Goal: Task Accomplishment & Management: Complete application form

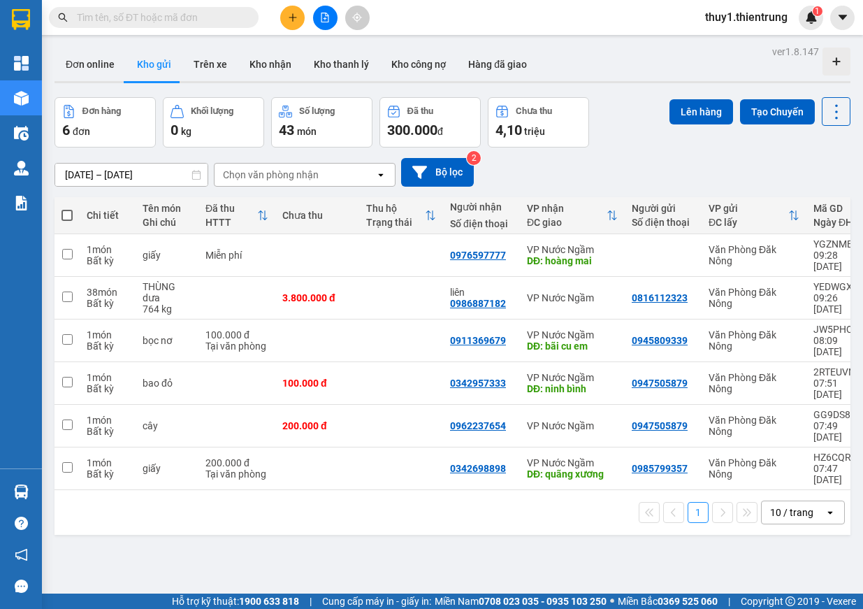
click at [288, 15] on icon "plus" at bounding box center [293, 18] width 10 height 10
click at [339, 45] on div "Tạo đơn hàng" at bounding box center [347, 52] width 61 height 15
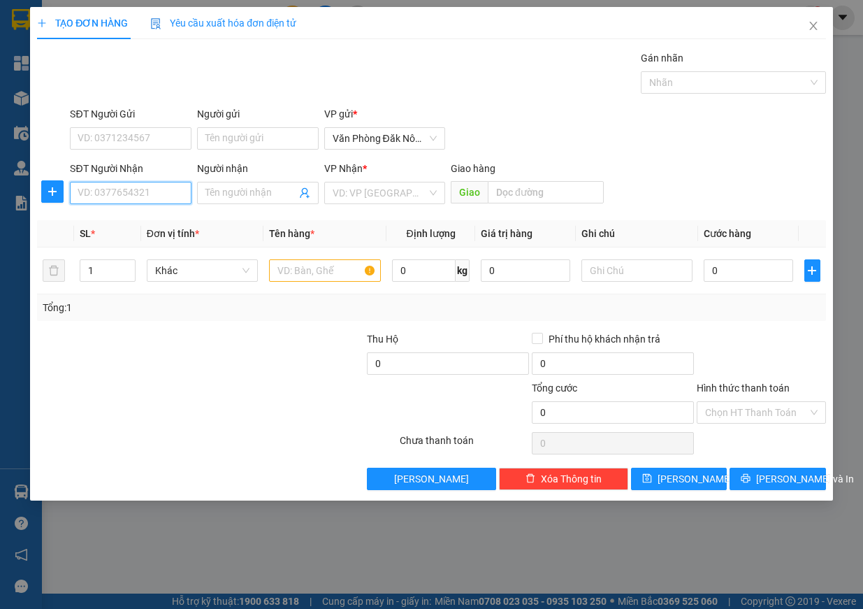
click at [115, 196] on input "SĐT Người Nhận" at bounding box center [131, 193] width 122 height 22
click at [112, 184] on input "SĐT Người Nhận" at bounding box center [131, 193] width 122 height 22
click at [132, 194] on input "SĐT Người Nhận" at bounding box center [131, 193] width 122 height 22
click at [240, 198] on input "Người nhận" at bounding box center [250, 192] width 91 height 15
type input "n"
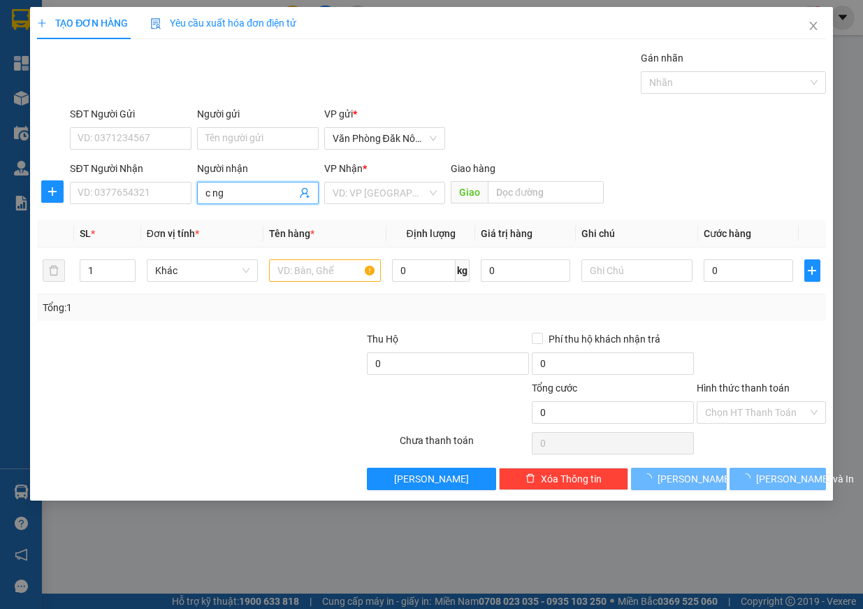
type input "c nga"
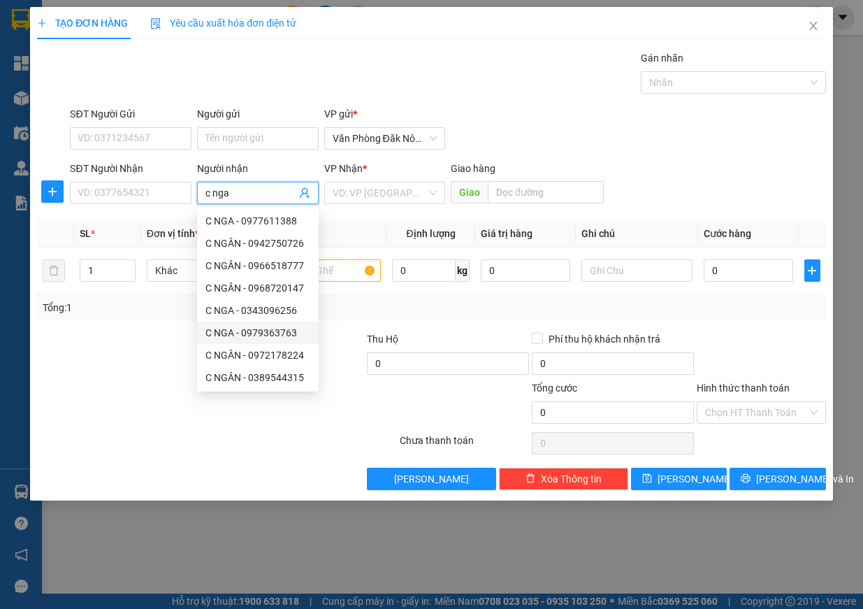
scroll to position [45, 0]
click at [282, 360] on div "c nga - 0972912656" at bounding box center [257, 354] width 105 height 15
type input "0972912656"
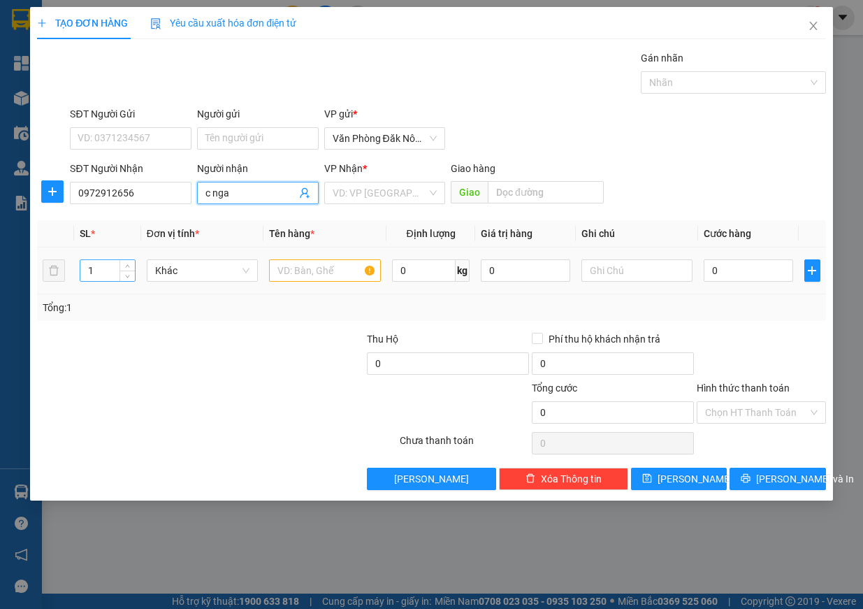
type input "c nga"
drag, startPoint x: 96, startPoint y: 265, endPoint x: 3, endPoint y: 265, distance: 92.2
click at [3, 265] on div "TẠO ĐƠN HÀNG Yêu cầu xuất [PERSON_NAME] điện tử Transit Pickup Surcharge Ids Tr…" at bounding box center [431, 304] width 863 height 609
type input "9"
click at [330, 272] on input "text" at bounding box center [325, 270] width 112 height 22
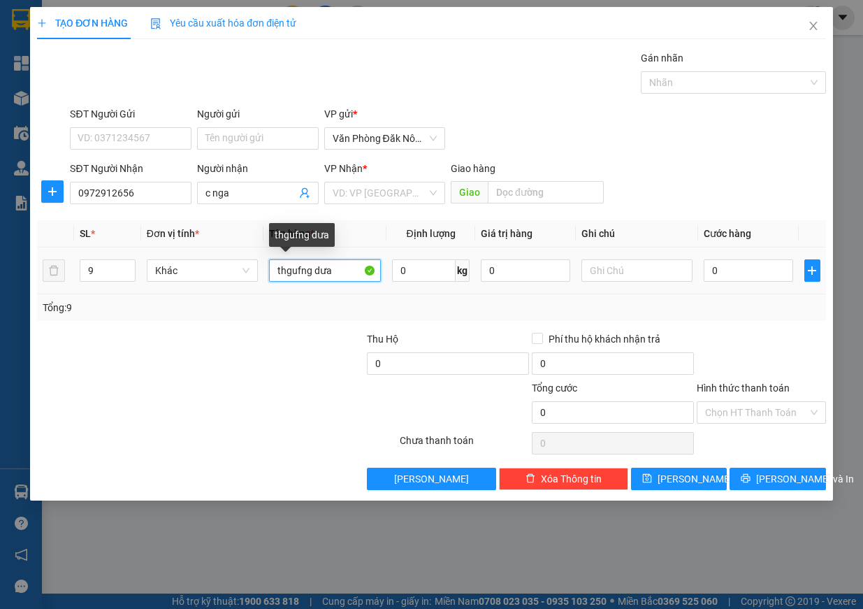
click at [292, 263] on input "thgufng dưa" at bounding box center [325, 270] width 112 height 22
click at [291, 263] on input "thgufng dưa" at bounding box center [325, 270] width 112 height 22
type input "thùng dưa"
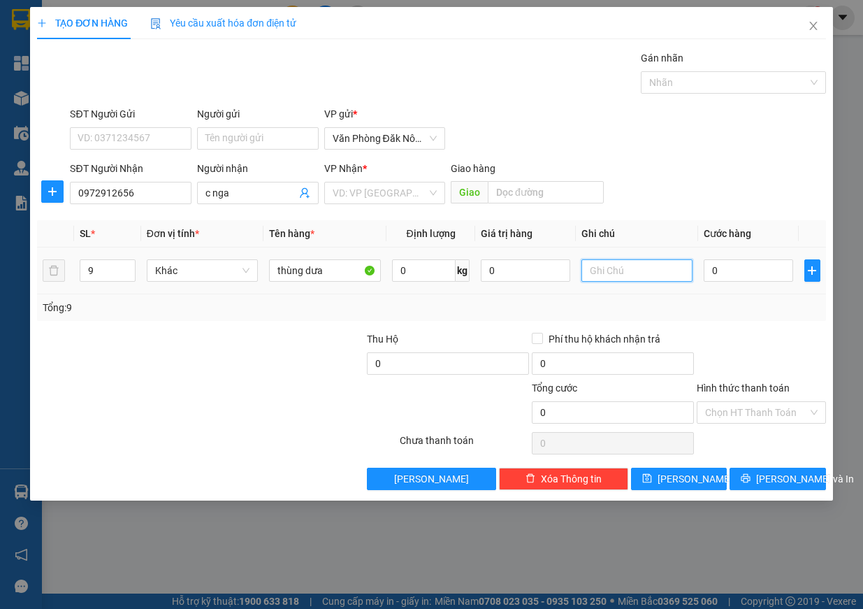
click at [621, 269] on input "text" at bounding box center [637, 270] width 112 height 22
type input "225 kg"
click at [762, 281] on input "0" at bounding box center [748, 270] width 89 height 22
type input "1"
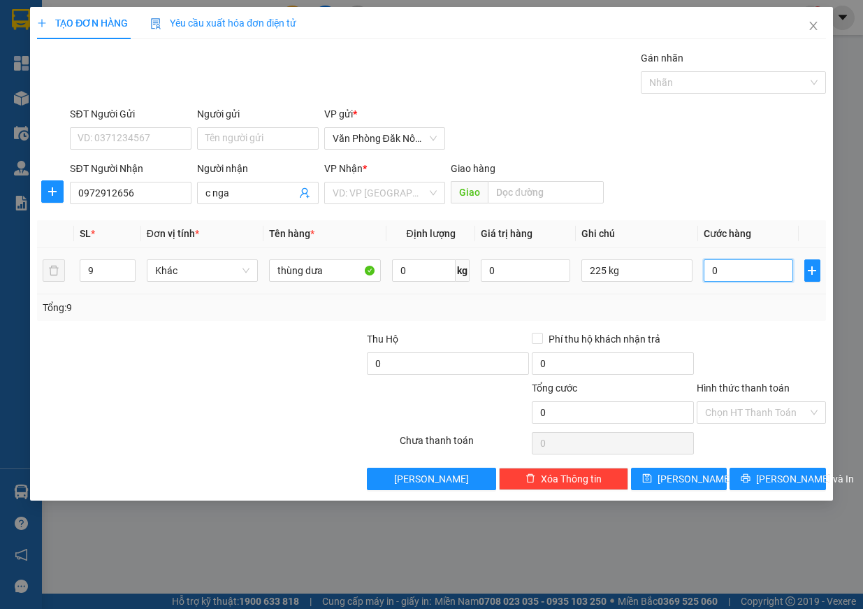
type input "1"
type input "11"
type input "115"
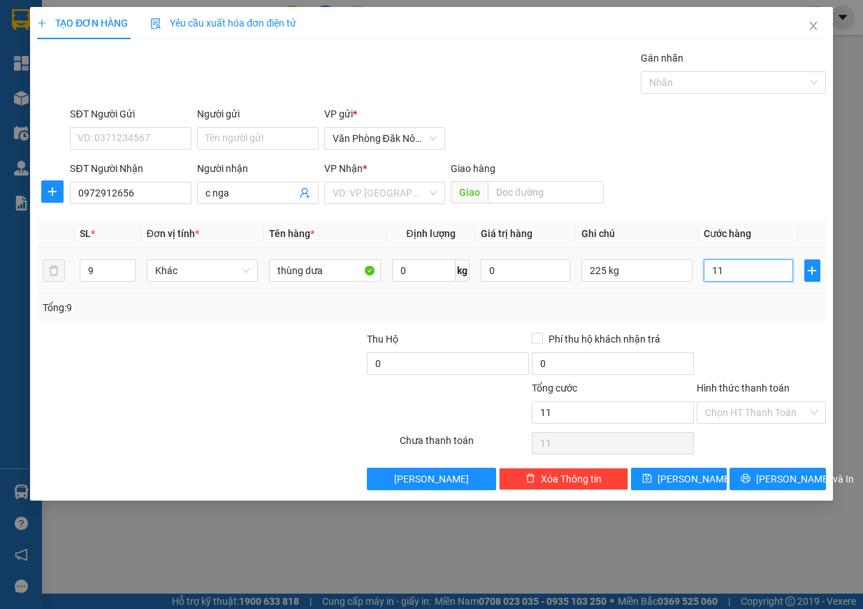
type input "115"
type input "1.150"
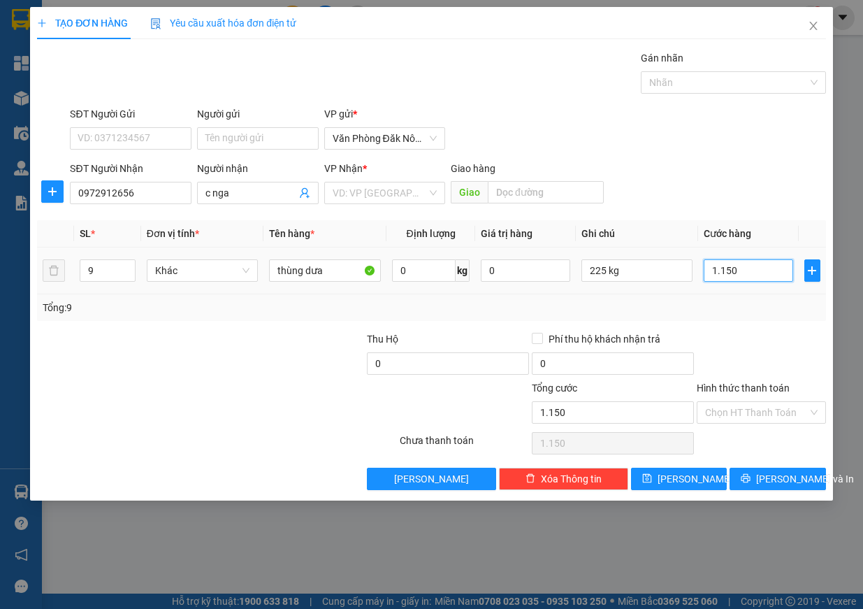
type input "11.500"
type input "115.000"
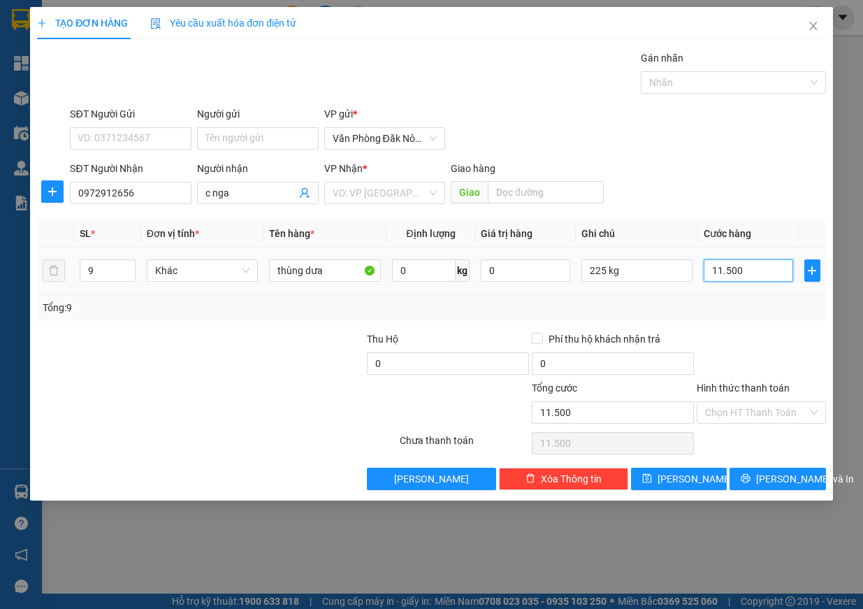
type input "115.000"
type input "1.150.000"
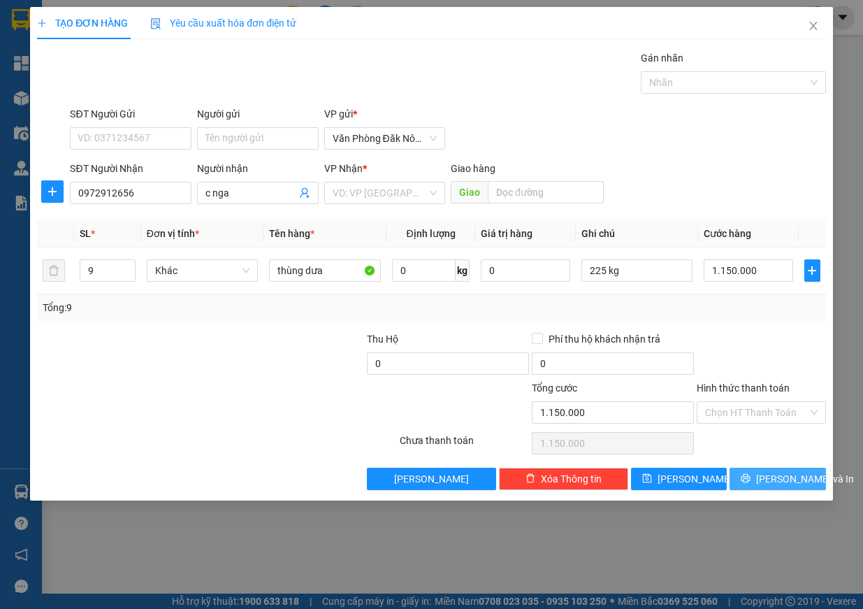
click at [768, 467] on button "[PERSON_NAME] và In" at bounding box center [777, 478] width 96 height 22
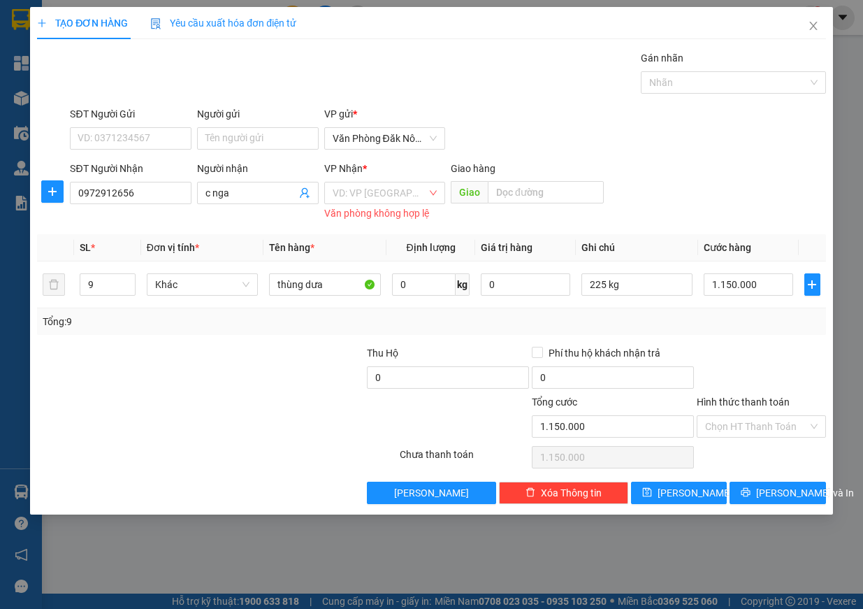
click at [386, 199] on input "search" at bounding box center [380, 192] width 95 height 21
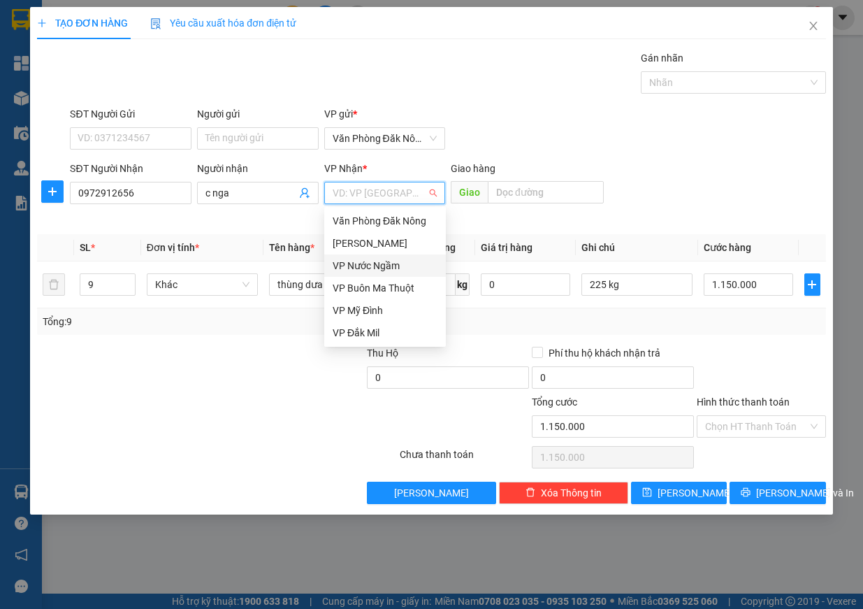
click at [395, 265] on div "VP Nước Ngầm" at bounding box center [385, 265] width 105 height 15
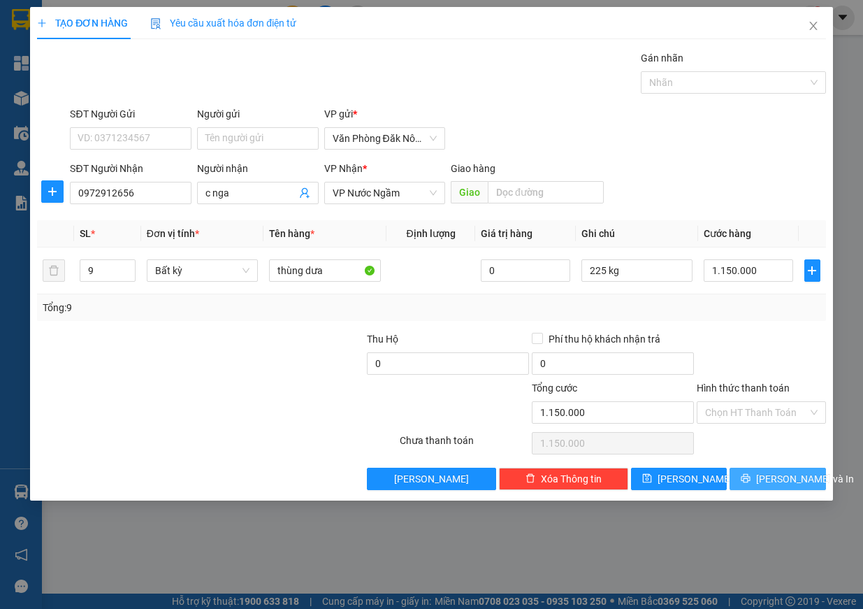
click at [785, 476] on span "[PERSON_NAME] và In" at bounding box center [805, 478] width 98 height 15
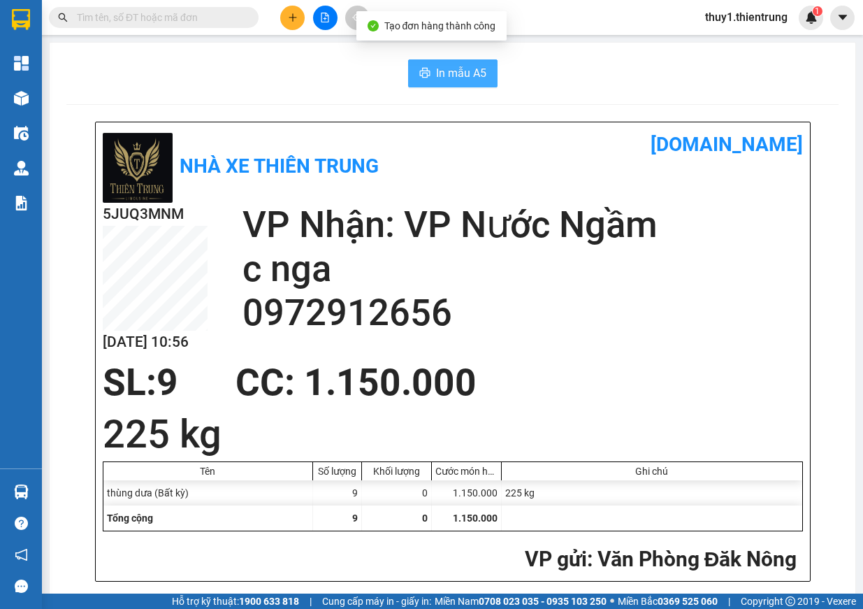
click at [467, 76] on span "In mẫu A5" at bounding box center [461, 72] width 50 height 17
click at [472, 60] on button "In mẫu A5" at bounding box center [452, 73] width 89 height 28
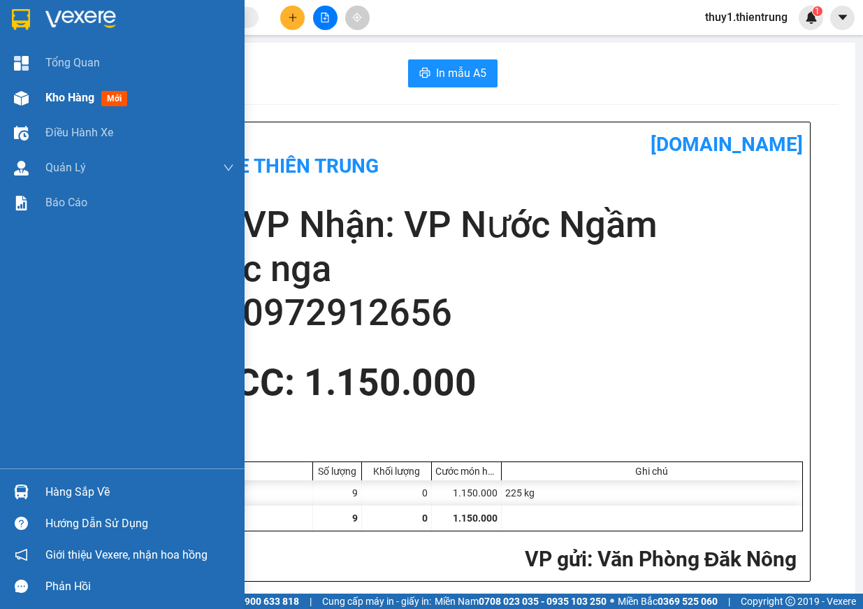
click at [29, 100] on div at bounding box center [21, 98] width 24 height 24
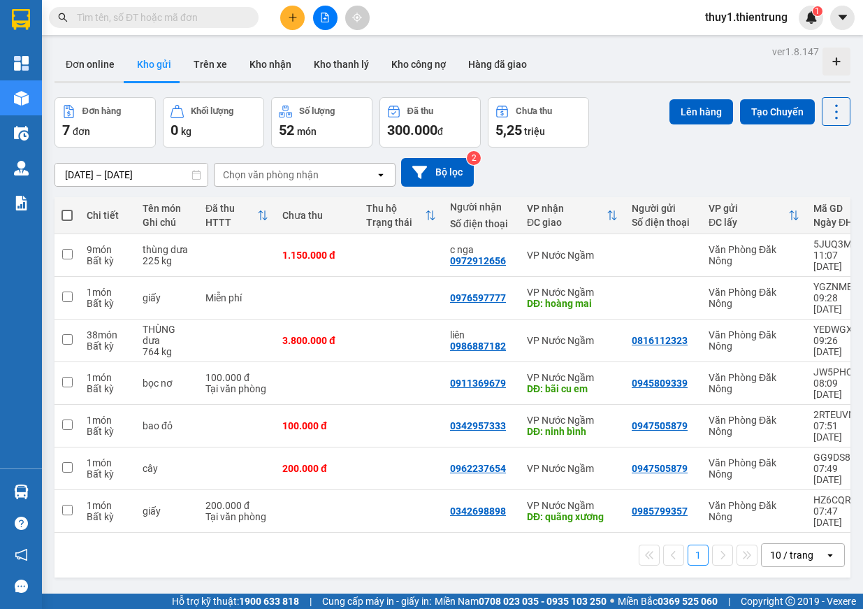
click at [148, 220] on div "Ghi chú" at bounding box center [167, 222] width 49 height 11
drag, startPoint x: 66, startPoint y: 214, endPoint x: 89, endPoint y: 214, distance: 23.1
click at [66, 214] on span at bounding box center [66, 215] width 11 height 11
click at [67, 208] on input "checkbox" at bounding box center [67, 208] width 0 height 0
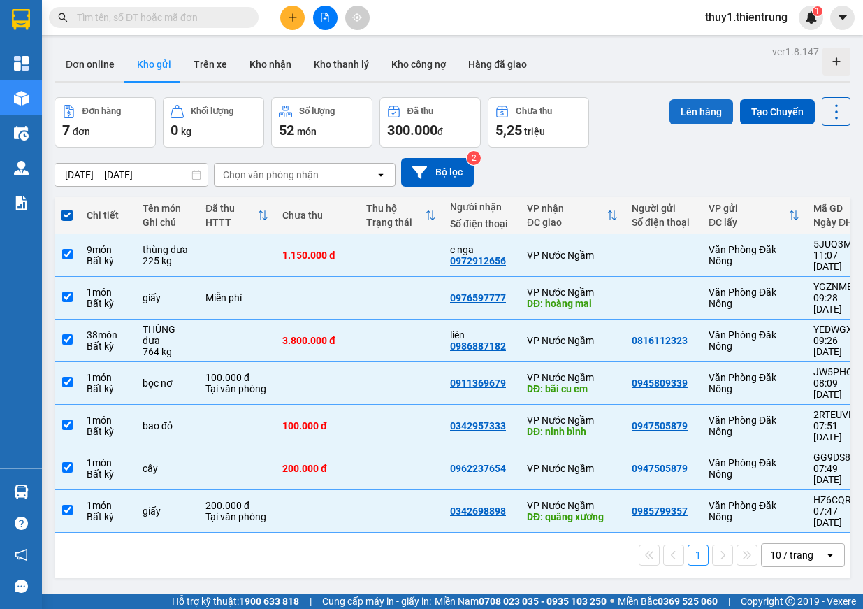
click at [700, 113] on button "Lên hàng" at bounding box center [701, 111] width 64 height 25
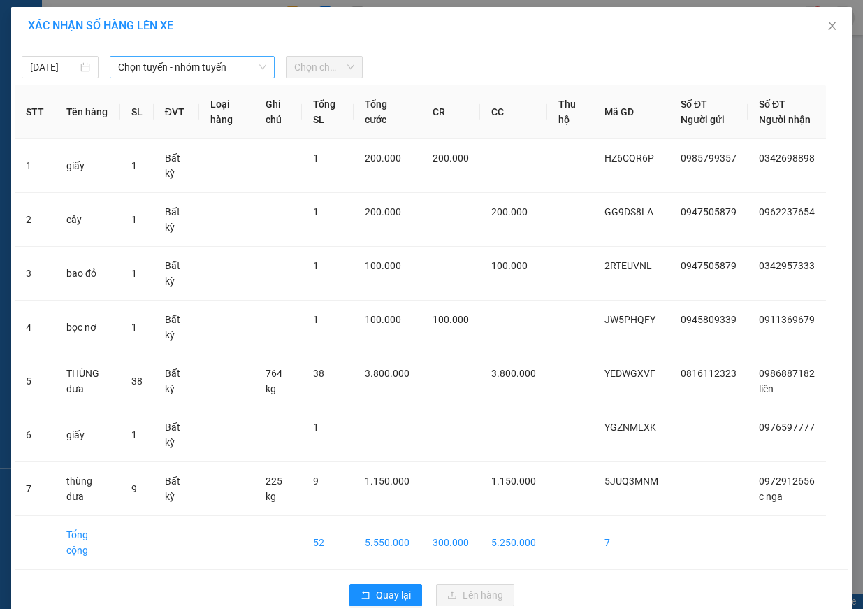
click at [157, 68] on span "Chọn tuyến - nhóm tuyến" at bounding box center [192, 67] width 148 height 21
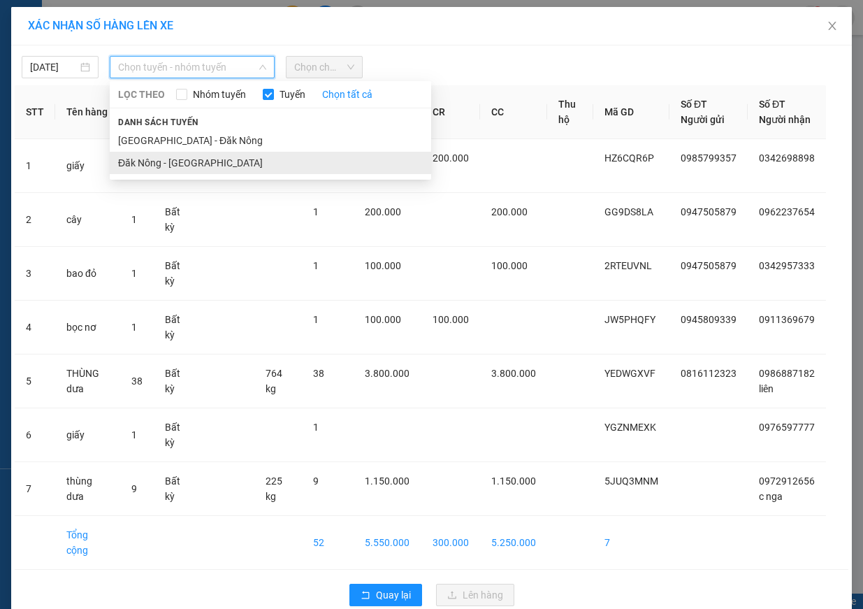
click at [203, 168] on li "Đăk Nông - [GEOGRAPHIC_DATA]" at bounding box center [270, 163] width 321 height 22
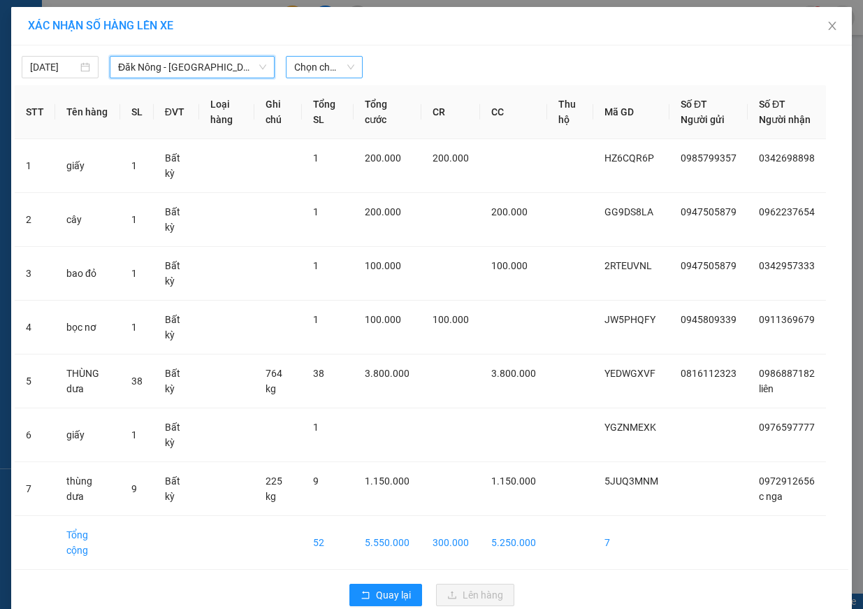
click at [321, 66] on span "Chọn chuyến" at bounding box center [324, 67] width 60 height 21
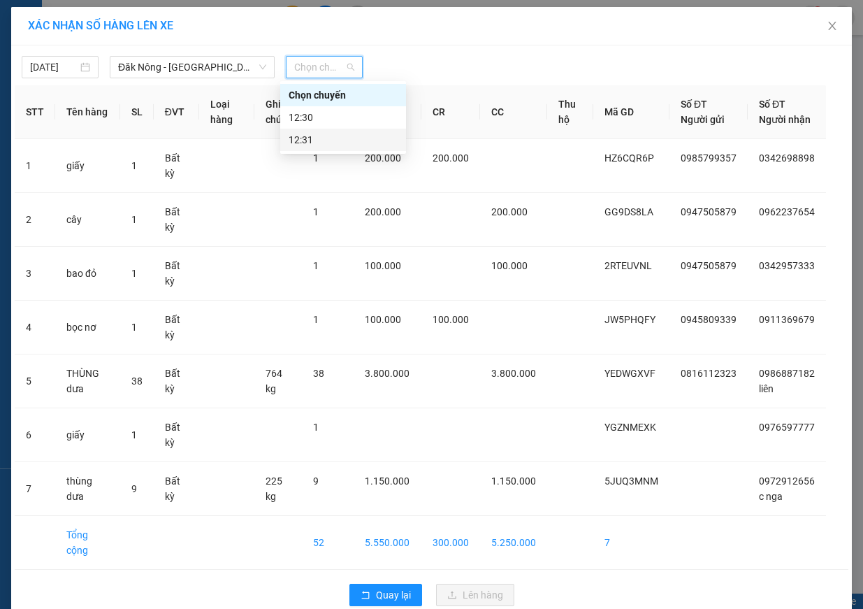
click at [312, 138] on div "12:31" at bounding box center [343, 139] width 109 height 15
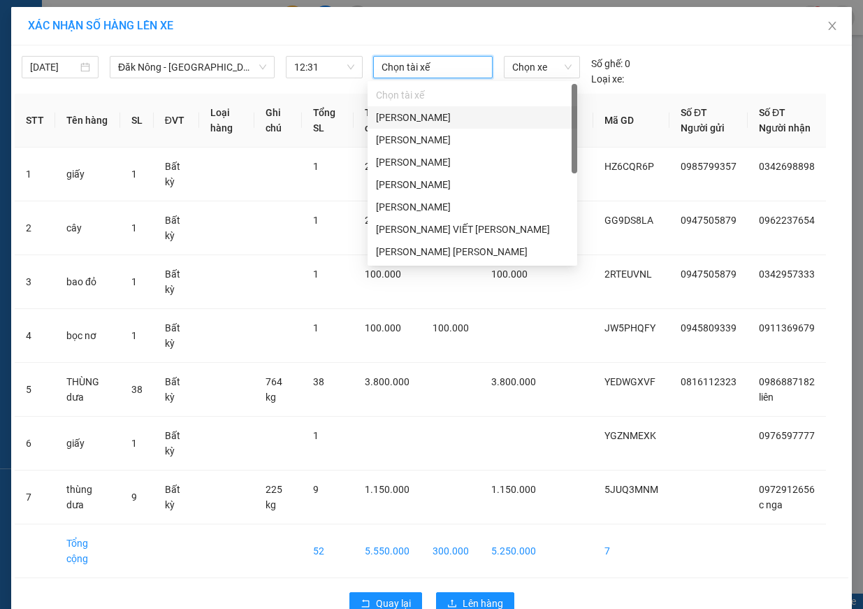
click at [381, 65] on input "search" at bounding box center [382, 67] width 3 height 17
click at [411, 251] on div "[PERSON_NAME] [PERSON_NAME]" at bounding box center [472, 251] width 193 height 15
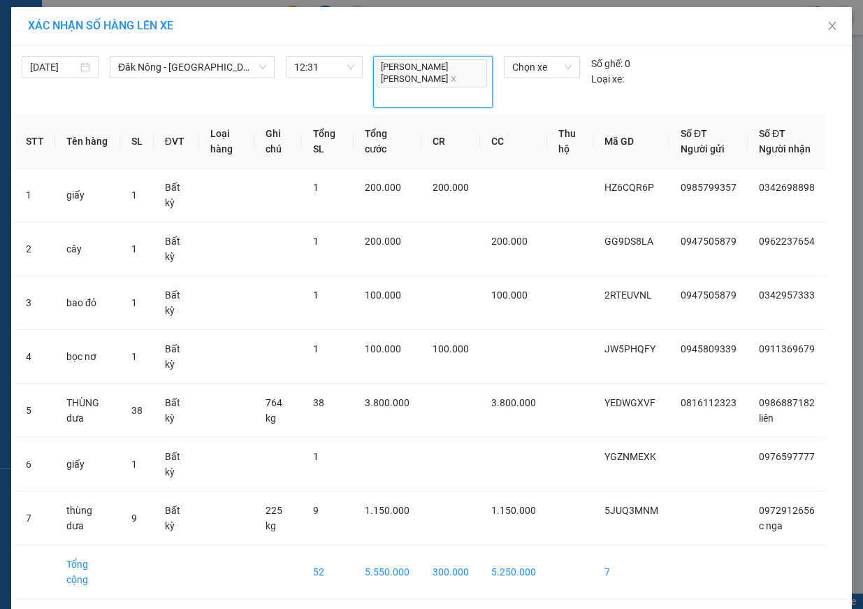
click at [462, 75] on div "[PERSON_NAME] [PERSON_NAME]" at bounding box center [433, 81] width 112 height 49
click at [468, 57] on div "[PERSON_NAME] [PERSON_NAME]" at bounding box center [433, 81] width 112 height 49
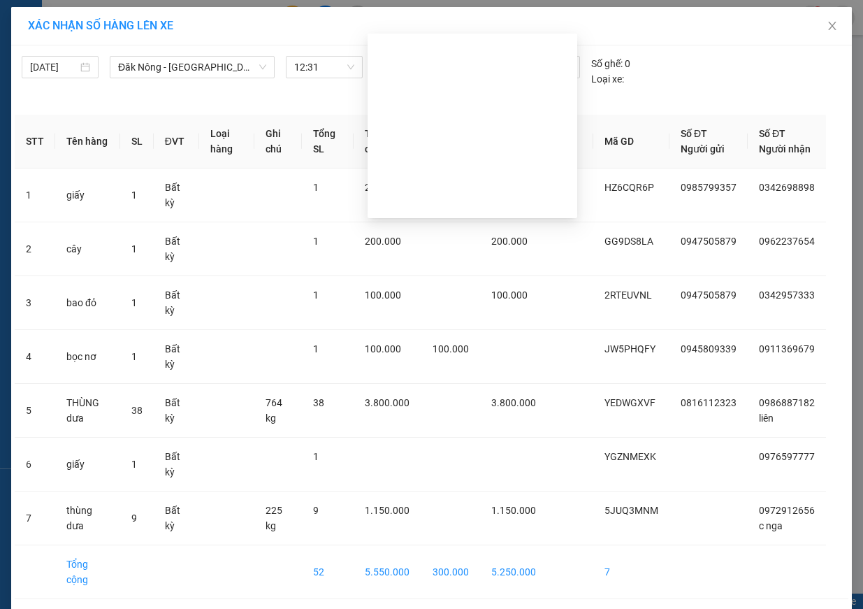
click at [492, 398] on div "[PERSON_NAME]" at bounding box center [472, 405] width 193 height 15
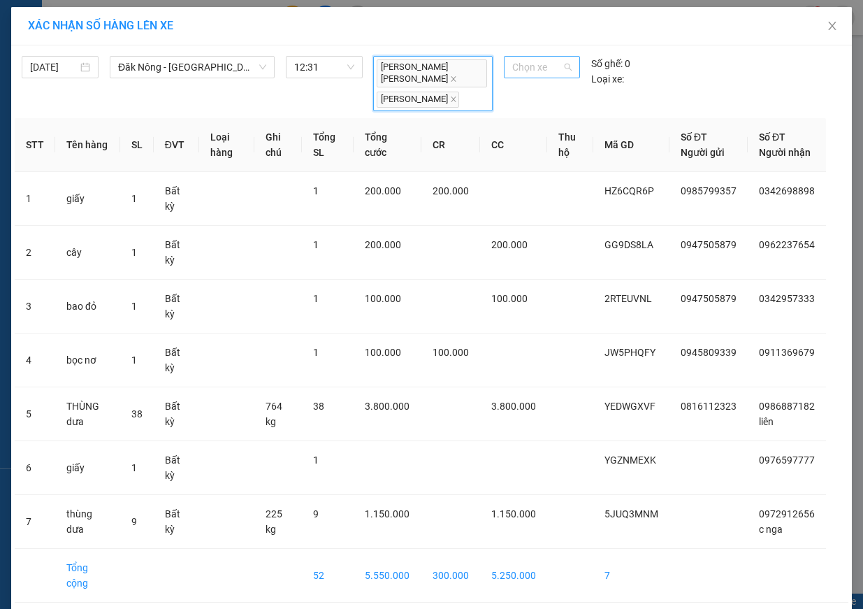
click at [545, 57] on span "Chọn xe" at bounding box center [541, 67] width 59 height 21
click at [554, 419] on div "48H-019.32" at bounding box center [536, 426] width 59 height 15
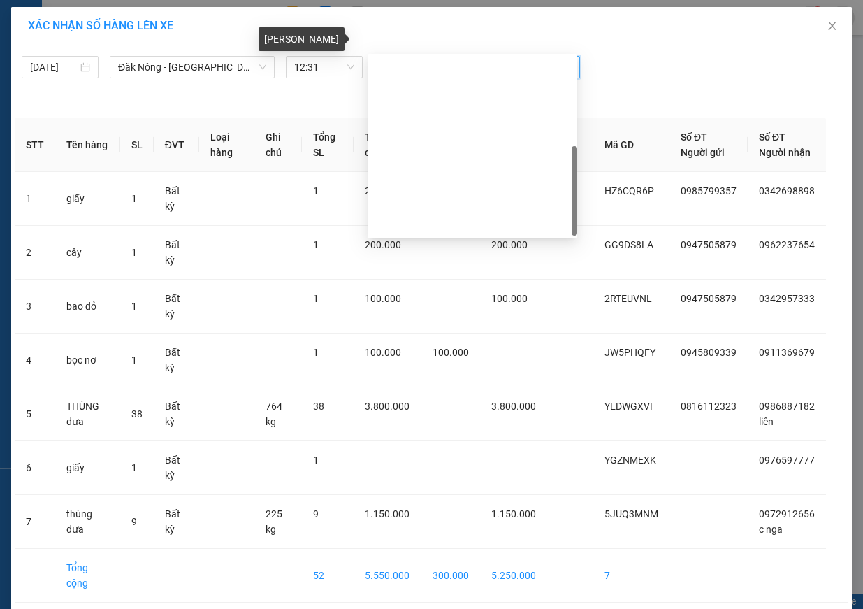
click at [456, 96] on icon "close" at bounding box center [453, 98] width 5 height 5
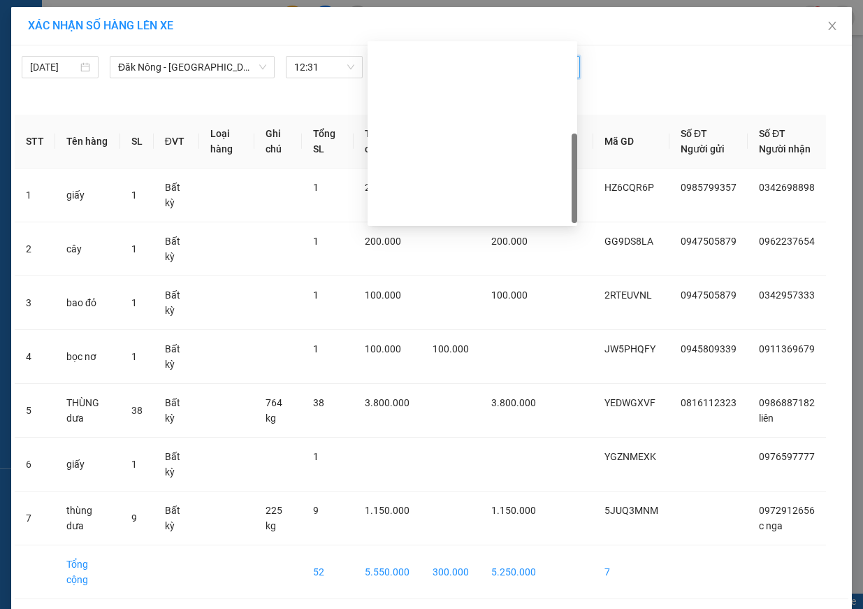
click at [467, 57] on div "[PERSON_NAME] [PERSON_NAME]" at bounding box center [433, 81] width 112 height 49
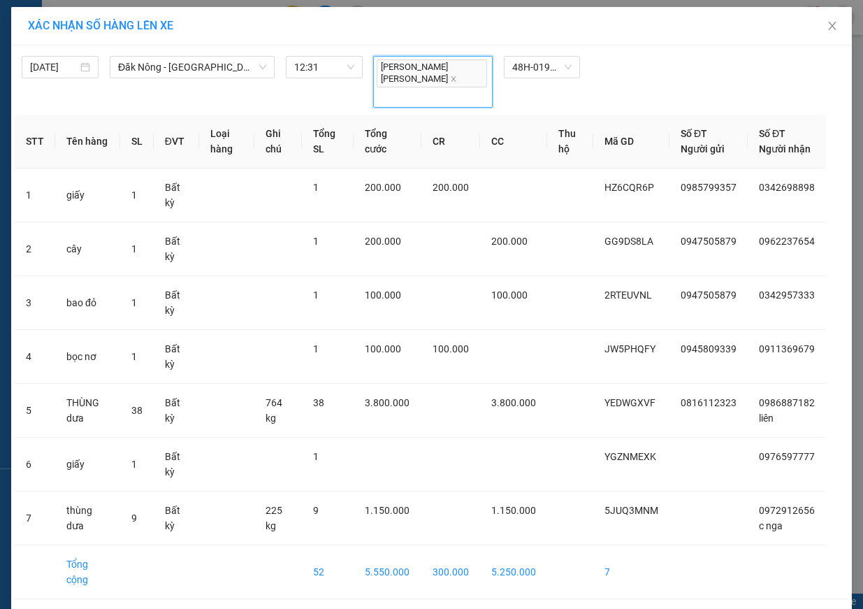
click at [471, 57] on div "[PERSON_NAME] [PERSON_NAME]" at bounding box center [433, 81] width 112 height 49
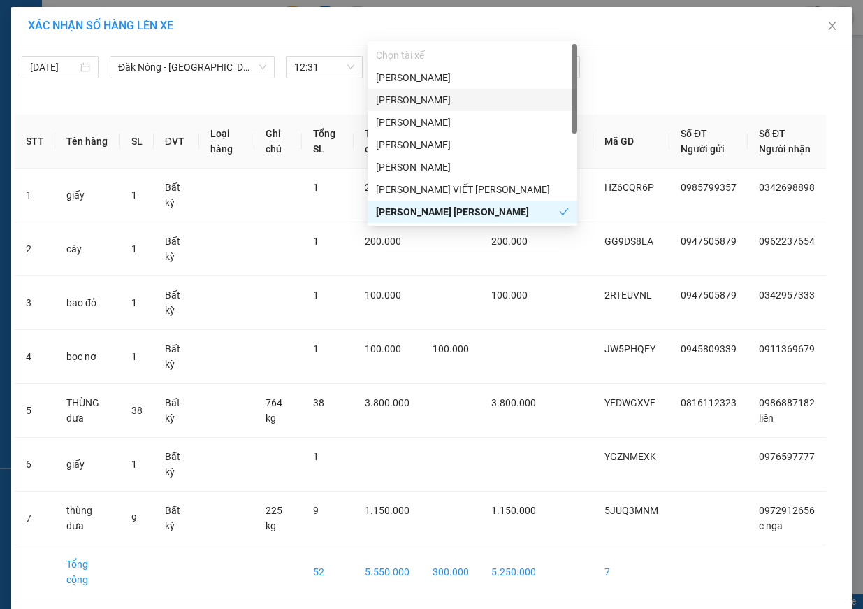
click at [472, 96] on div "[PERSON_NAME]" at bounding box center [472, 99] width 193 height 15
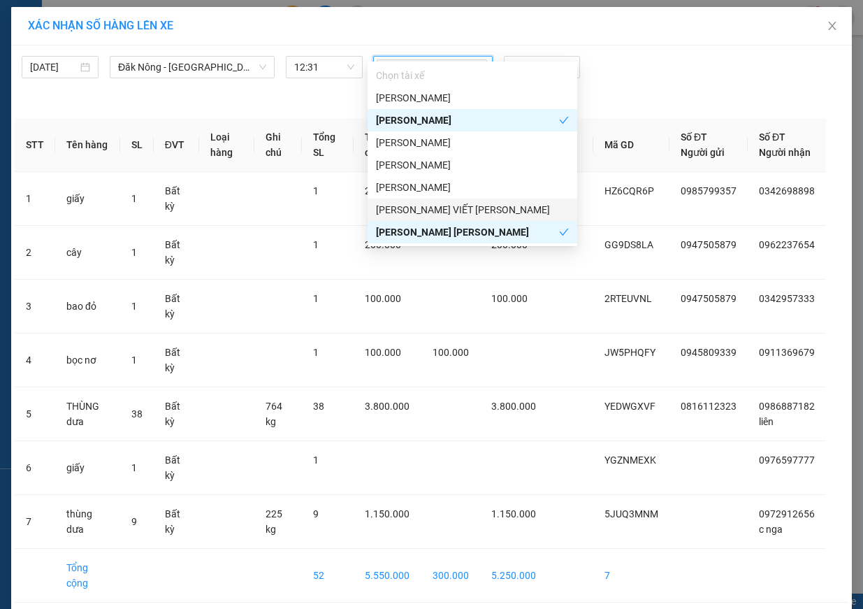
click at [631, 56] on div "[PERSON_NAME] [PERSON_NAME] [PERSON_NAME] 48H-019.32" at bounding box center [541, 83] width 349 height 55
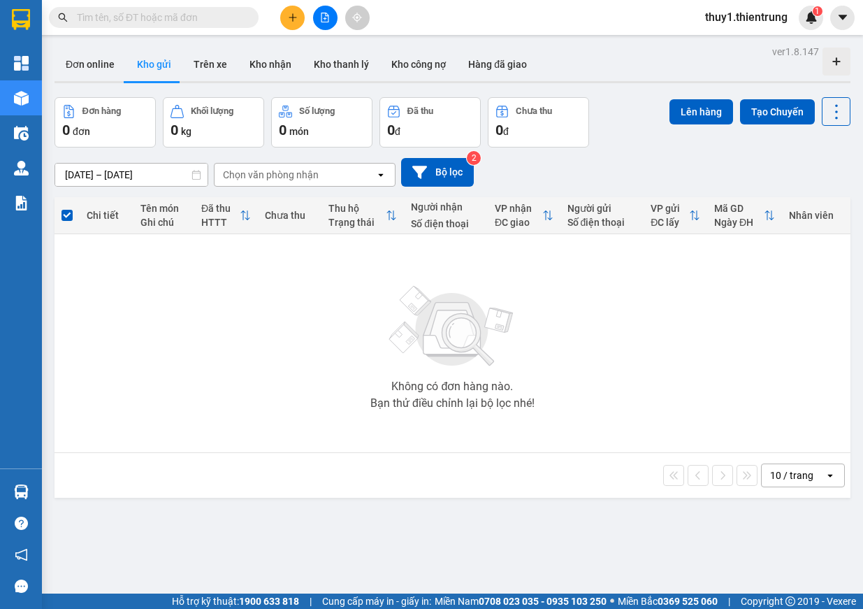
click at [319, 8] on button at bounding box center [325, 18] width 24 height 24
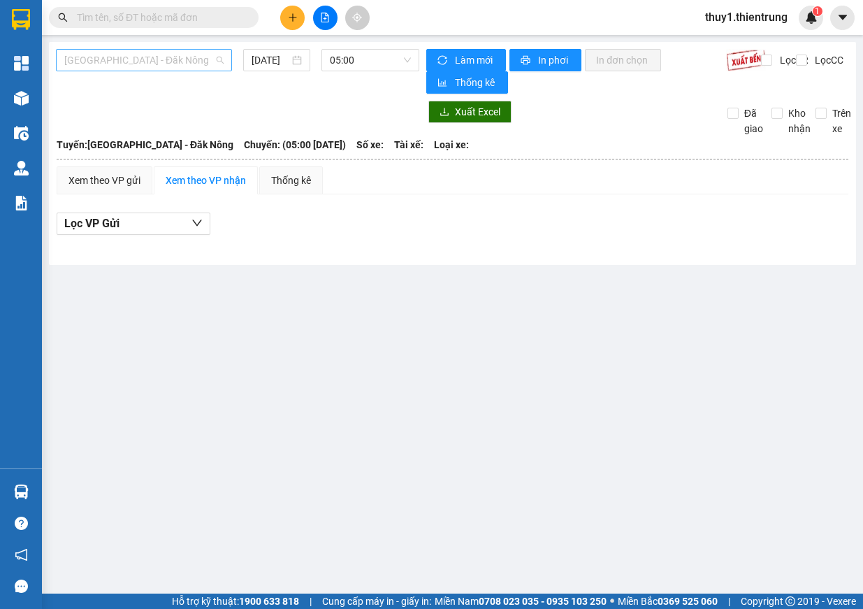
click at [184, 59] on span "[GEOGRAPHIC_DATA] - Đăk Nông" at bounding box center [143, 60] width 159 height 21
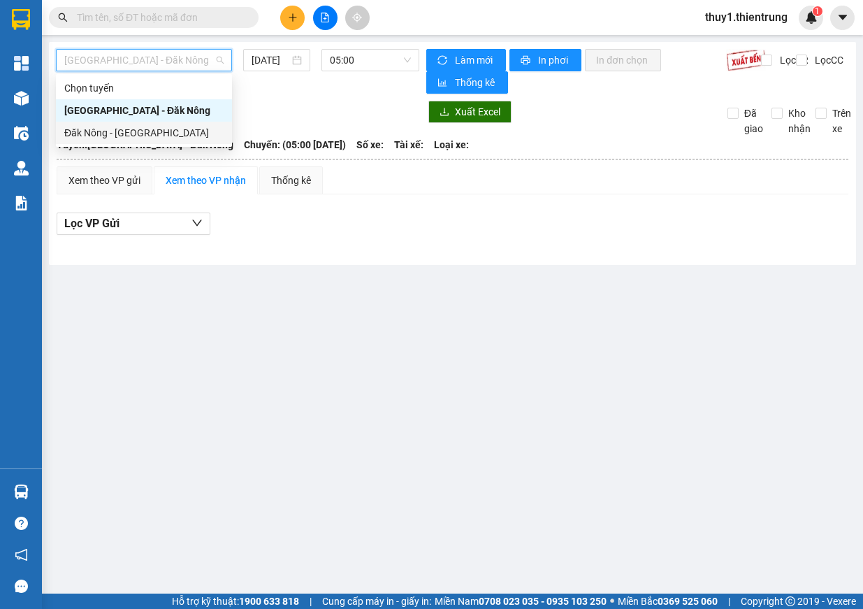
click at [148, 127] on div "Đăk Nông - [GEOGRAPHIC_DATA]" at bounding box center [143, 132] width 159 height 15
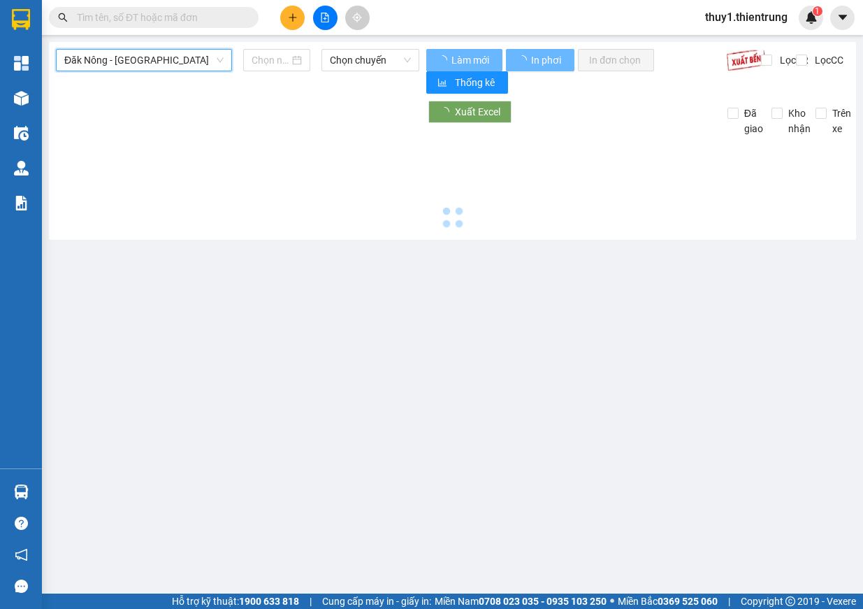
type input "[DATE]"
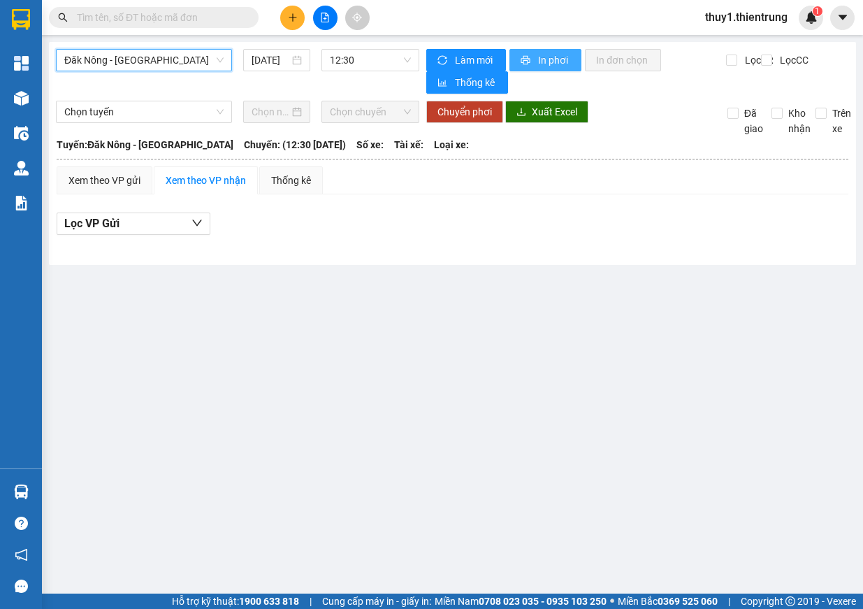
click at [530, 55] on span "printer" at bounding box center [526, 60] width 12 height 11
click at [377, 60] on span "12:30" at bounding box center [370, 60] width 81 height 21
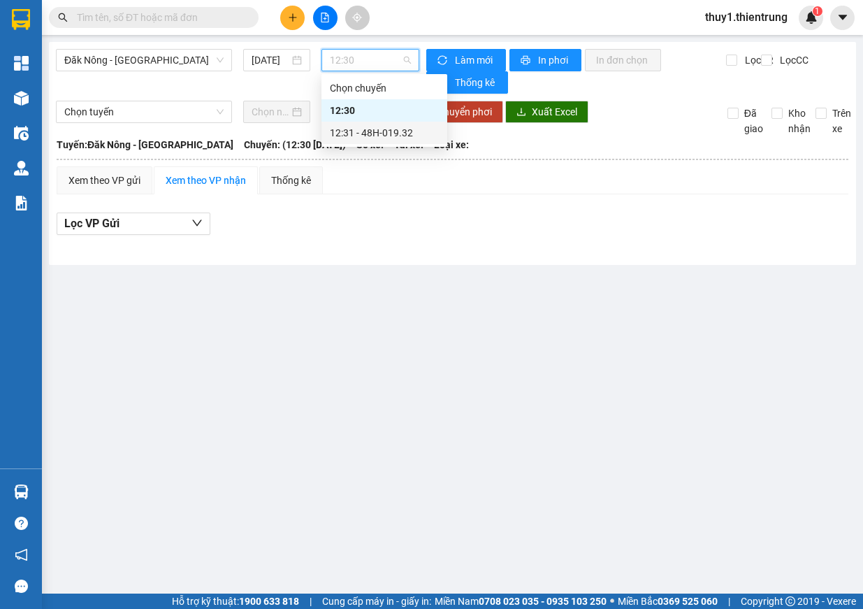
click at [381, 135] on div "12:31 - 48H-019.32" at bounding box center [384, 132] width 109 height 15
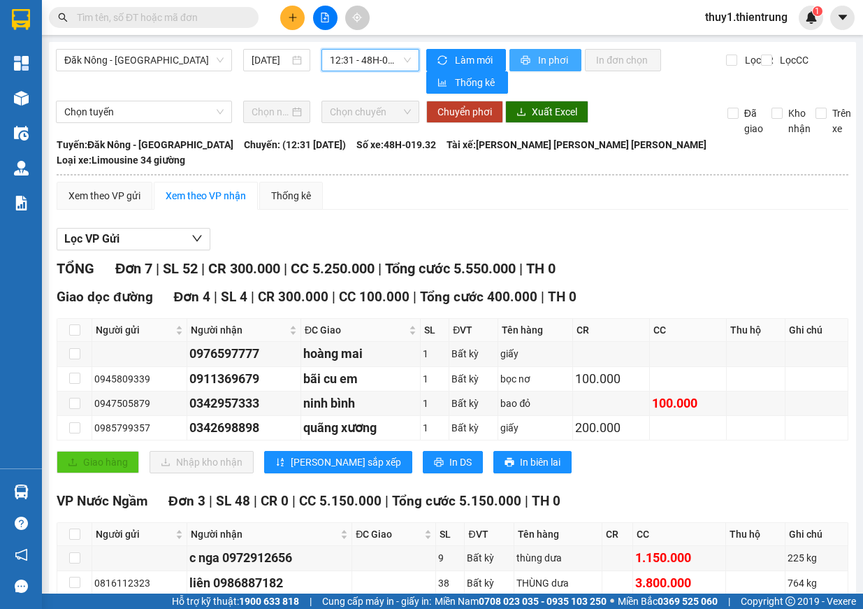
click at [570, 58] on button "In phơi" at bounding box center [545, 60] width 72 height 22
click at [289, 20] on icon "plus" at bounding box center [293, 18] width 10 height 10
click at [340, 64] on div "Tạo đơn hàng" at bounding box center [341, 52] width 105 height 27
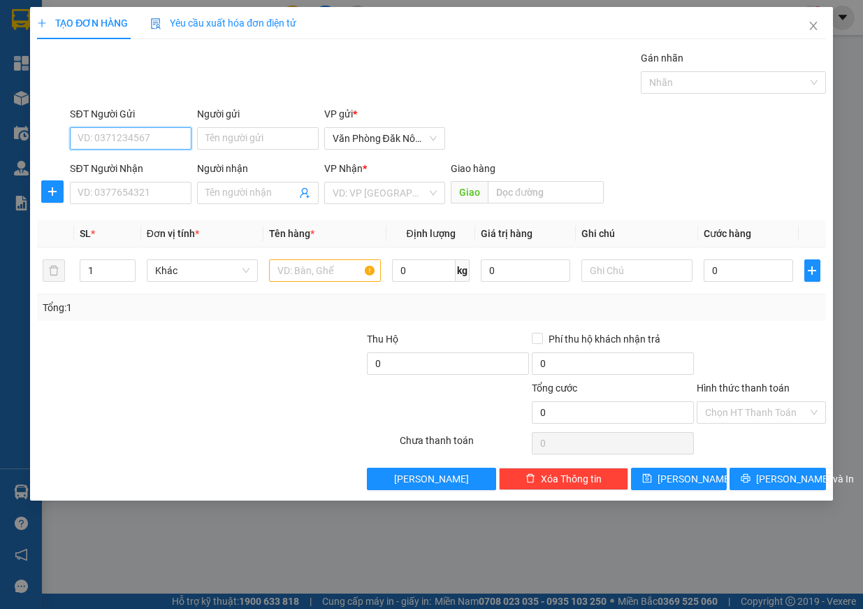
click at [140, 137] on input "SĐT Người Gửi" at bounding box center [131, 138] width 122 height 22
click at [126, 193] on input "SĐT Người Nhận" at bounding box center [131, 193] width 122 height 22
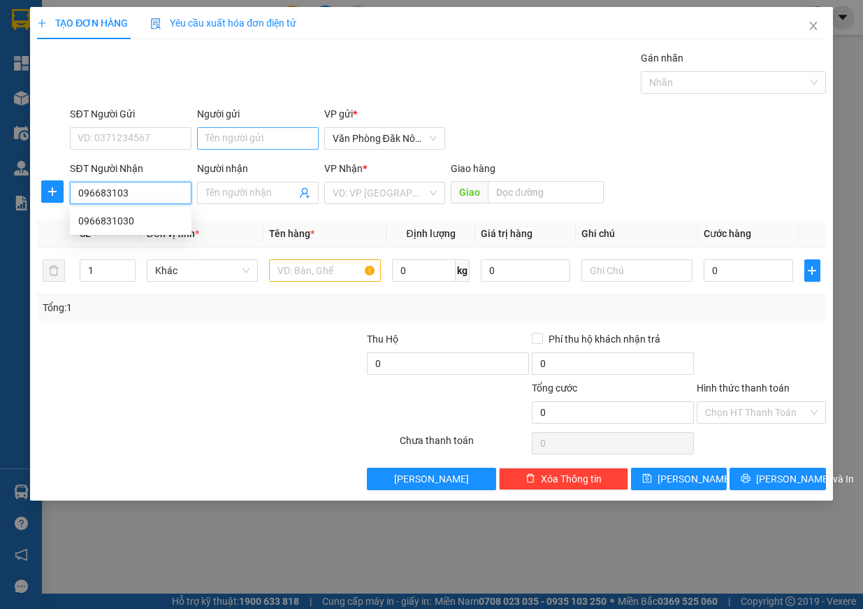
type input "0966831030"
click at [133, 217] on div "0966831030" at bounding box center [130, 220] width 105 height 15
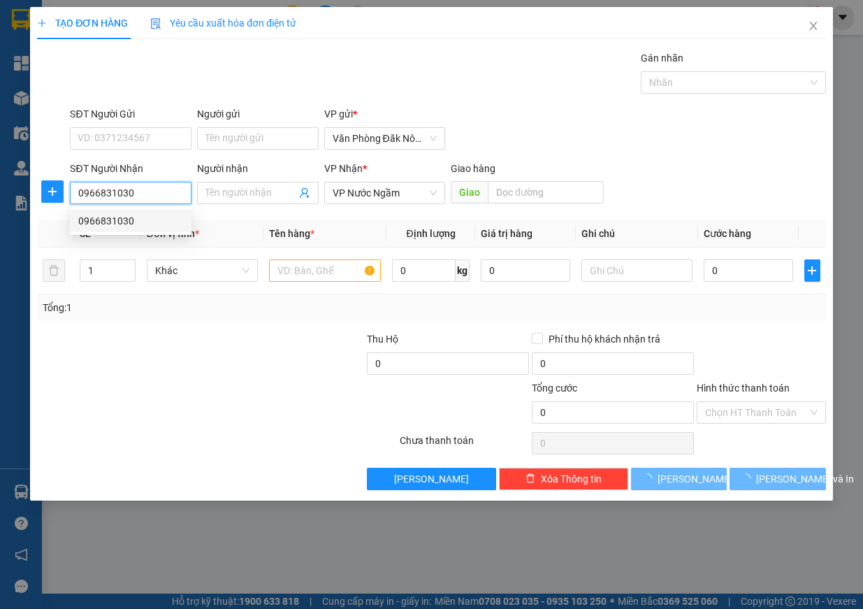
type input "150.000"
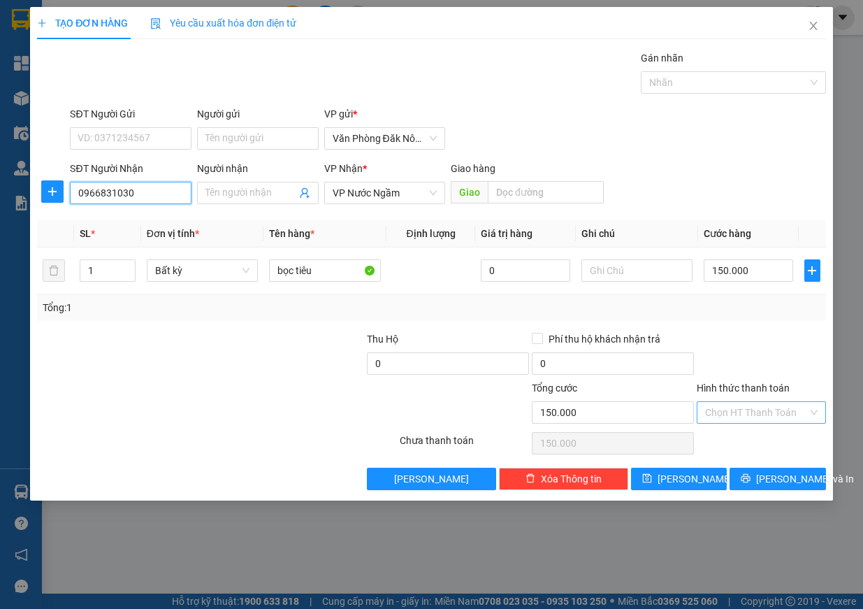
type input "0966831030"
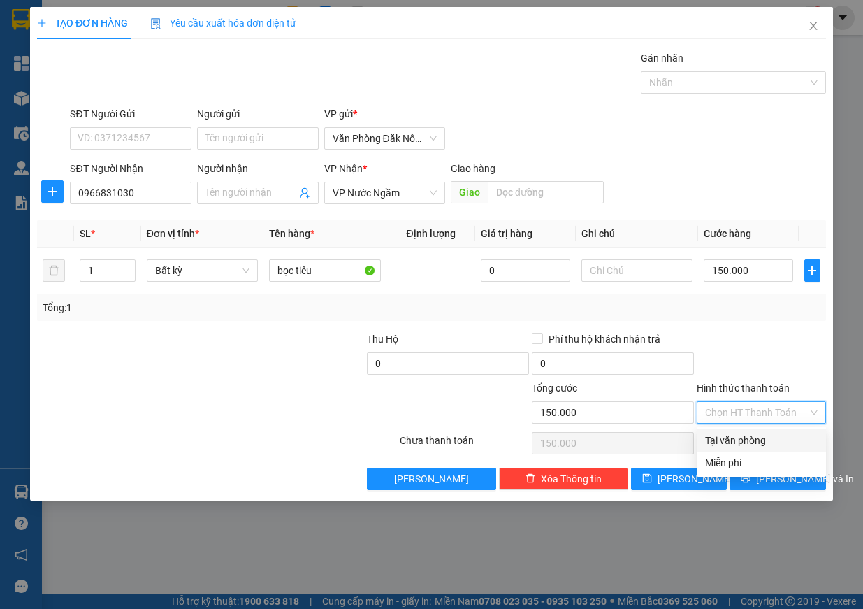
click at [789, 420] on input "Hình thức thanh toán" at bounding box center [756, 412] width 103 height 21
click at [785, 439] on div "Tại văn phòng" at bounding box center [761, 439] width 112 height 15
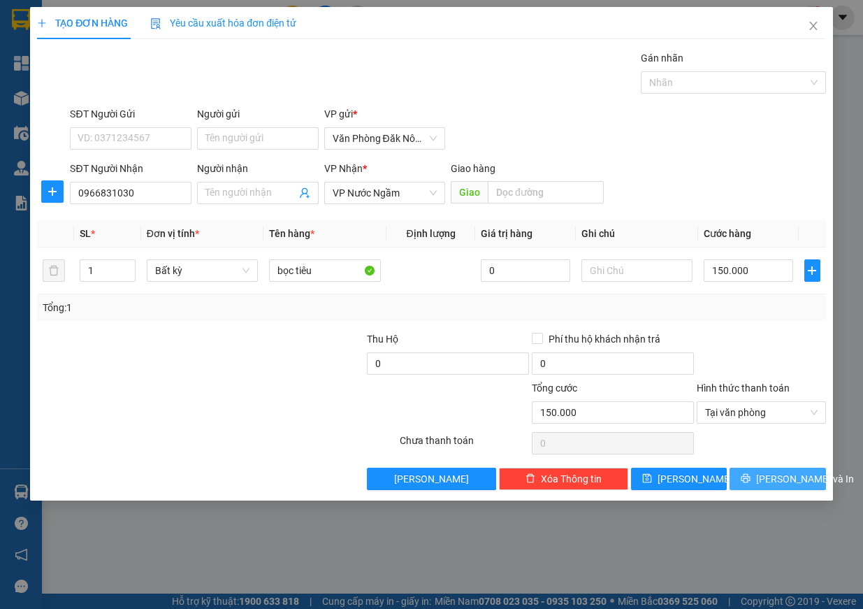
drag, startPoint x: 785, startPoint y: 474, endPoint x: 776, endPoint y: 479, distance: 9.4
click at [785, 475] on span "[PERSON_NAME] và In" at bounding box center [805, 478] width 98 height 15
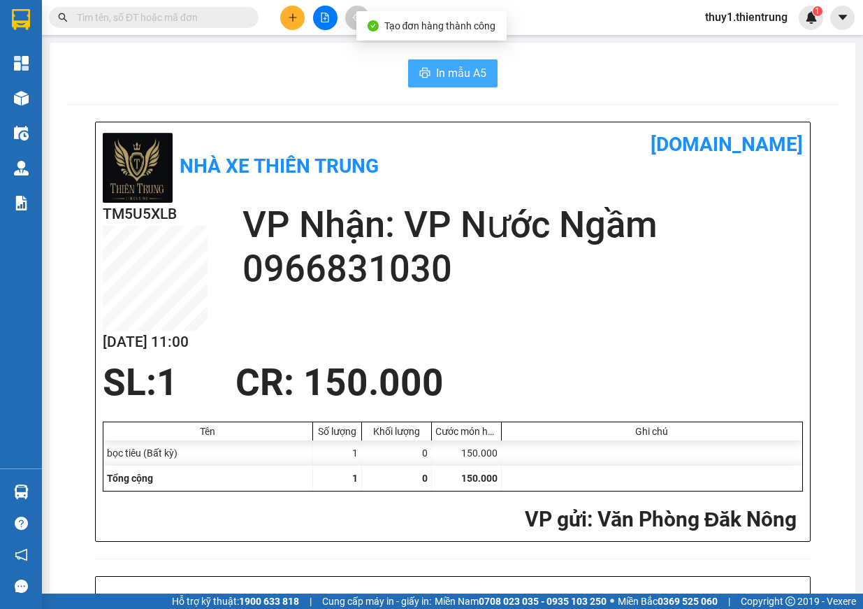
click at [446, 64] on button "In mẫu A5" at bounding box center [452, 73] width 89 height 28
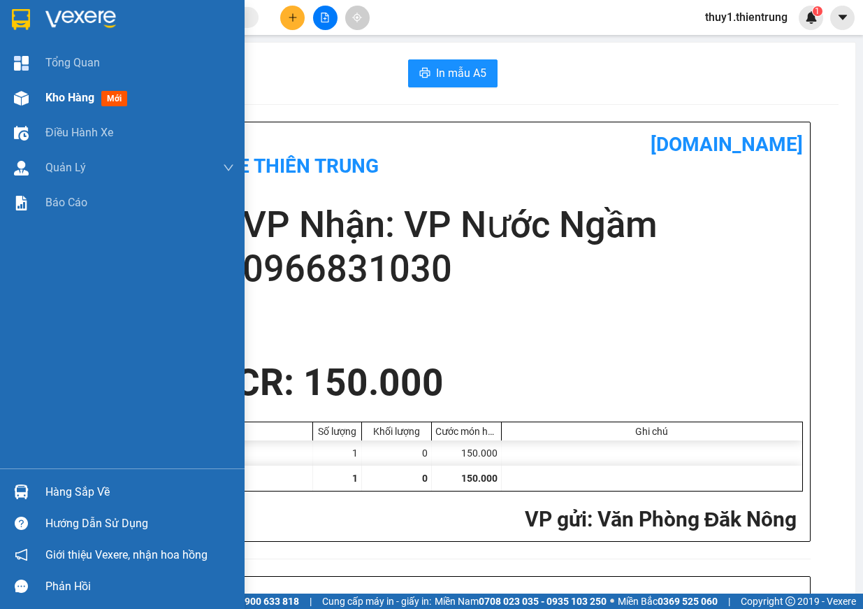
click at [15, 96] on img at bounding box center [21, 98] width 15 height 15
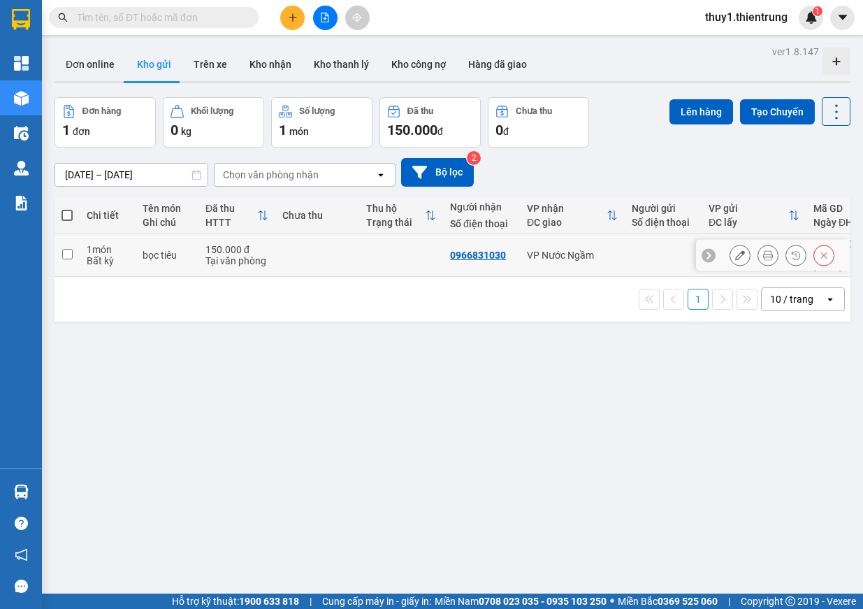
click at [79, 247] on td at bounding box center [66, 255] width 25 height 43
checkbox input "true"
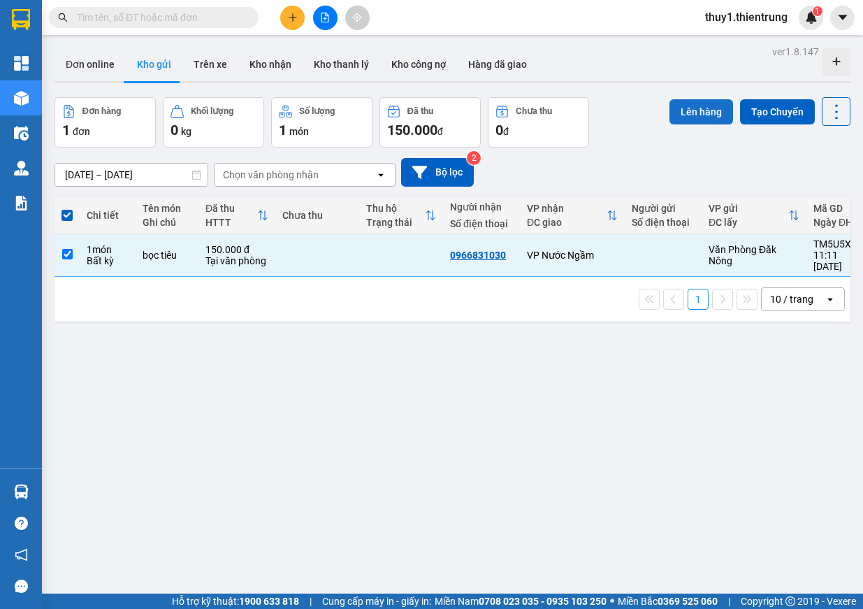
click at [704, 103] on button "Lên hàng" at bounding box center [701, 111] width 64 height 25
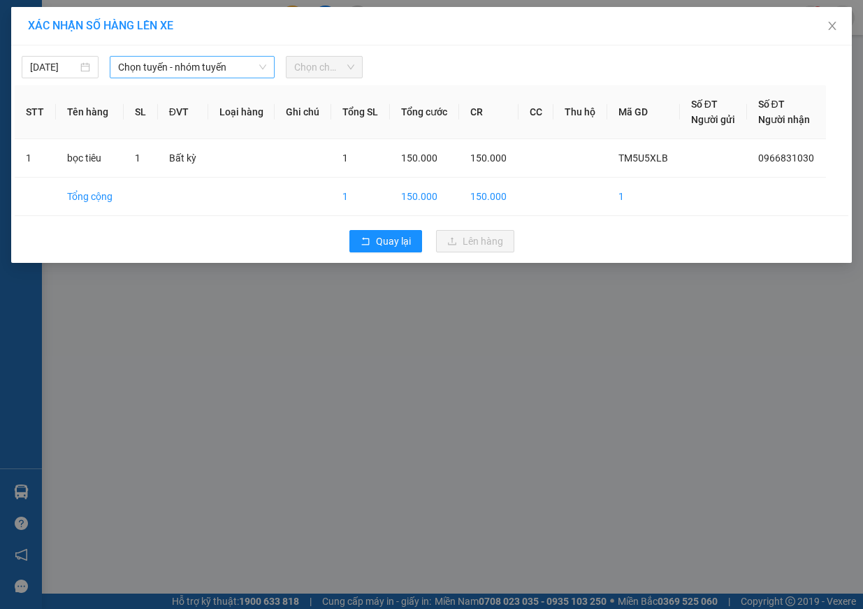
click at [223, 71] on span "Chọn tuyến - nhóm tuyến" at bounding box center [192, 67] width 148 height 21
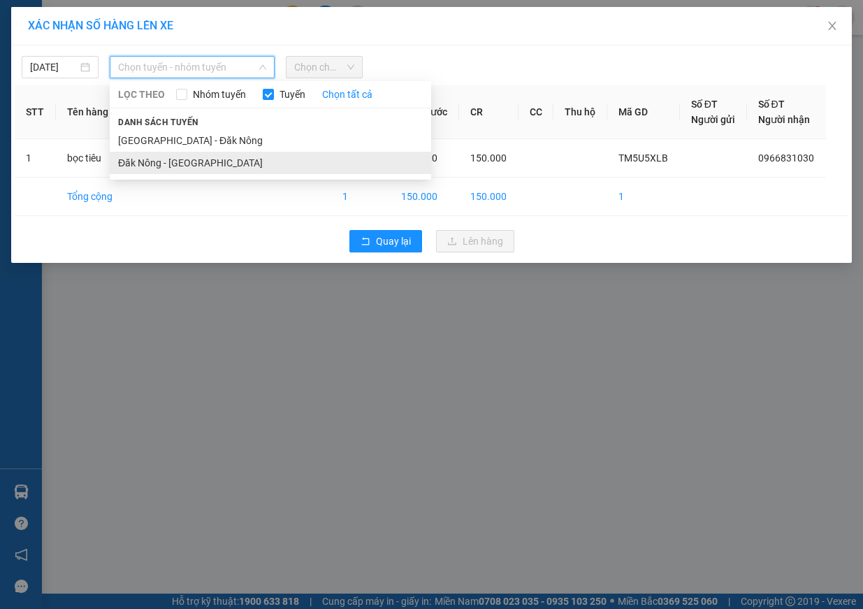
click at [196, 163] on li "Đăk Nông - [GEOGRAPHIC_DATA]" at bounding box center [270, 163] width 321 height 22
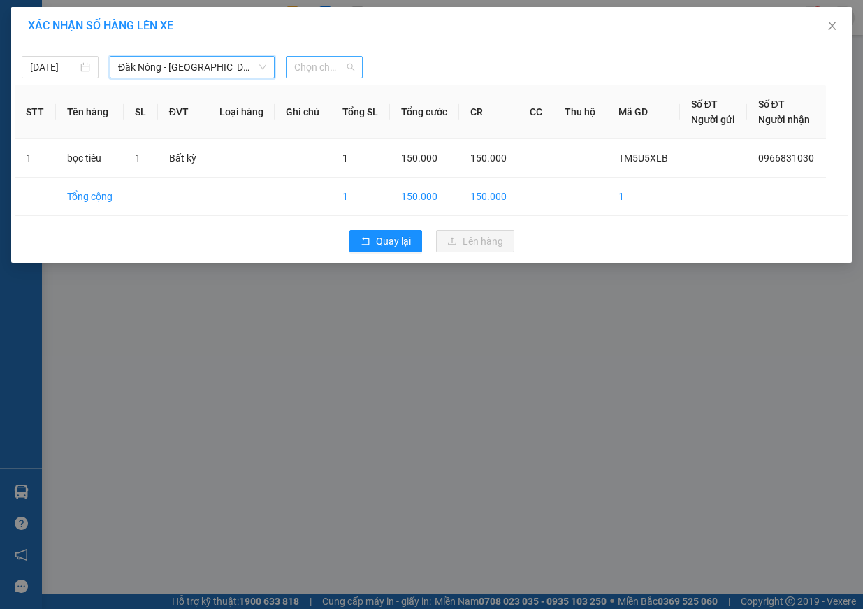
click at [343, 66] on span "Chọn chuyến" at bounding box center [324, 67] width 60 height 21
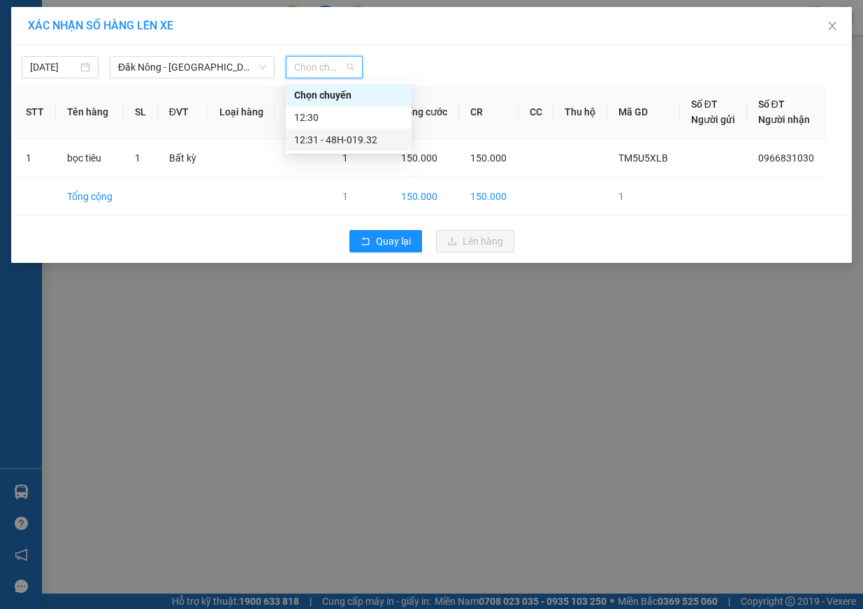
click at [359, 144] on div "12:31 - 48H-019.32" at bounding box center [348, 139] width 109 height 15
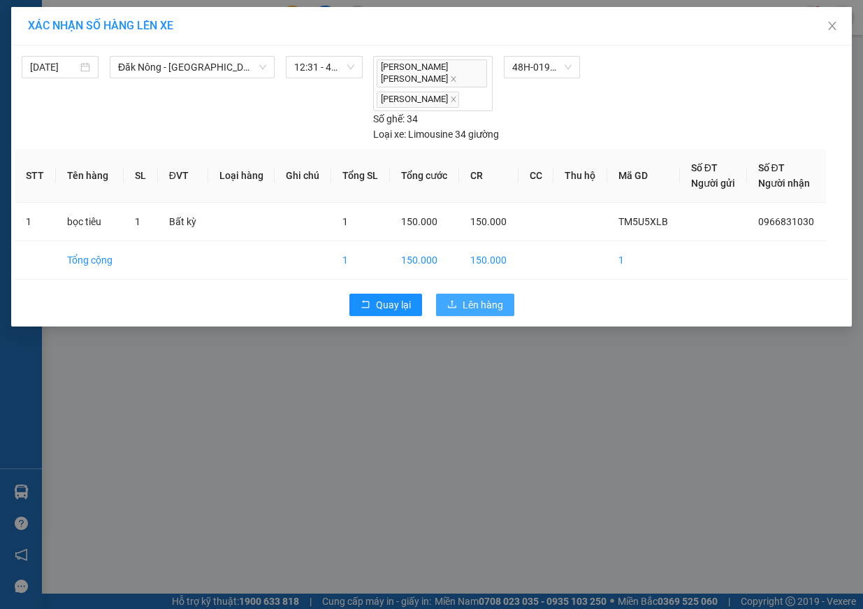
click at [483, 297] on span "Lên hàng" at bounding box center [482, 304] width 41 height 15
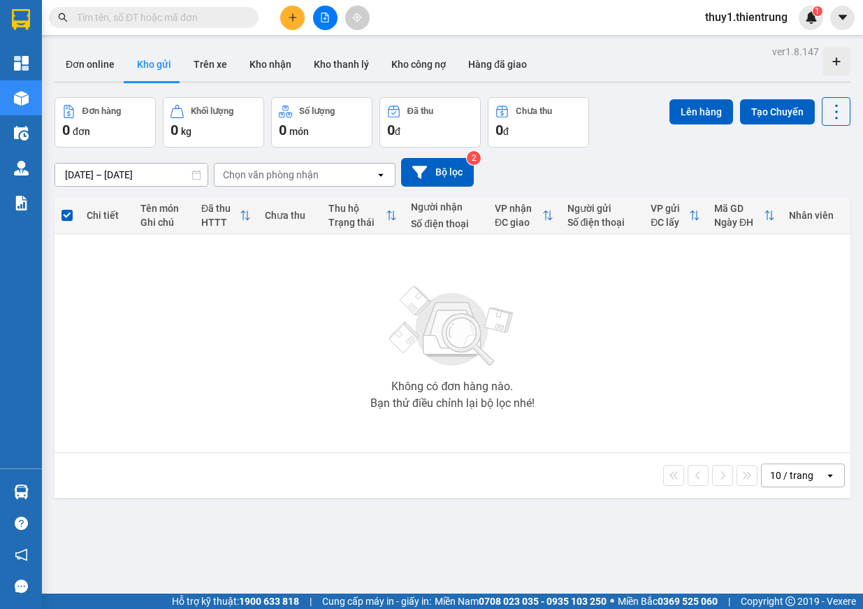
click at [331, 17] on button at bounding box center [325, 18] width 24 height 24
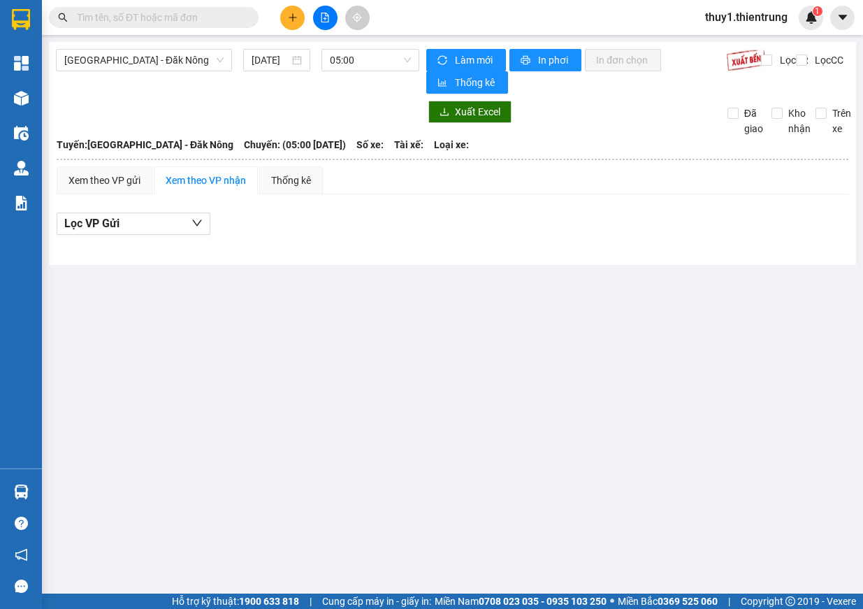
click at [314, 63] on div "[DATE]" at bounding box center [277, 60] width 78 height 22
click at [368, 56] on span "05:00" at bounding box center [370, 60] width 81 height 21
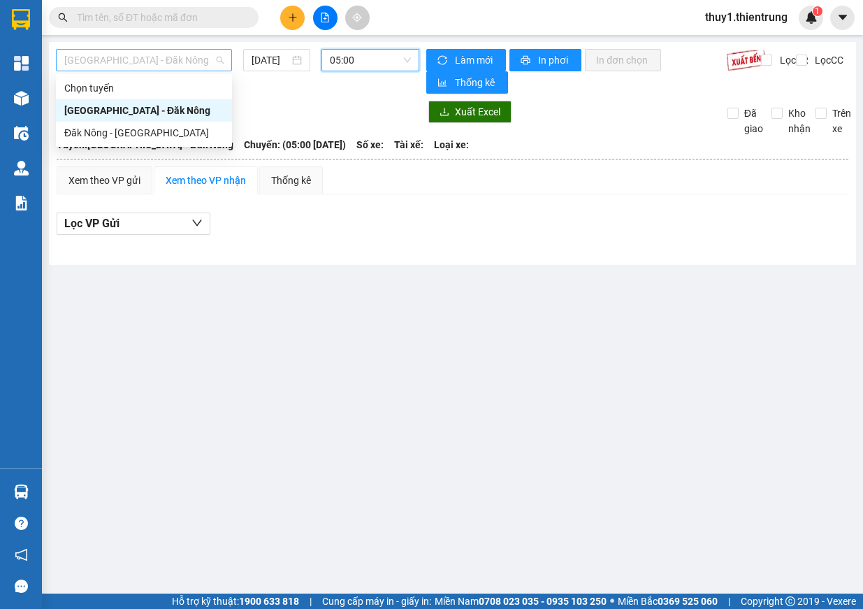
click at [190, 61] on span "[GEOGRAPHIC_DATA] - Đăk Nông" at bounding box center [143, 60] width 159 height 21
click at [148, 128] on div "Đăk Nông - [GEOGRAPHIC_DATA]" at bounding box center [143, 132] width 159 height 15
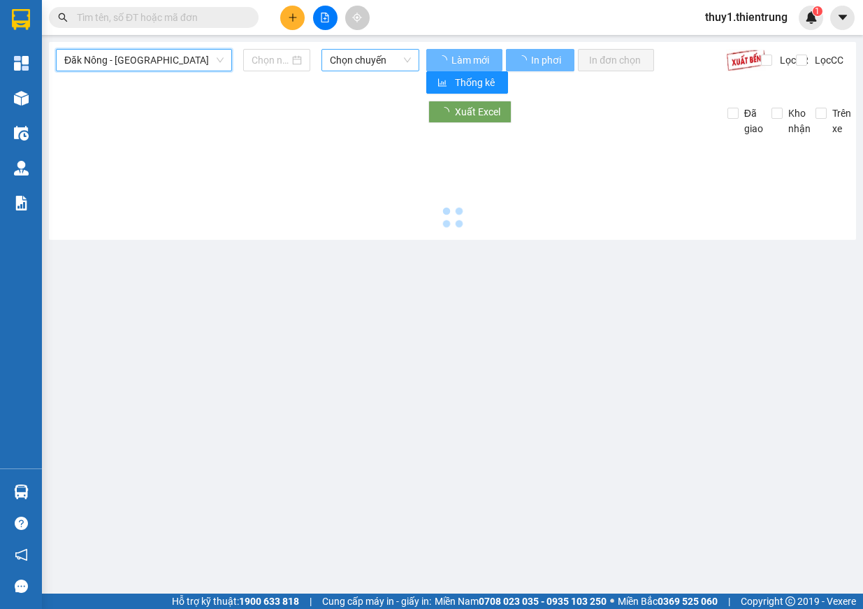
type input "[DATE]"
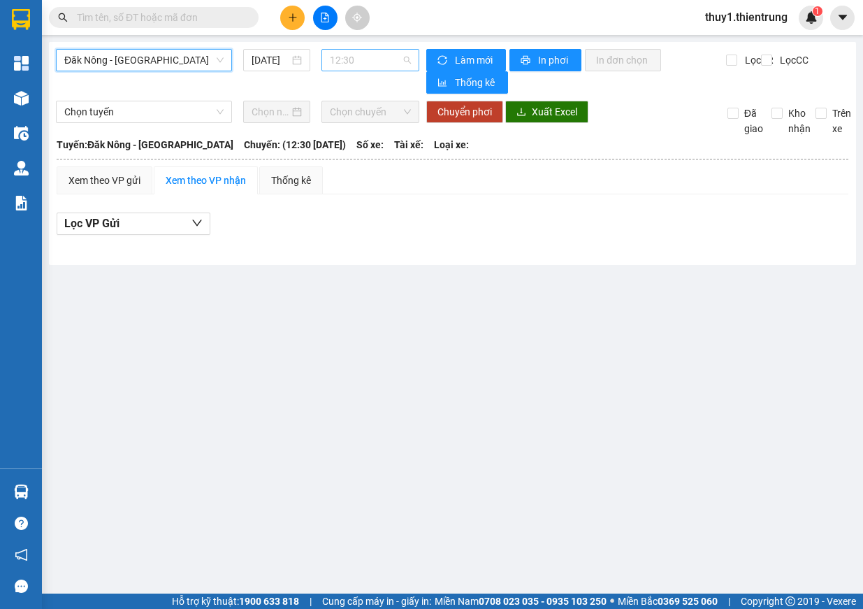
click at [363, 53] on span "12:30" at bounding box center [370, 60] width 81 height 21
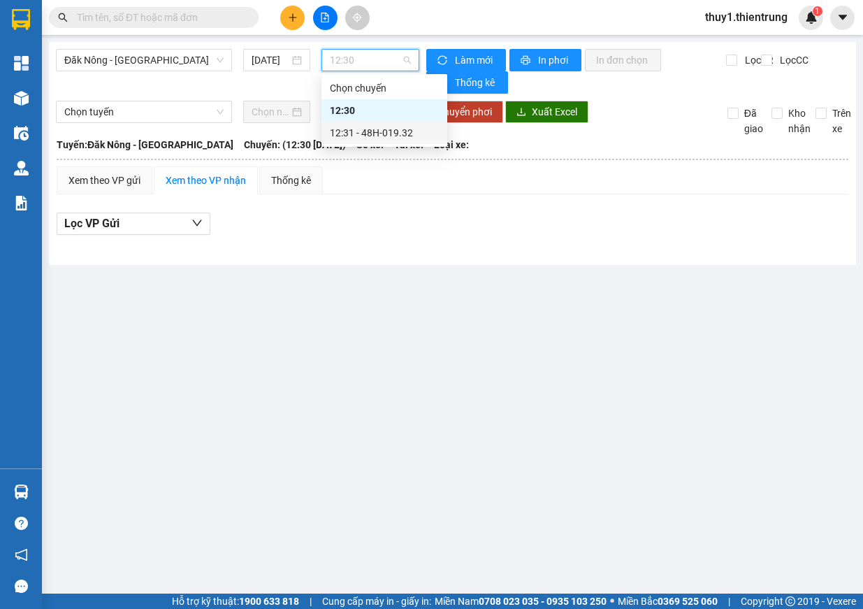
click at [405, 126] on div "12:31 - 48H-019.32" at bounding box center [384, 132] width 109 height 15
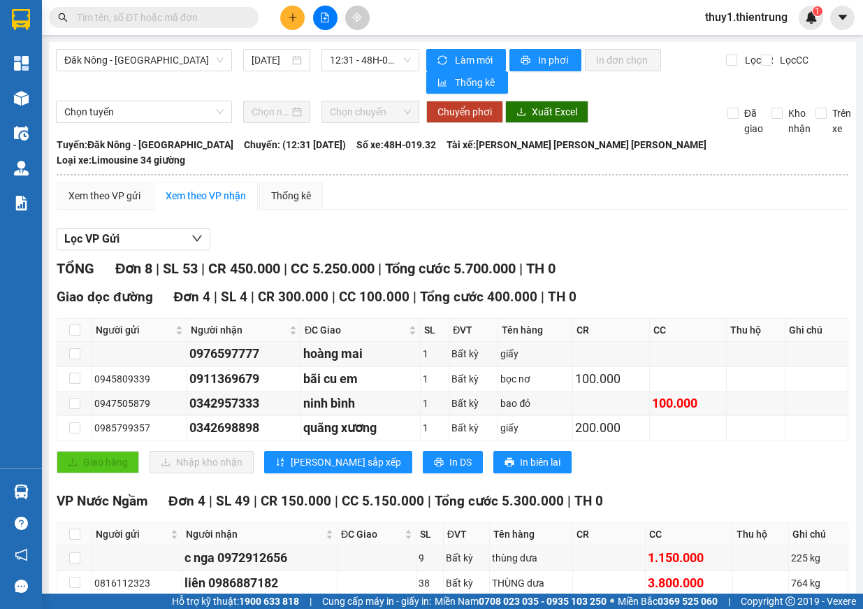
click at [92, 595] on td at bounding box center [74, 607] width 35 height 24
click at [71, 602] on input "checkbox" at bounding box center [74, 607] width 11 height 11
checkbox input "true"
click at [103, 182] on div "Xem theo VP gửi" at bounding box center [105, 196] width 96 height 28
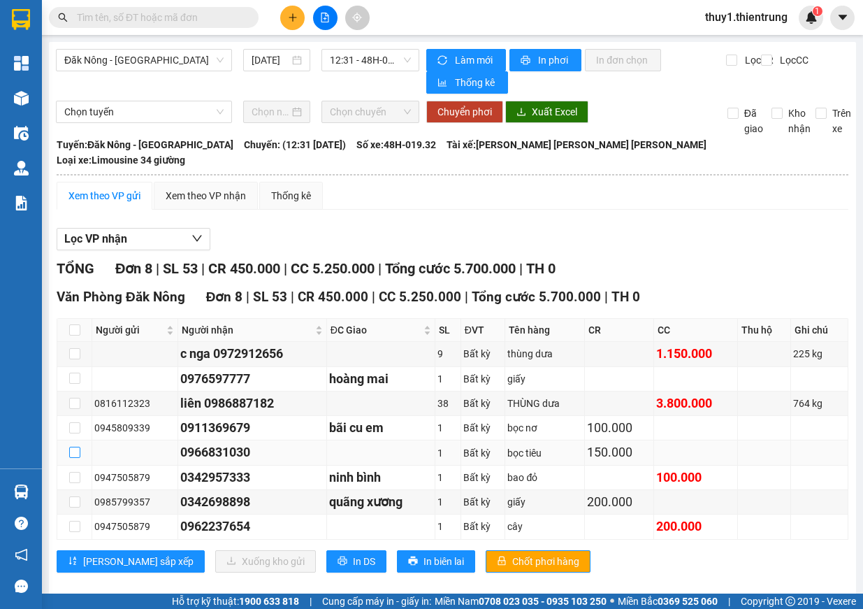
click at [79, 446] on input "checkbox" at bounding box center [74, 451] width 11 height 11
checkbox input "true"
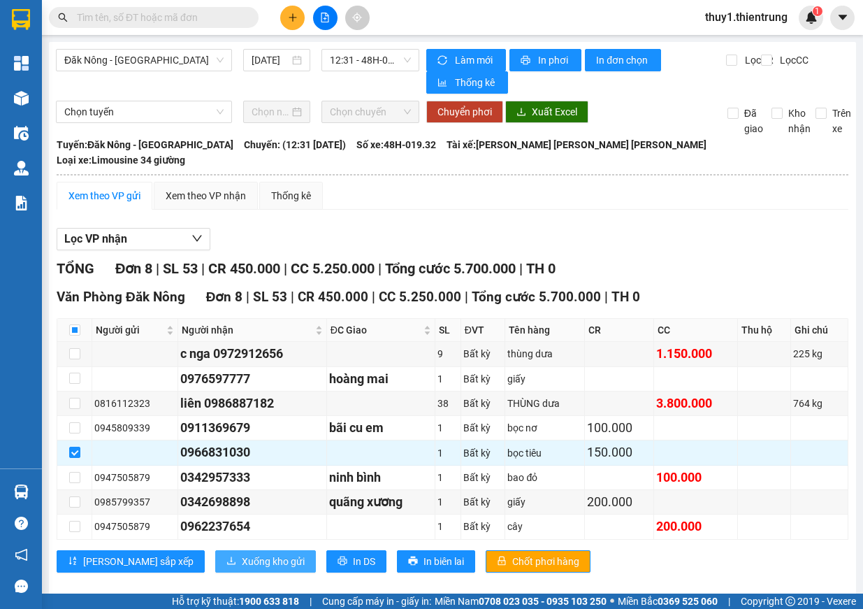
click at [242, 553] on span "Xuống kho gửi" at bounding box center [273, 560] width 63 height 15
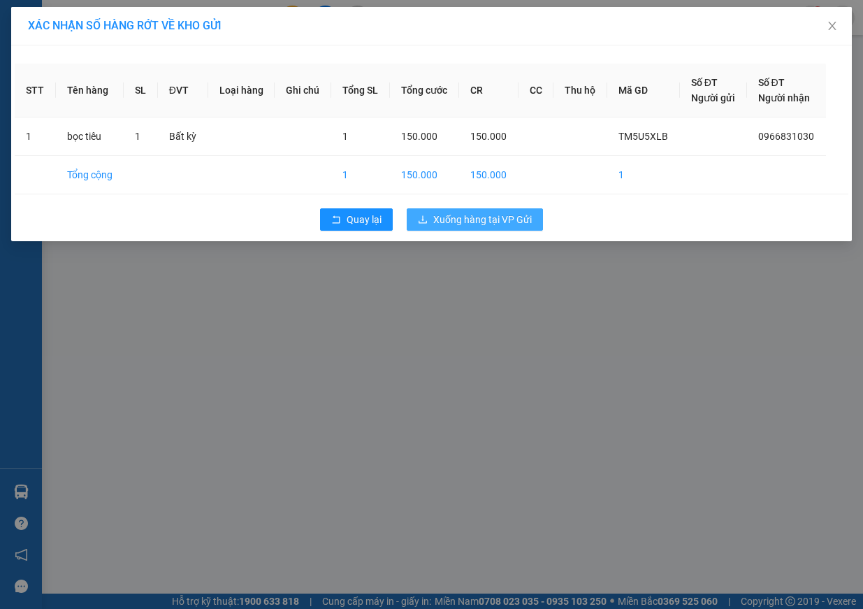
click at [461, 210] on button "Xuống hàng tại VP Gửi" at bounding box center [475, 219] width 136 height 22
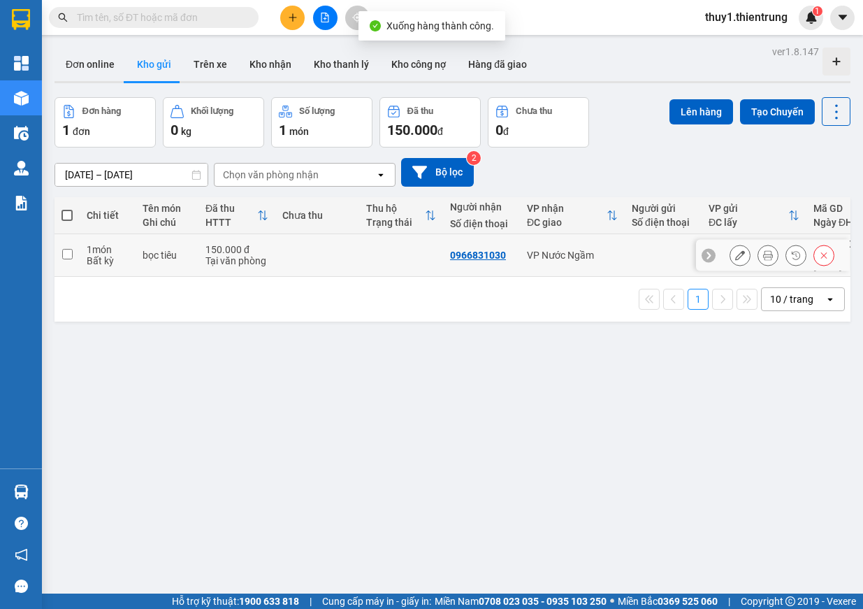
click at [763, 250] on icon at bounding box center [768, 255] width 10 height 10
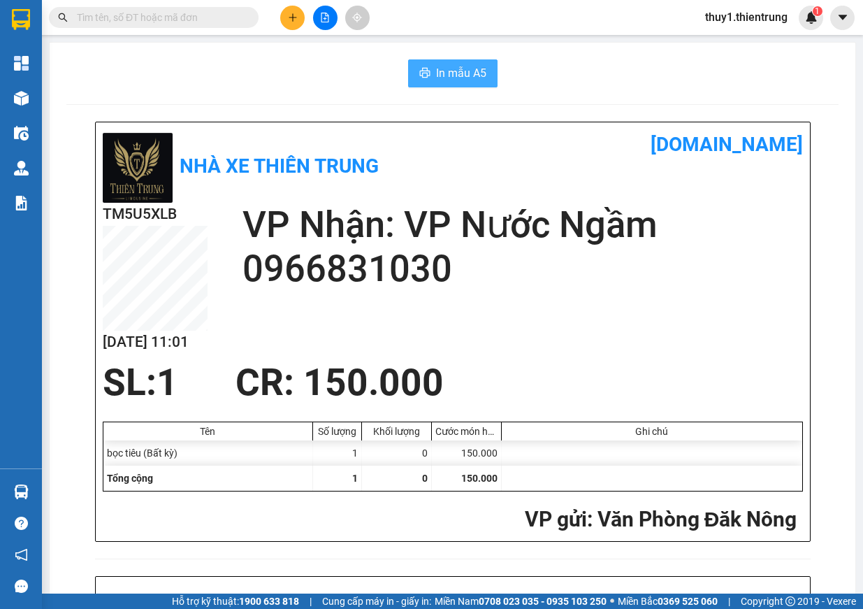
click at [442, 77] on span "In mẫu A5" at bounding box center [461, 72] width 50 height 17
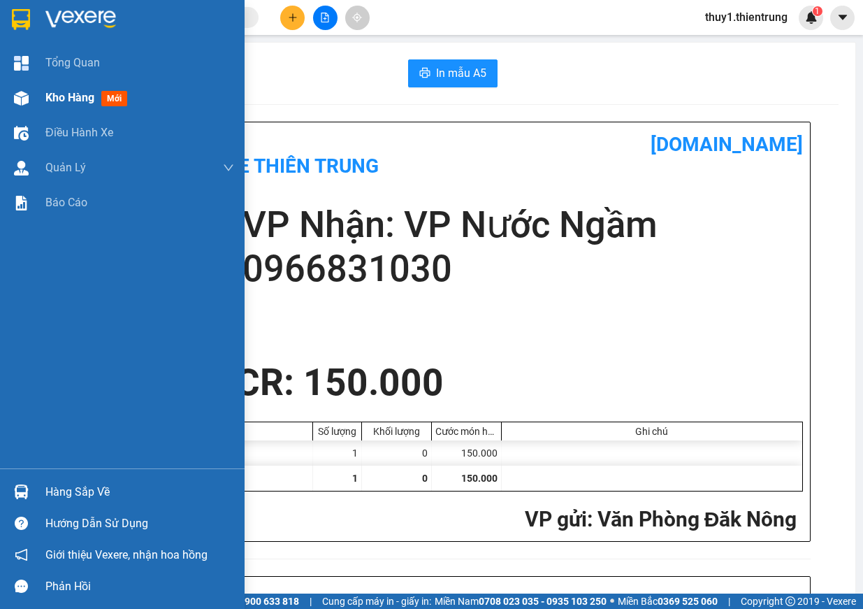
click at [17, 96] on img at bounding box center [21, 98] width 15 height 15
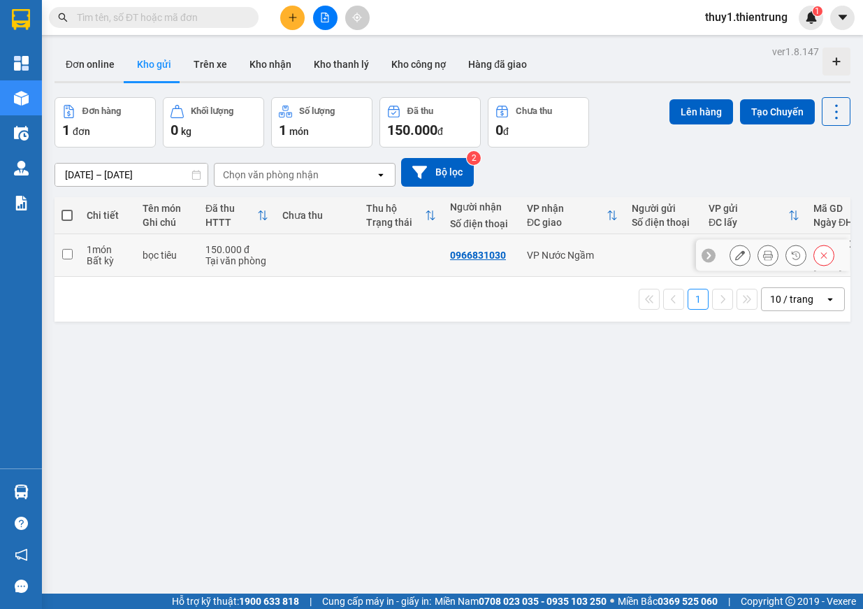
click at [176, 258] on td "bọc tiêu" at bounding box center [167, 255] width 63 height 43
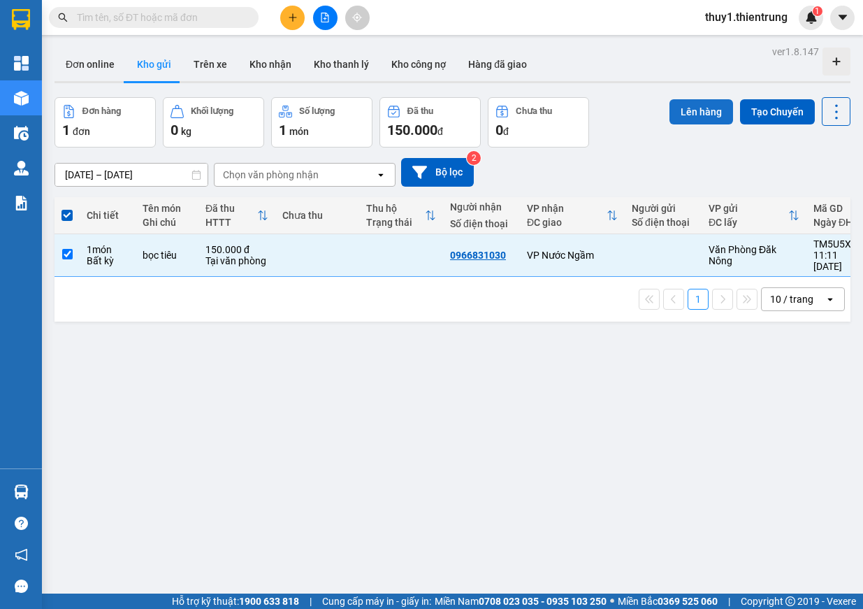
click at [694, 105] on button "Lên hàng" at bounding box center [701, 111] width 64 height 25
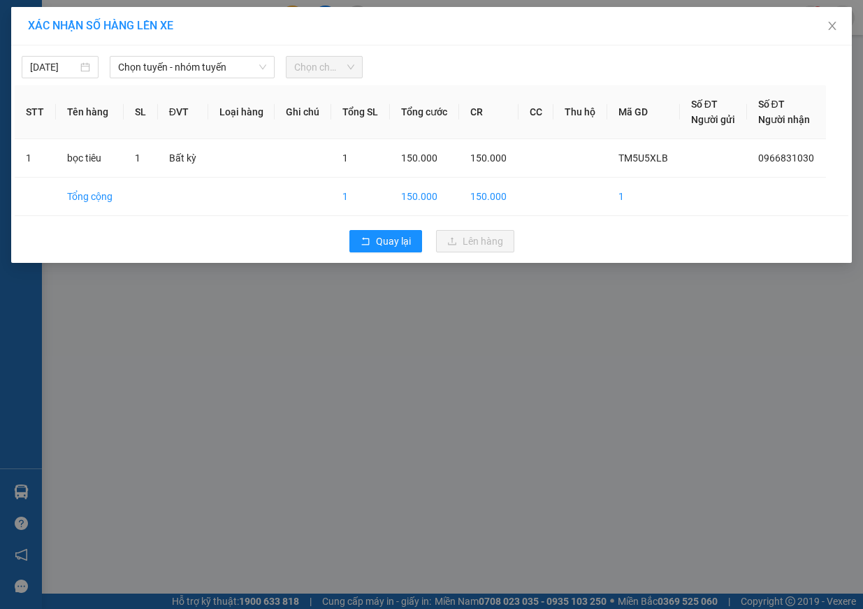
click at [212, 55] on div "[DATE] [PERSON_NAME] - nhóm [PERSON_NAME] chuyến" at bounding box center [431, 63] width 833 height 29
click at [221, 64] on span "Chọn tuyến - nhóm tuyến" at bounding box center [192, 67] width 148 height 21
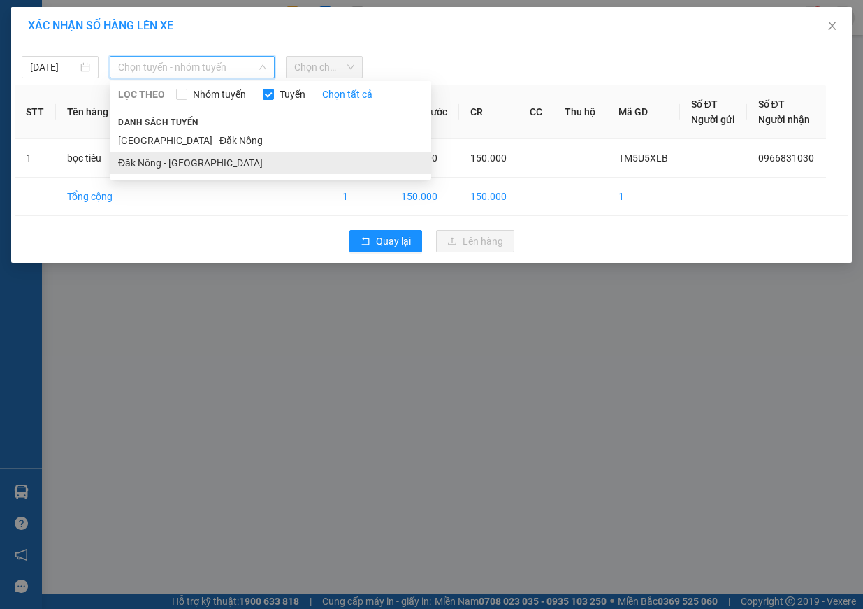
click at [184, 157] on li "Đăk Nông - [GEOGRAPHIC_DATA]" at bounding box center [270, 163] width 321 height 22
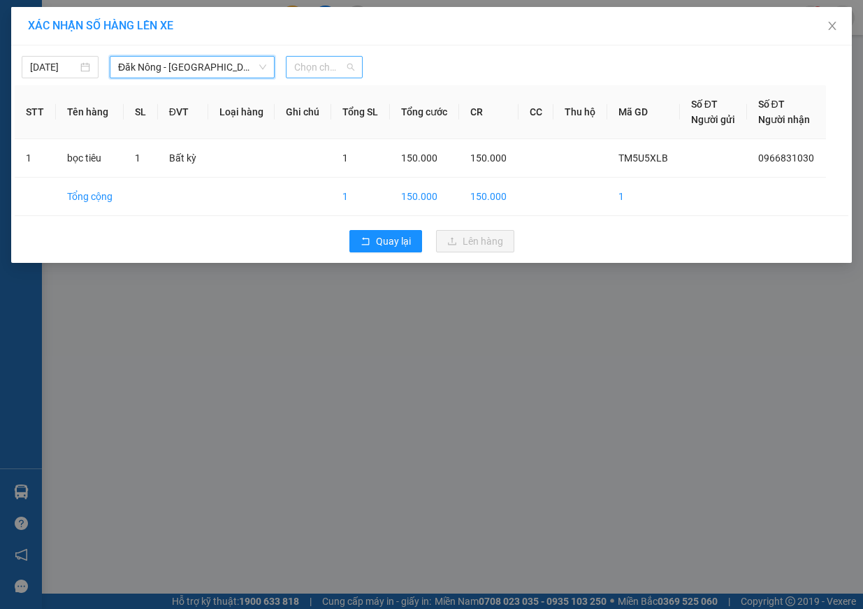
click at [314, 68] on span "Chọn chuyến" at bounding box center [324, 67] width 60 height 21
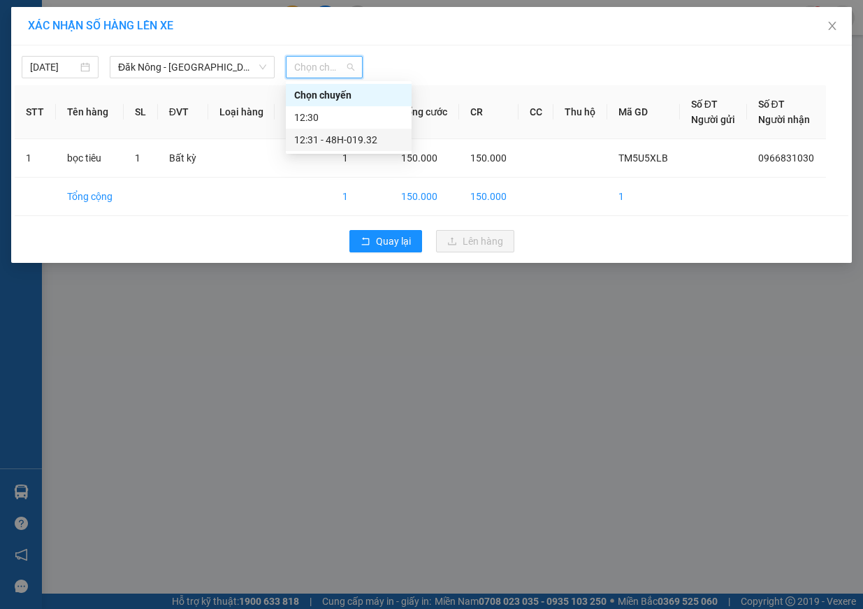
click at [367, 140] on div "12:31 - 48H-019.32" at bounding box center [348, 139] width 109 height 15
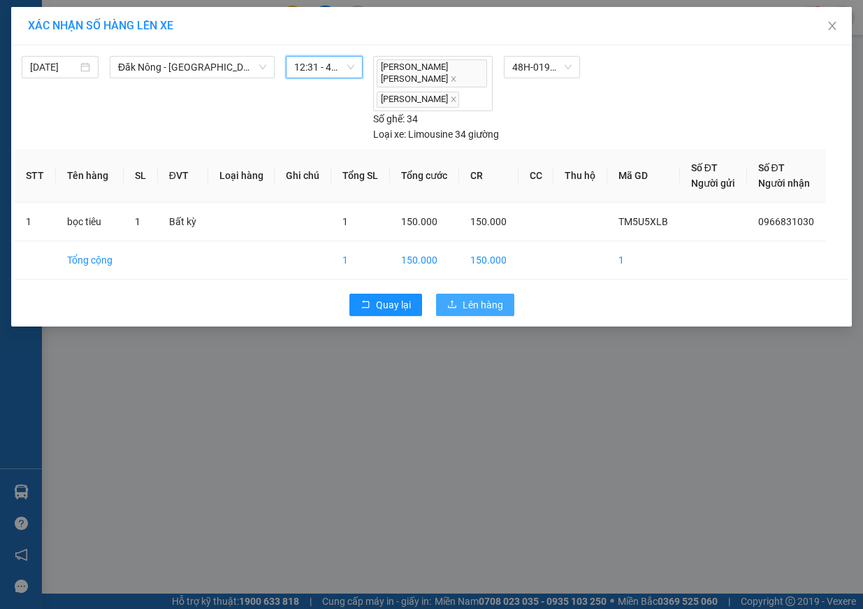
click at [483, 297] on span "Lên hàng" at bounding box center [482, 304] width 41 height 15
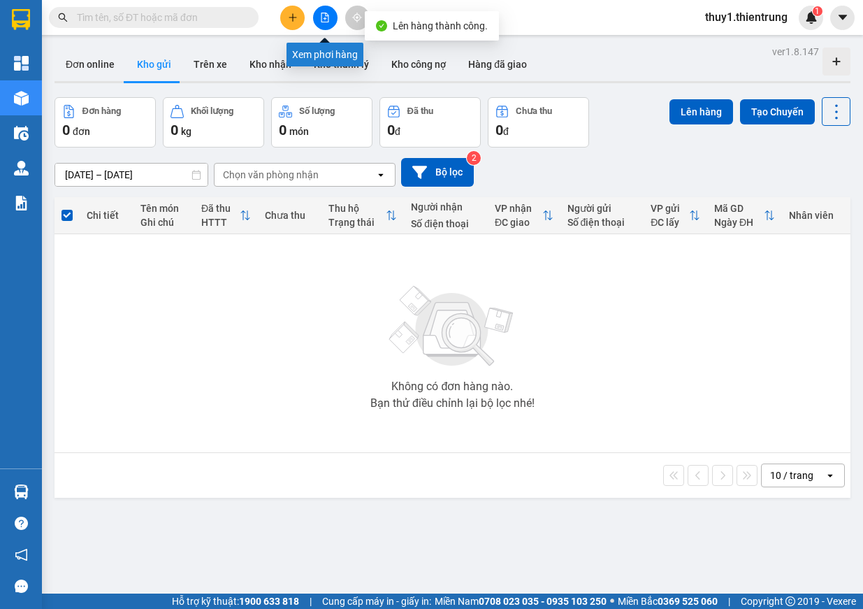
click at [316, 20] on button at bounding box center [325, 18] width 24 height 24
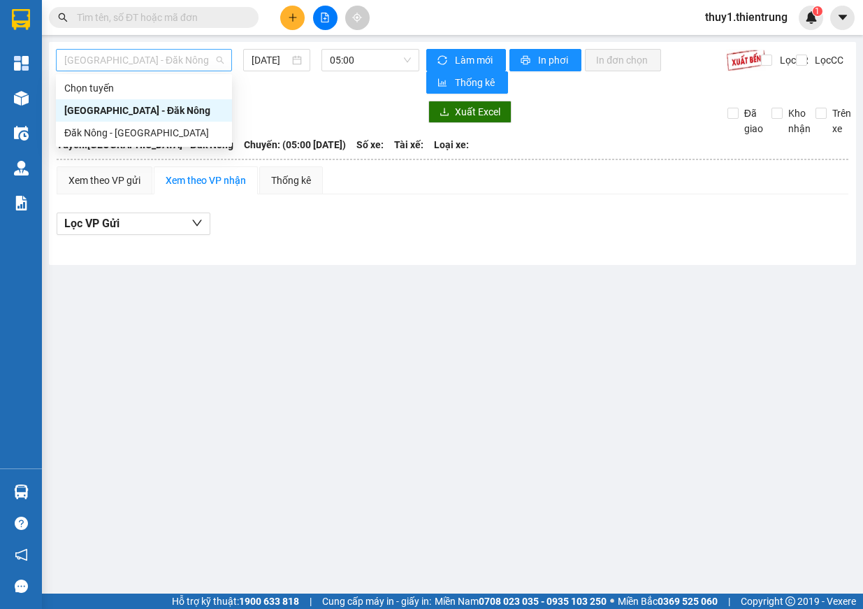
click at [165, 61] on span "[GEOGRAPHIC_DATA] - Đăk Nông" at bounding box center [143, 60] width 159 height 21
click at [138, 133] on div "Đăk Nông - [GEOGRAPHIC_DATA]" at bounding box center [143, 132] width 159 height 15
type input "[DATE]"
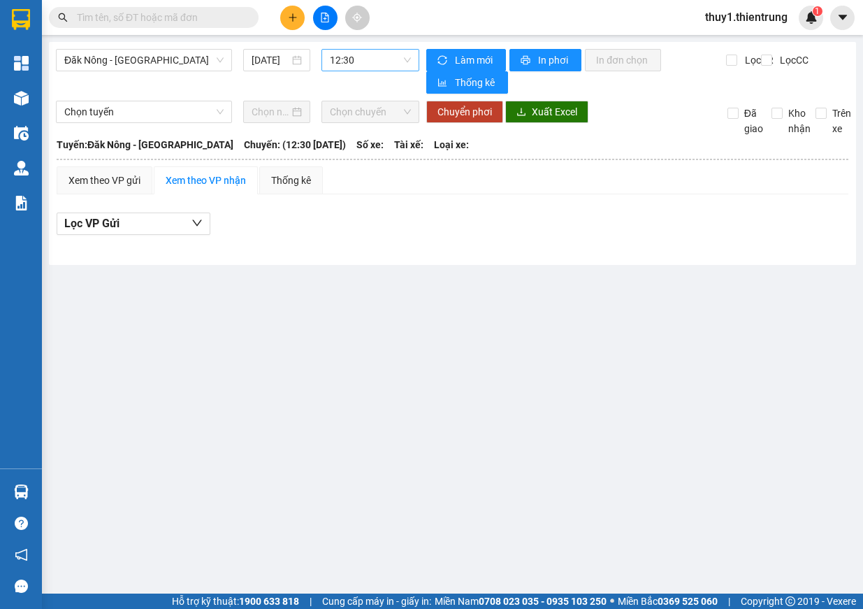
click at [358, 71] on div "Đăk Nông - [GEOGRAPHIC_DATA] [DATE] 12:30" at bounding box center [237, 71] width 363 height 45
click at [362, 65] on span "12:30" at bounding box center [370, 60] width 81 height 21
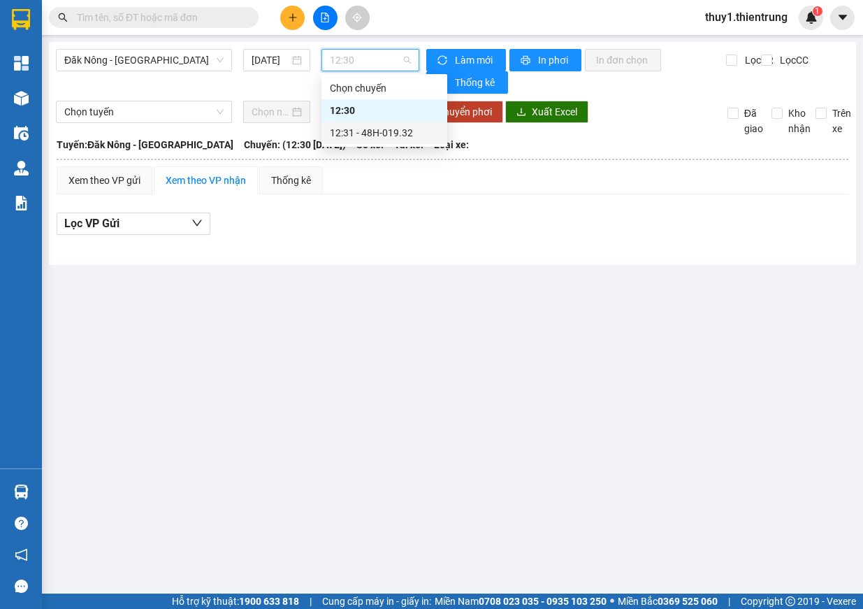
click at [402, 138] on div "12:31 - 48H-019.32" at bounding box center [384, 132] width 109 height 15
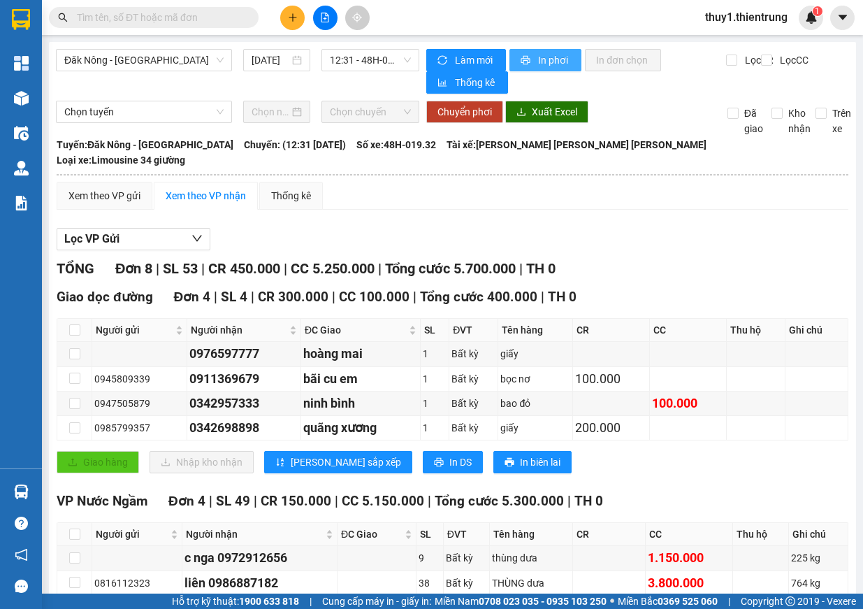
click at [554, 61] on span "In phơi" at bounding box center [554, 59] width 32 height 15
click at [293, 8] on button at bounding box center [292, 18] width 24 height 24
click at [347, 57] on div "Tạo đơn hàng" at bounding box center [347, 52] width 61 height 15
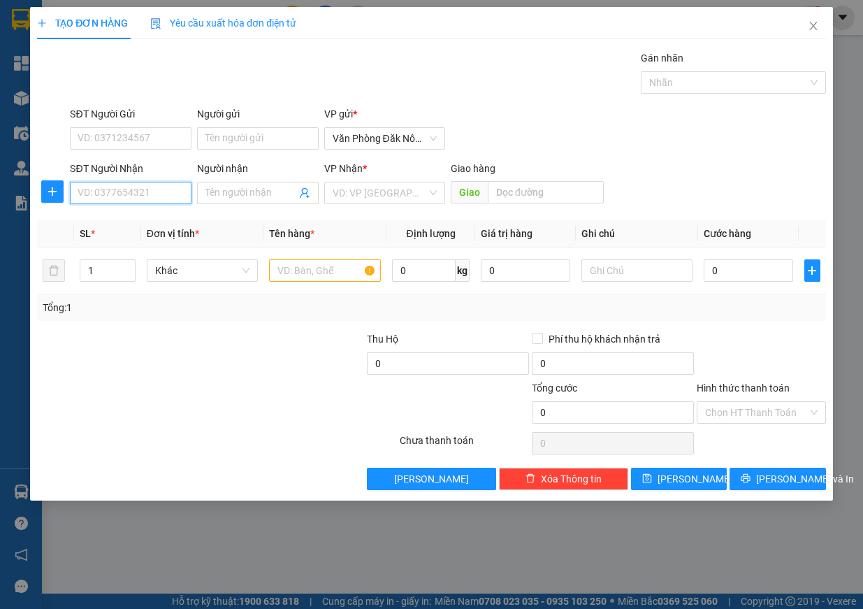
click at [126, 199] on input "SĐT Người Nhận" at bounding box center [131, 193] width 122 height 22
type input "0982461690"
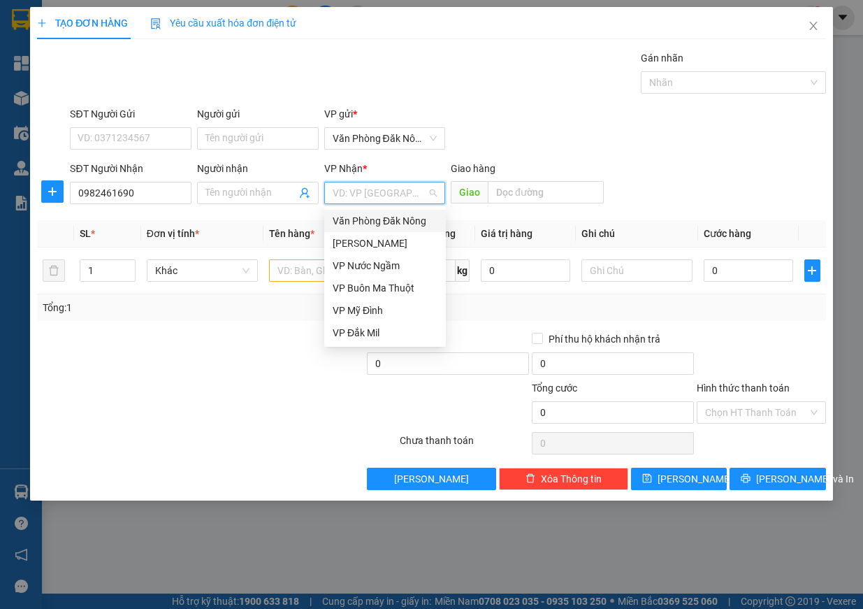
click at [417, 183] on input "search" at bounding box center [380, 192] width 95 height 21
click at [405, 265] on div "VP Nước Ngầm" at bounding box center [385, 265] width 105 height 15
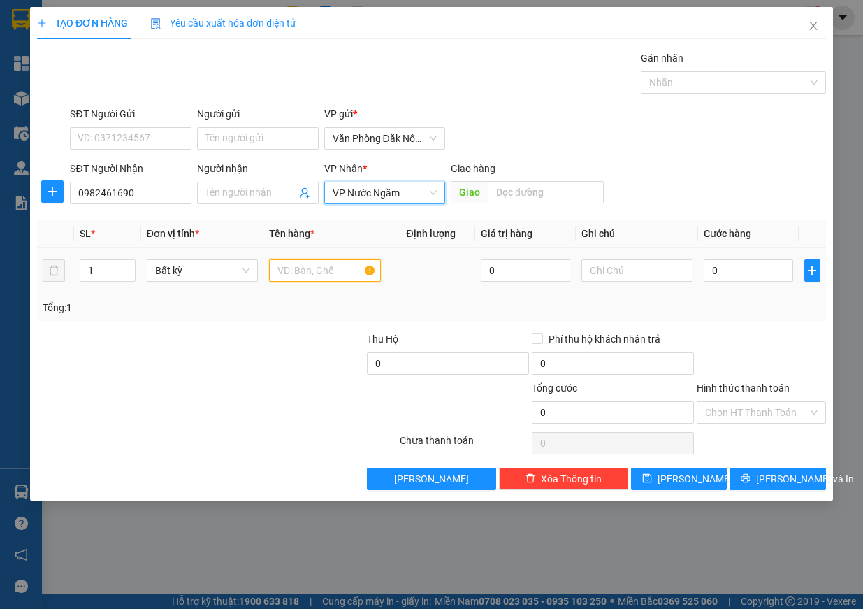
click at [303, 271] on input "text" at bounding box center [325, 270] width 112 height 22
type input "giấy"
click at [201, 307] on div "Tổng: 1" at bounding box center [188, 307] width 291 height 15
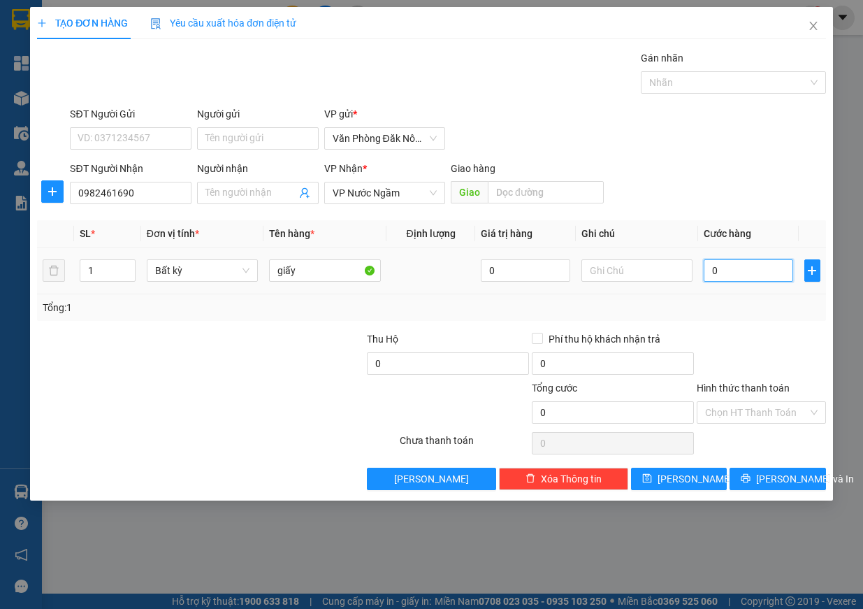
click at [748, 273] on input "0" at bounding box center [748, 270] width 89 height 22
type input "2"
type input "25"
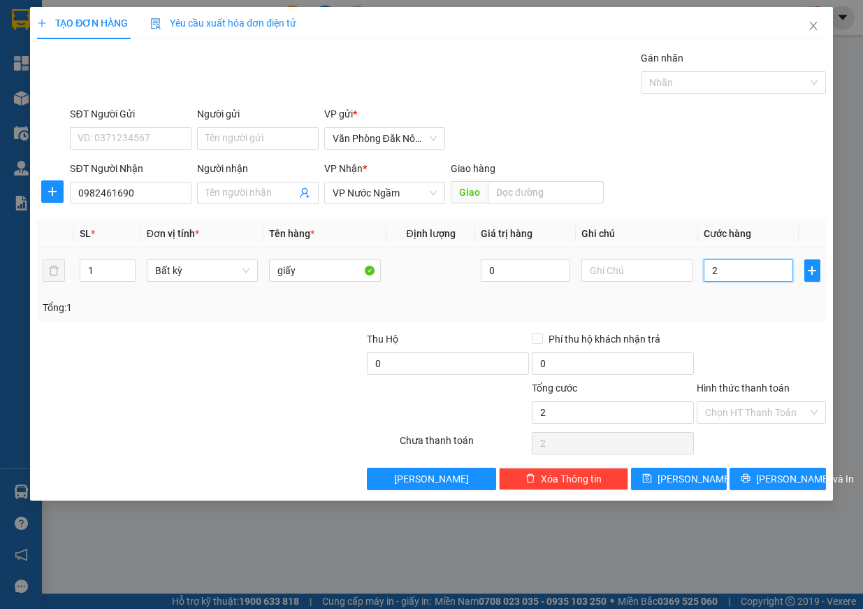
type input "25"
type input "250"
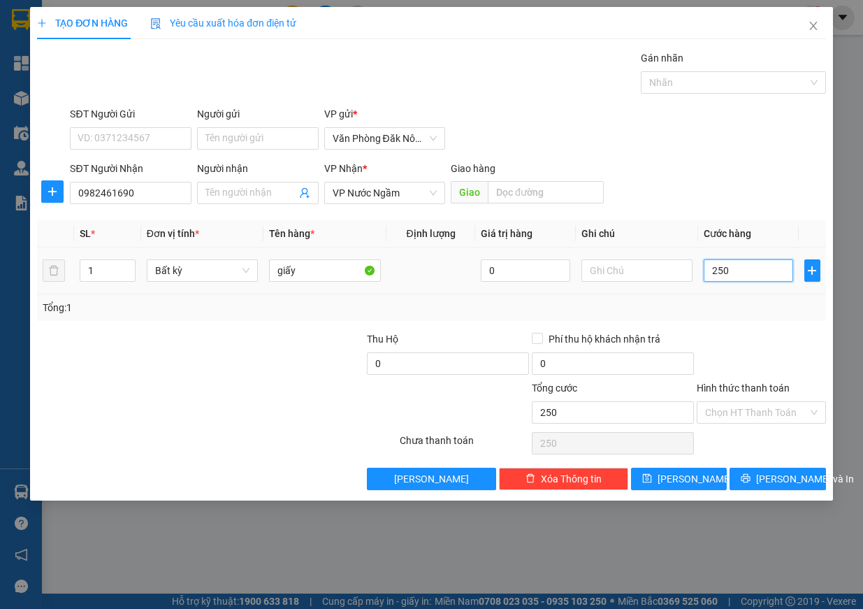
type input "2.500"
type input "25.000"
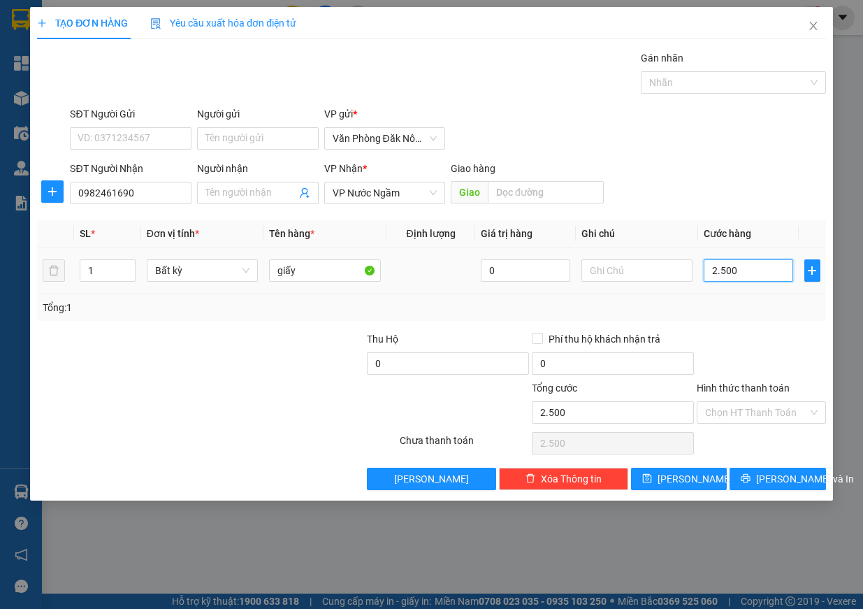
type input "25.000"
type input "250.000"
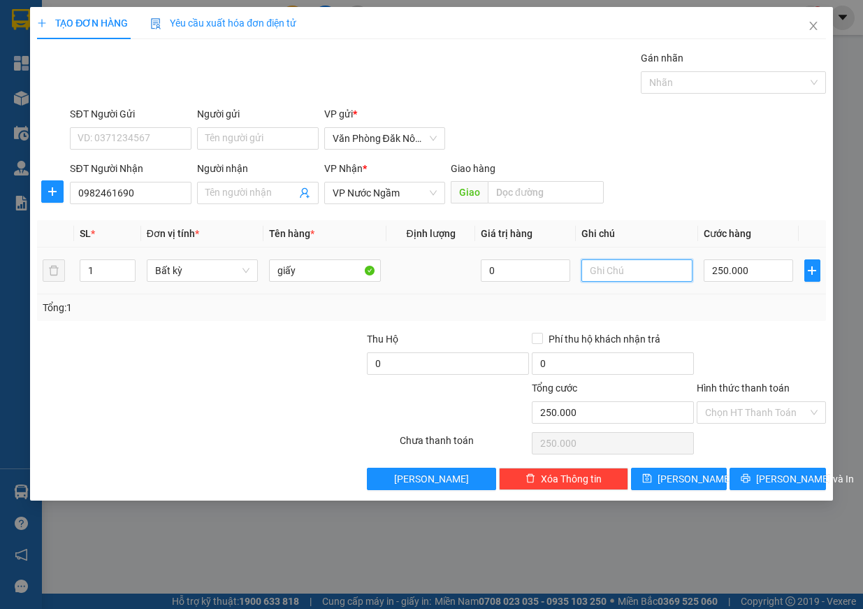
click at [597, 268] on input "text" at bounding box center [637, 270] width 112 height 22
type input "ship tận nơi khá"
click at [798, 476] on span "[PERSON_NAME] và In" at bounding box center [805, 478] width 98 height 15
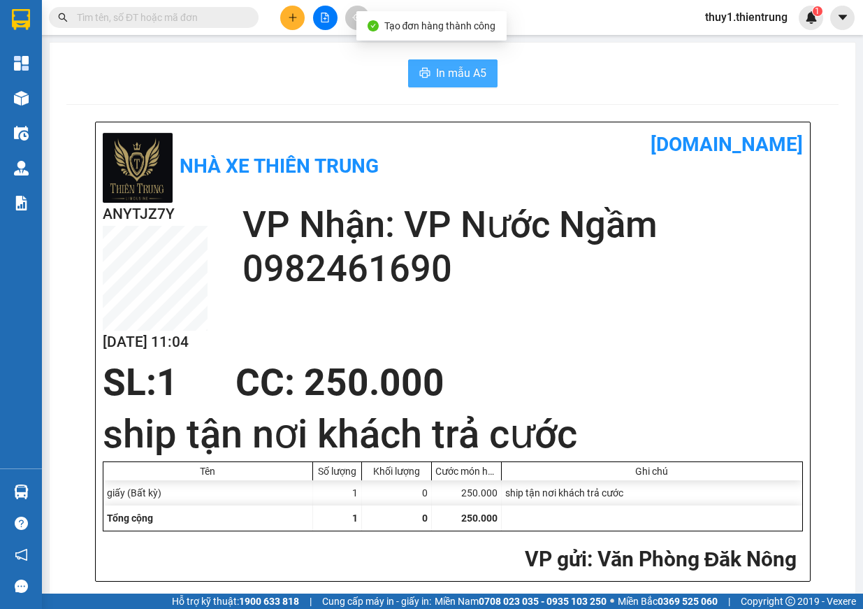
click at [436, 65] on span "In mẫu A5" at bounding box center [461, 72] width 50 height 17
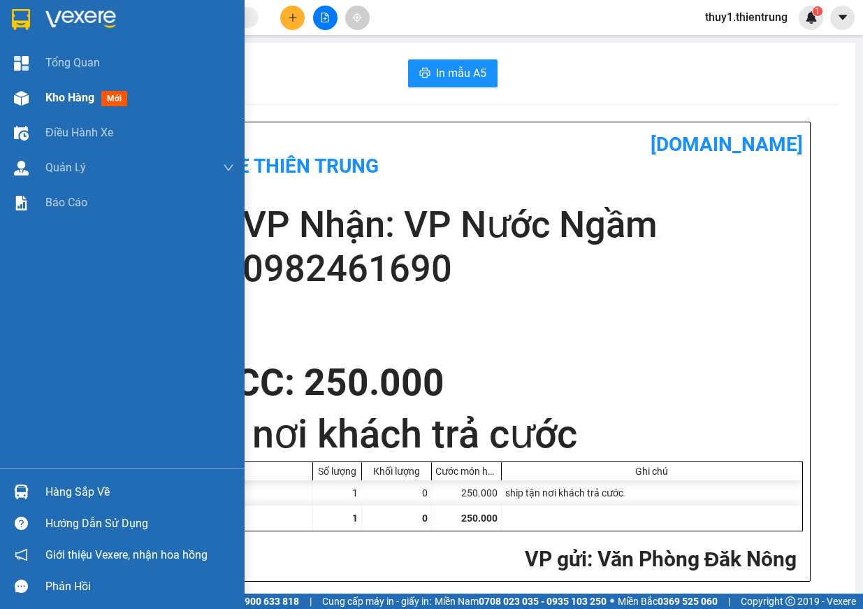
click at [9, 110] on div at bounding box center [21, 98] width 24 height 24
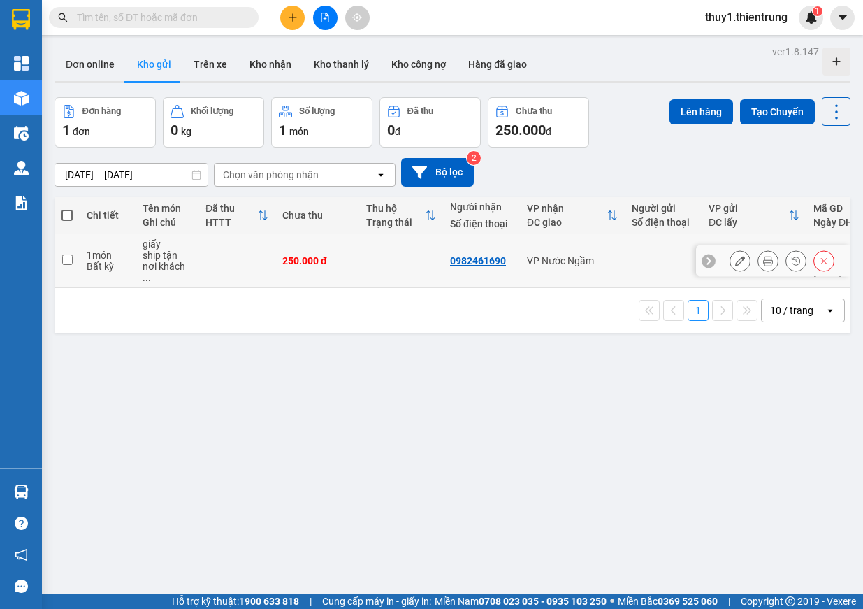
click at [152, 251] on div "ship tận nơi khách ..." at bounding box center [167, 266] width 49 height 34
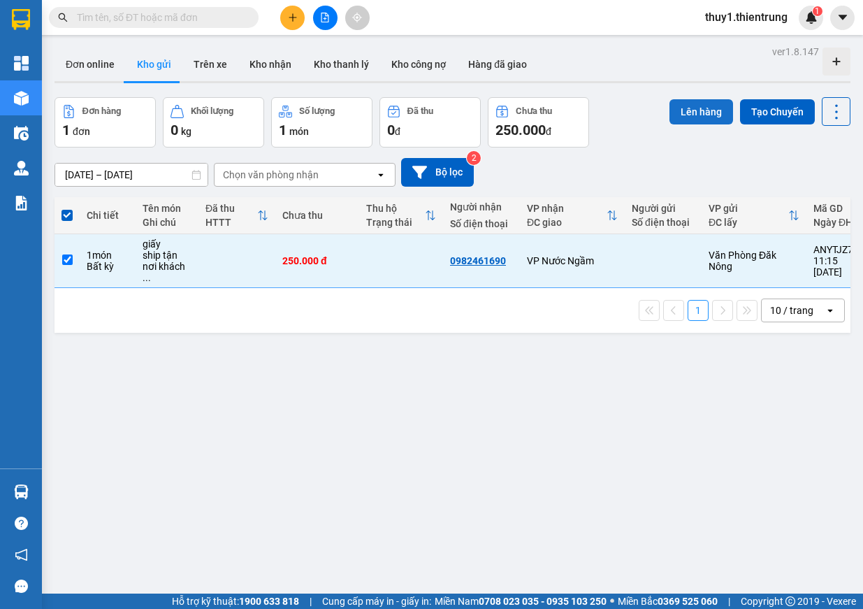
click at [706, 114] on button "Lên hàng" at bounding box center [701, 111] width 64 height 25
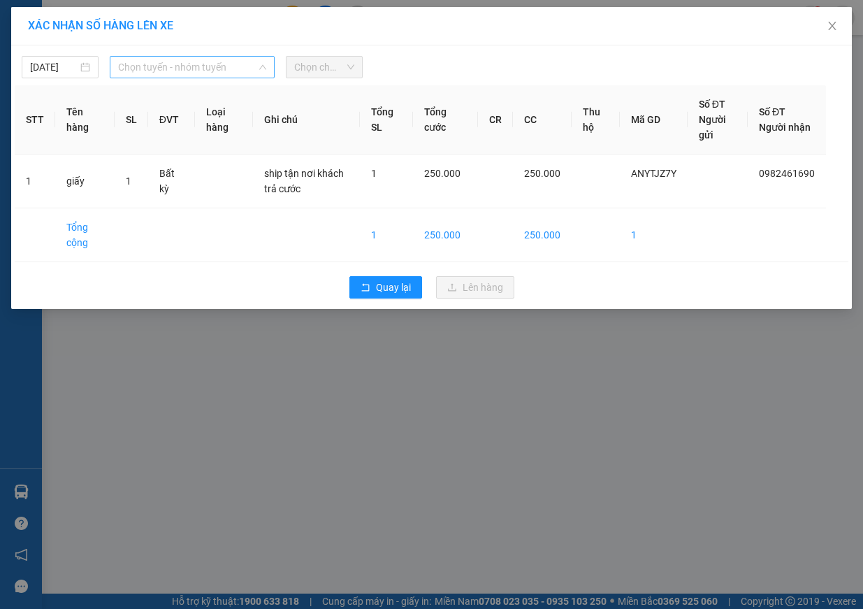
drag, startPoint x: 216, startPoint y: 58, endPoint x: 218, endPoint y: 115, distance: 57.3
click at [215, 62] on span "Chọn tuyến - nhóm tuyến" at bounding box center [192, 67] width 148 height 21
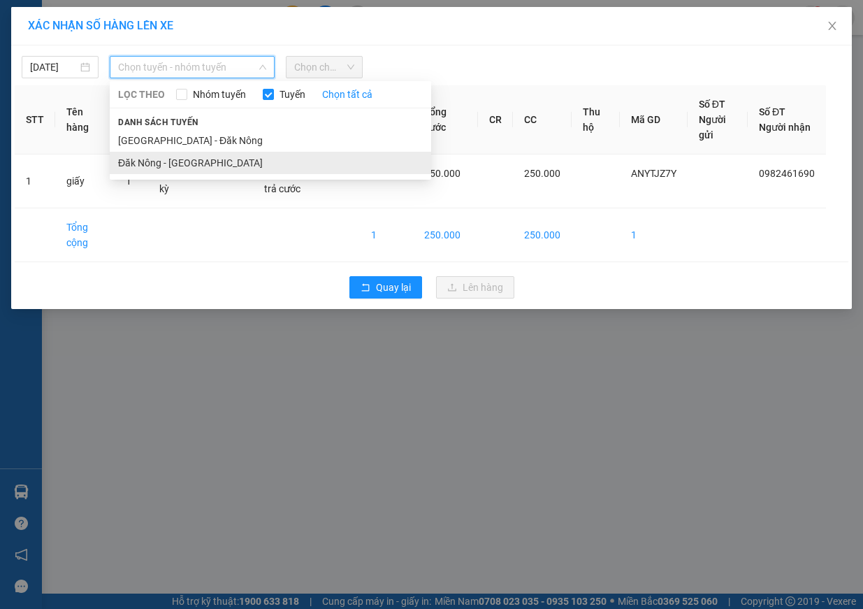
click at [193, 163] on li "Đăk Nông - [GEOGRAPHIC_DATA]" at bounding box center [270, 163] width 321 height 22
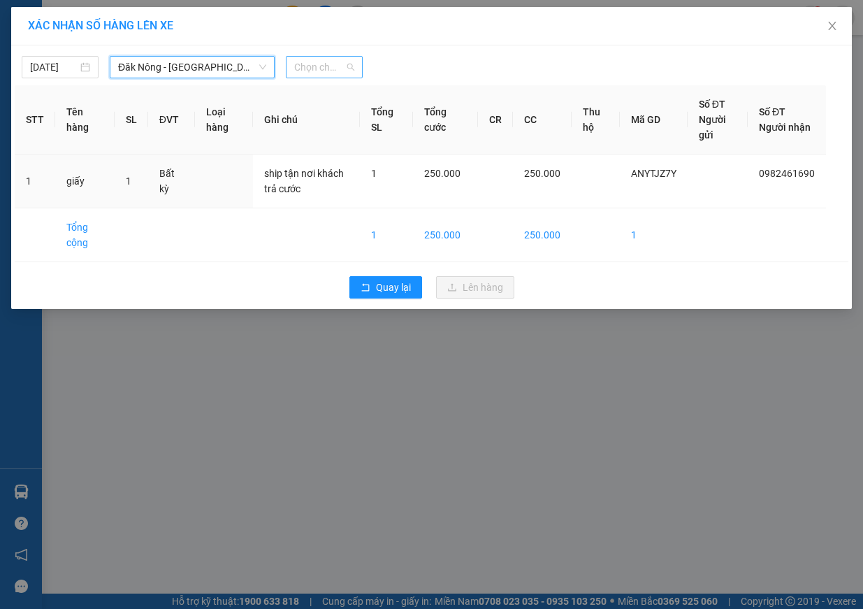
click at [323, 66] on span "Chọn chuyến" at bounding box center [324, 67] width 60 height 21
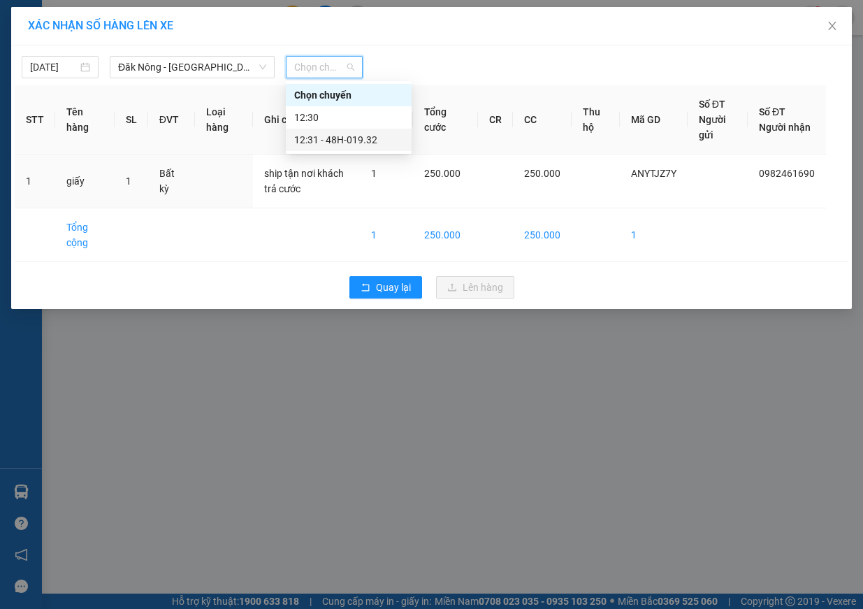
click at [347, 144] on div "12:31 - 48H-019.32" at bounding box center [348, 139] width 109 height 15
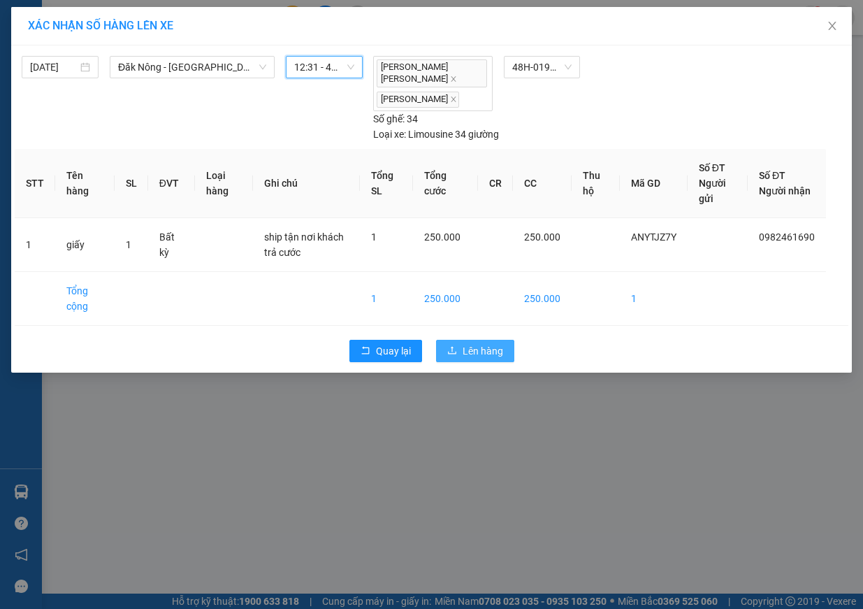
click at [483, 343] on span "Lên hàng" at bounding box center [482, 350] width 41 height 15
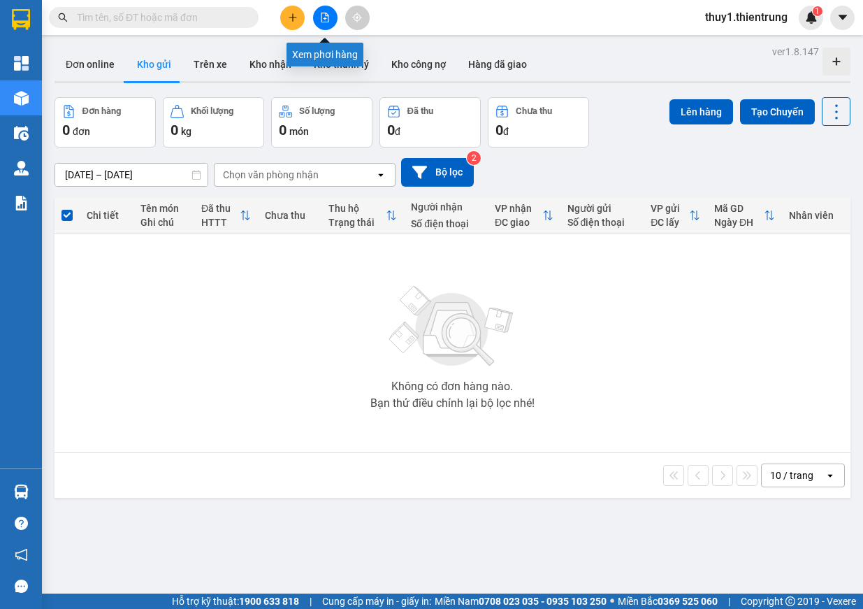
click at [323, 20] on icon "file-add" at bounding box center [325, 18] width 10 height 10
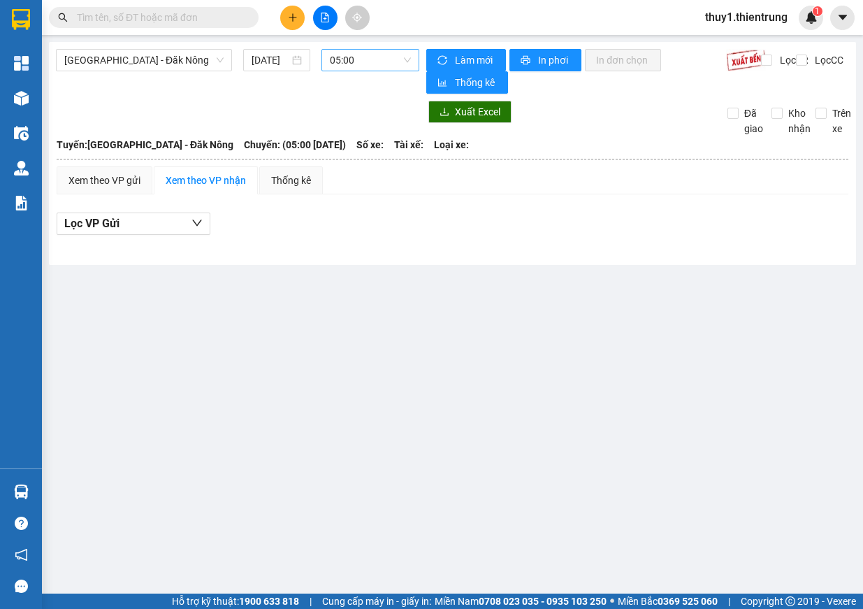
click at [385, 59] on span "05:00" at bounding box center [370, 60] width 81 height 21
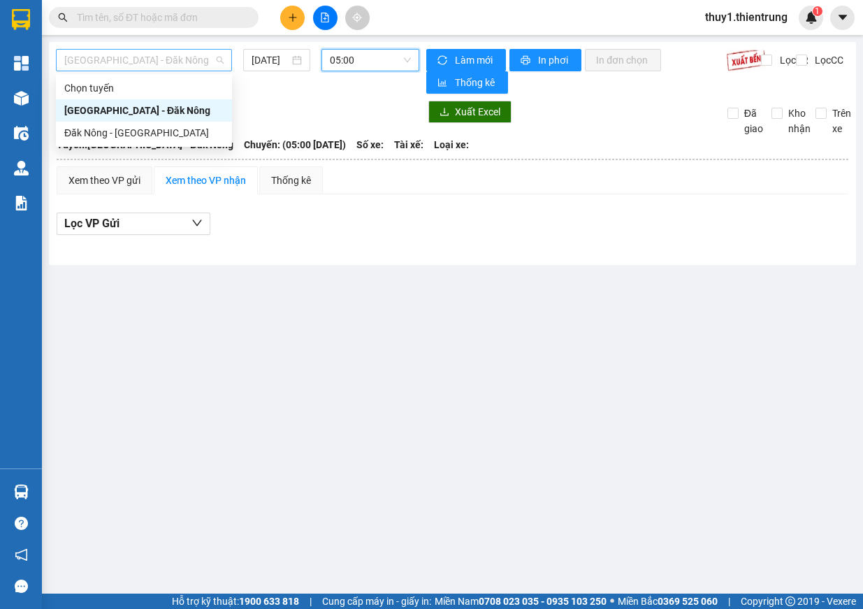
click at [148, 59] on span "[GEOGRAPHIC_DATA] - Đăk Nông" at bounding box center [143, 60] width 159 height 21
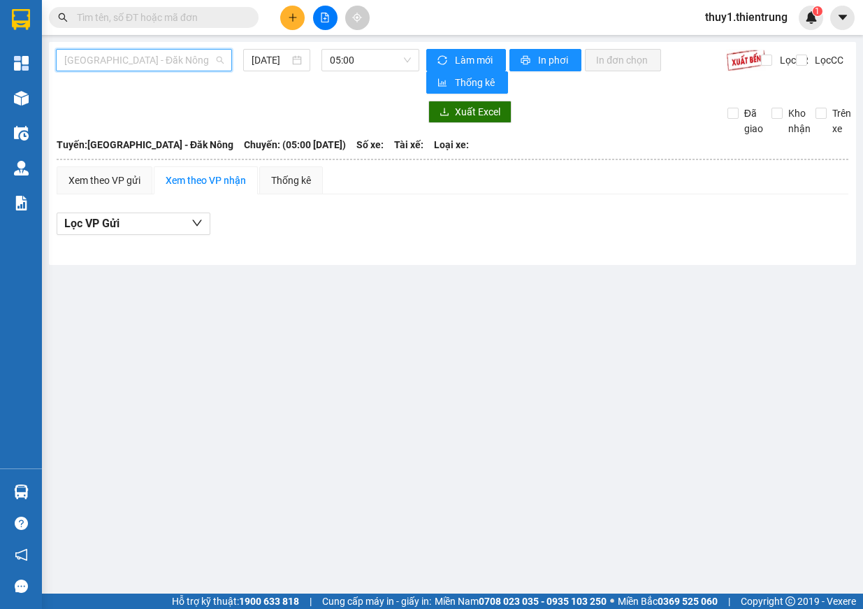
drag, startPoint x: 173, startPoint y: 53, endPoint x: 233, endPoint y: 104, distance: 78.3
click at [180, 58] on span "[GEOGRAPHIC_DATA] - Đăk Nông" at bounding box center [143, 60] width 159 height 21
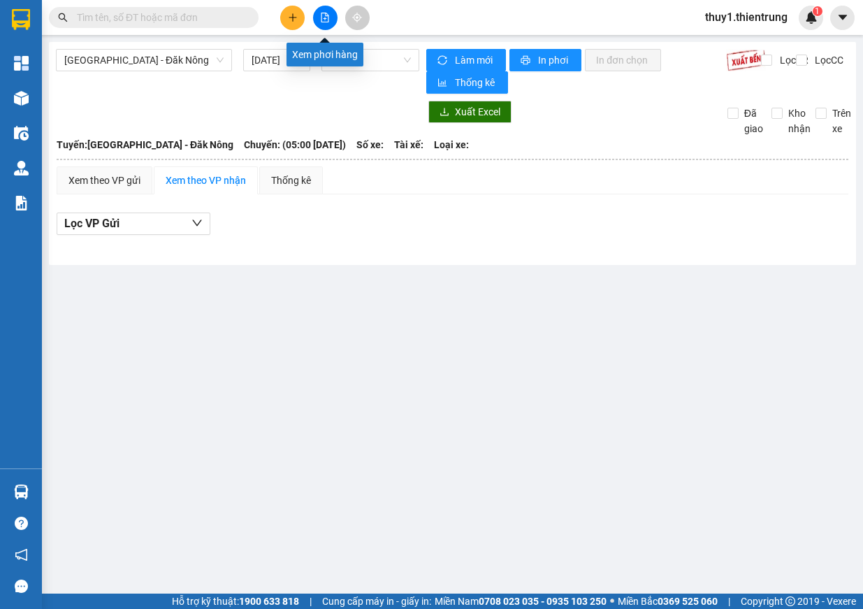
click at [320, 24] on button at bounding box center [325, 18] width 24 height 24
click at [291, 20] on icon "plus" at bounding box center [293, 18] width 10 height 10
click at [359, 55] on div "Tạo đơn hàng" at bounding box center [347, 52] width 61 height 15
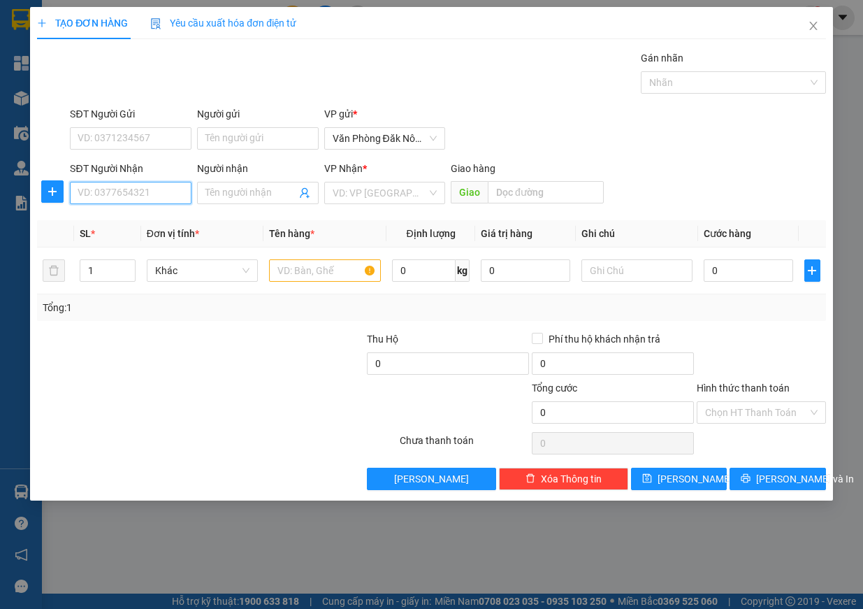
click at [152, 189] on input "SĐT Người Nhận" at bounding box center [131, 193] width 122 height 22
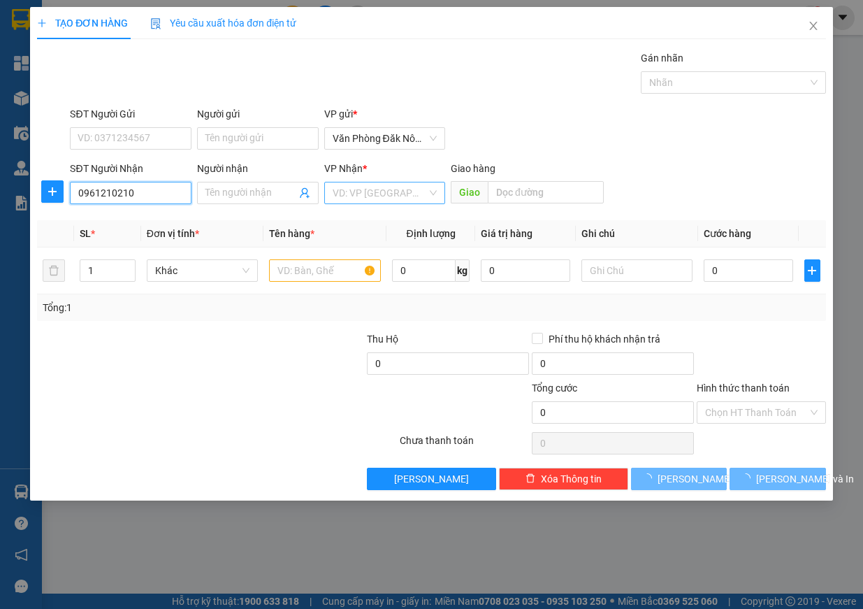
type input "0961210210"
click at [382, 196] on input "search" at bounding box center [380, 192] width 95 height 21
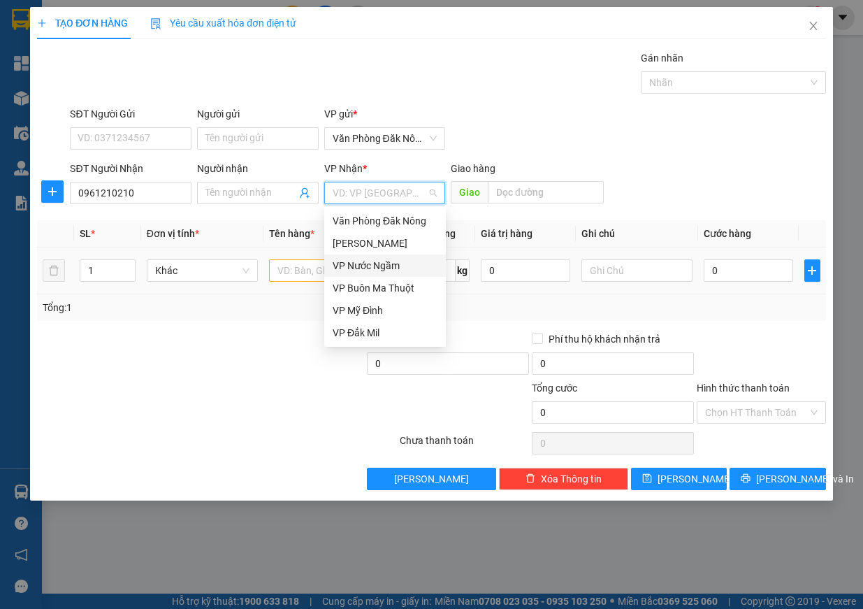
drag, startPoint x: 403, startPoint y: 274, endPoint x: 309, endPoint y: 275, distance: 94.3
click at [402, 273] on div "VP Nước Ngầm" at bounding box center [385, 265] width 122 height 22
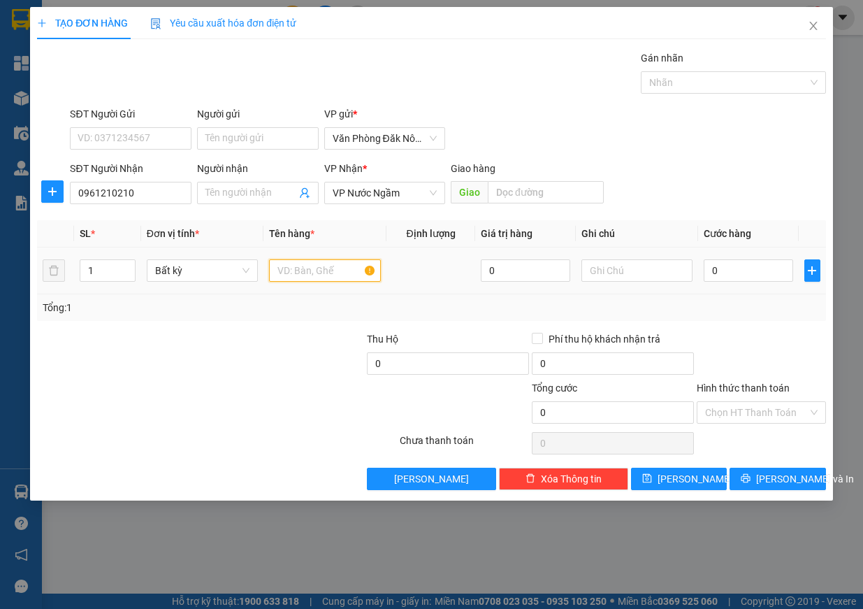
click at [309, 275] on input "text" at bounding box center [325, 270] width 112 height 22
type input "cục đá"
click at [755, 282] on div "0" at bounding box center [748, 270] width 89 height 28
click at [751, 272] on input "0" at bounding box center [748, 270] width 89 height 22
type input "1"
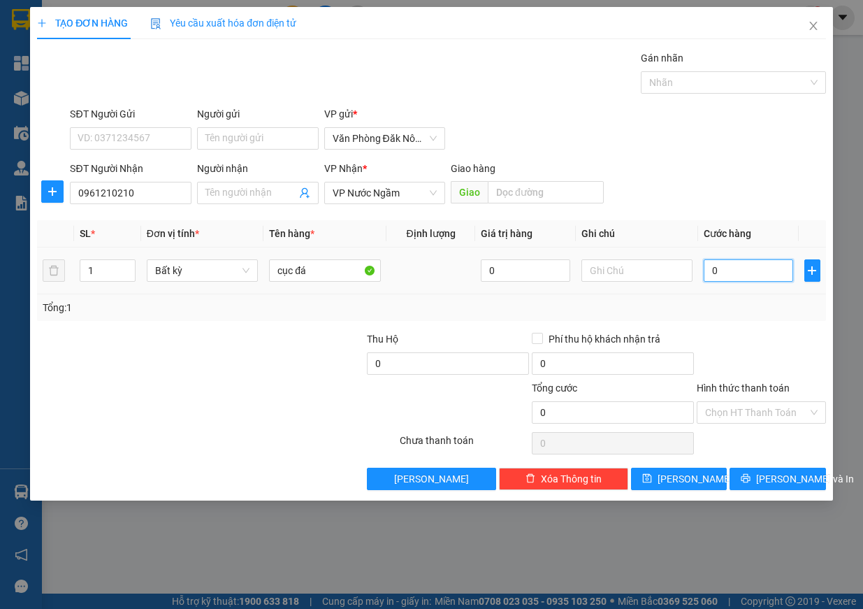
type input "1"
type input "10"
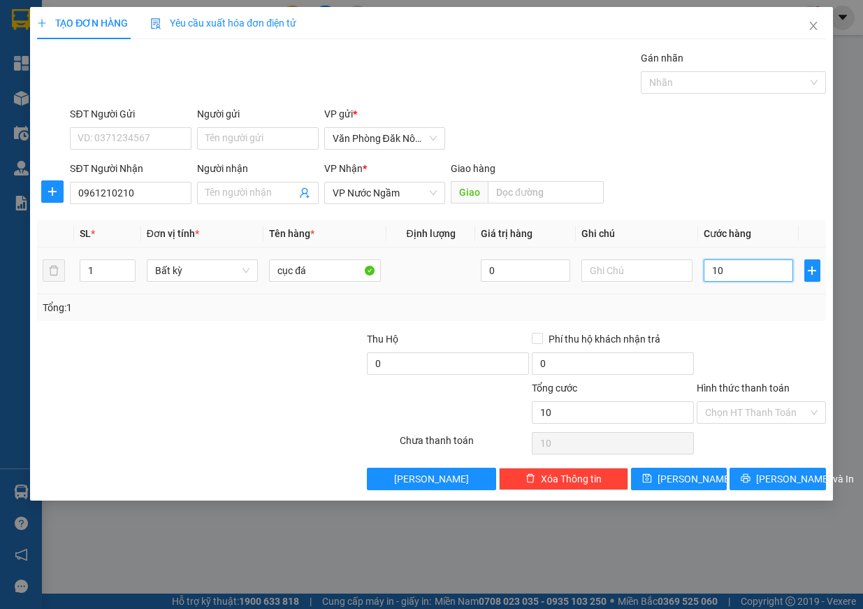
type input "100"
type input "1.000"
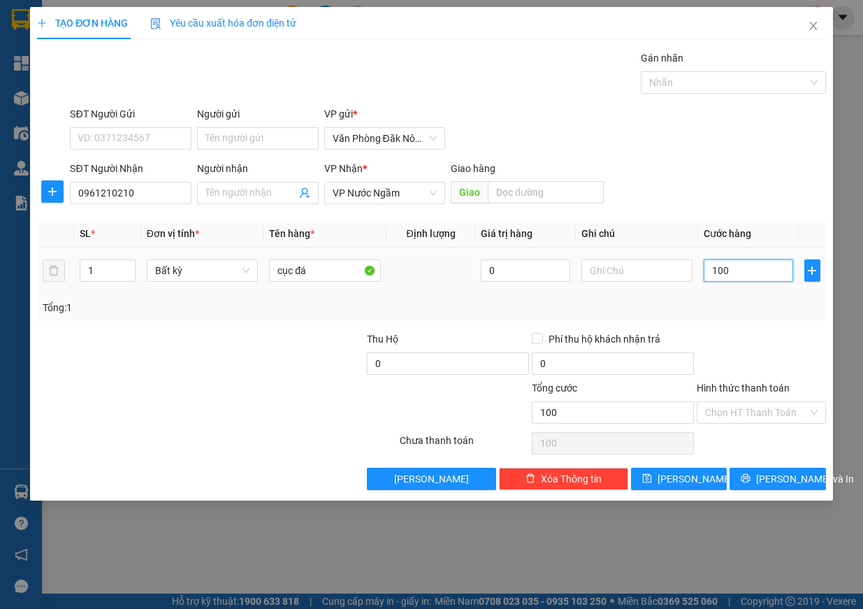
type input "1.000"
type input "10.000"
type input "100.000"
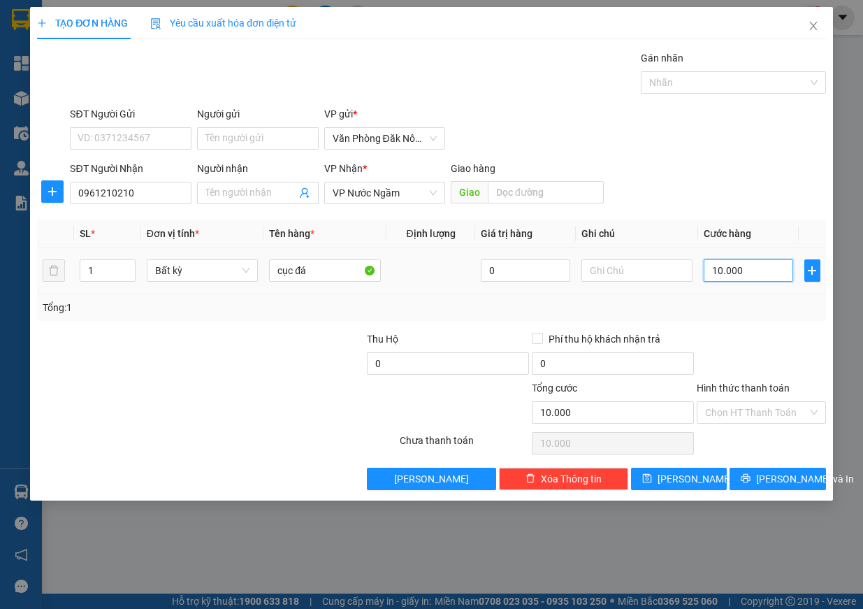
type input "100.000"
click at [780, 472] on span "[PERSON_NAME] và In" at bounding box center [805, 478] width 98 height 15
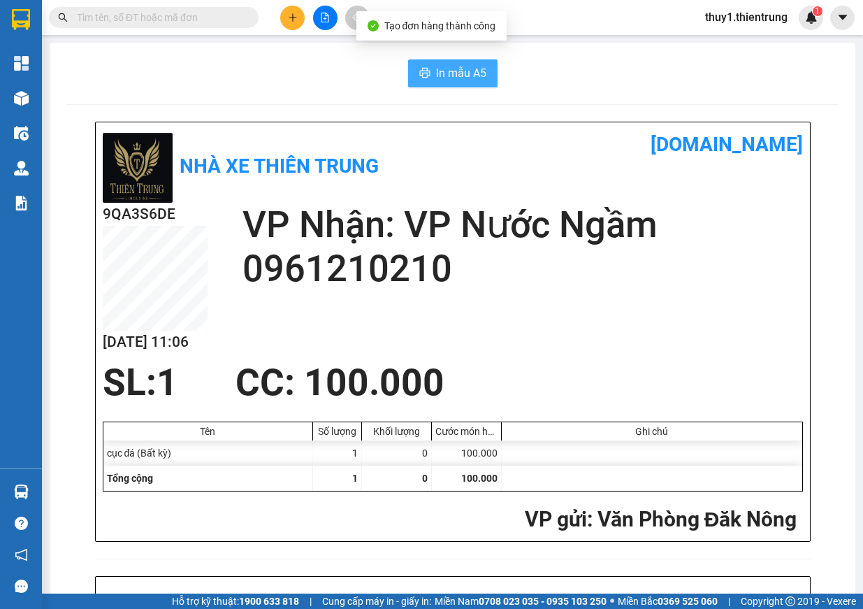
click at [442, 62] on button "In mẫu A5" at bounding box center [452, 73] width 89 height 28
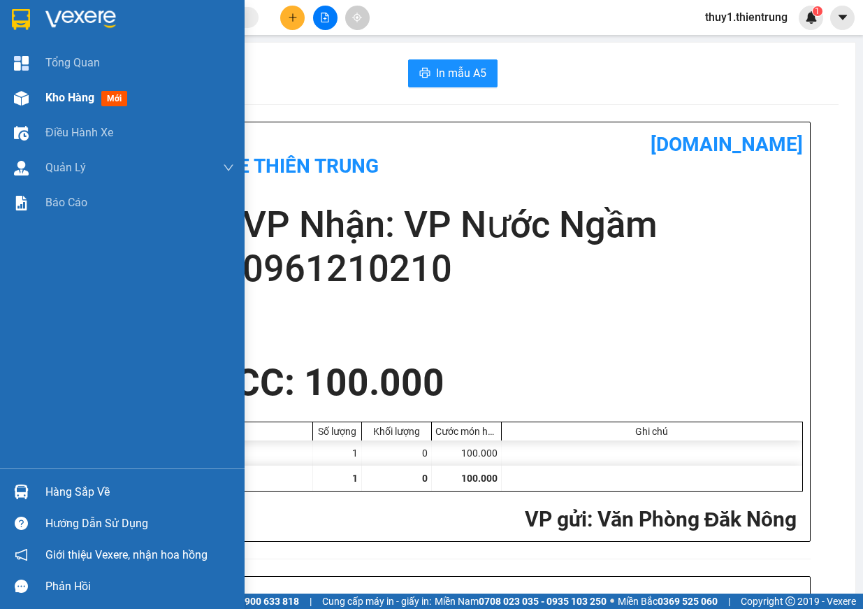
click at [22, 89] on div at bounding box center [21, 98] width 24 height 24
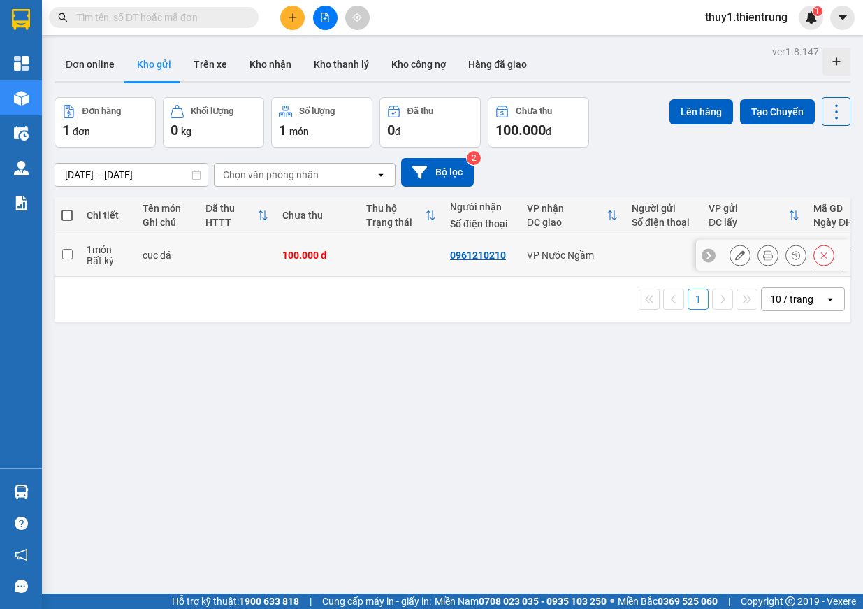
click at [311, 265] on td "100.000 đ" at bounding box center [317, 255] width 84 height 43
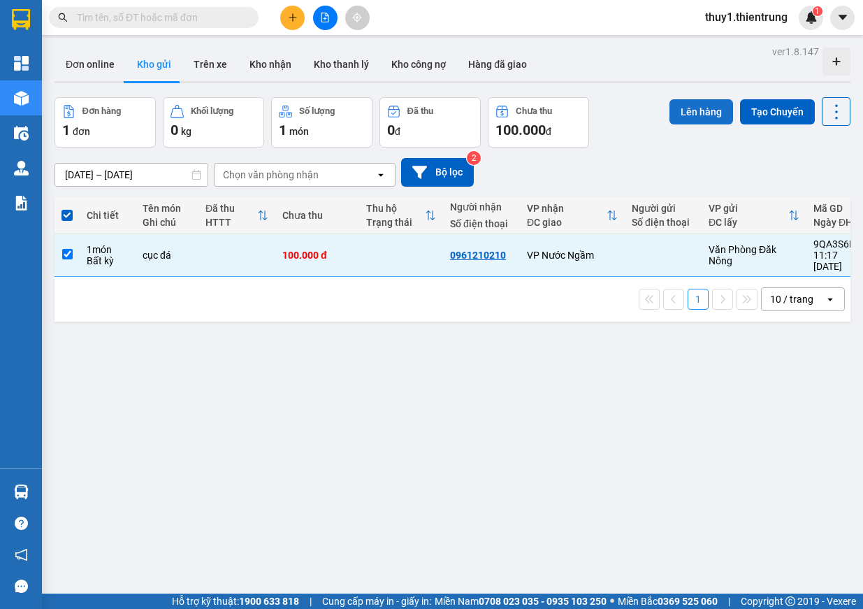
click at [694, 108] on button "Lên hàng" at bounding box center [701, 111] width 64 height 25
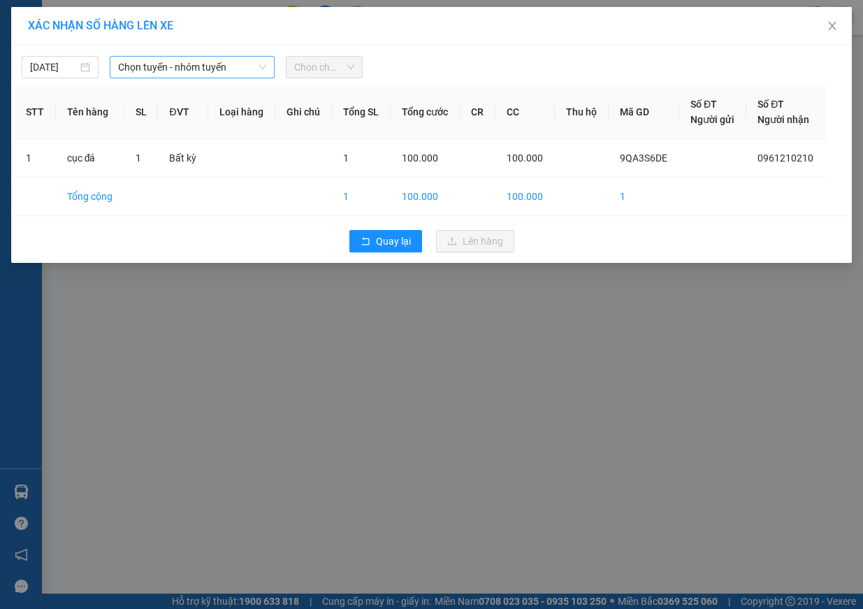
click at [206, 76] on span "Chọn tuyến - nhóm tuyến" at bounding box center [192, 67] width 148 height 21
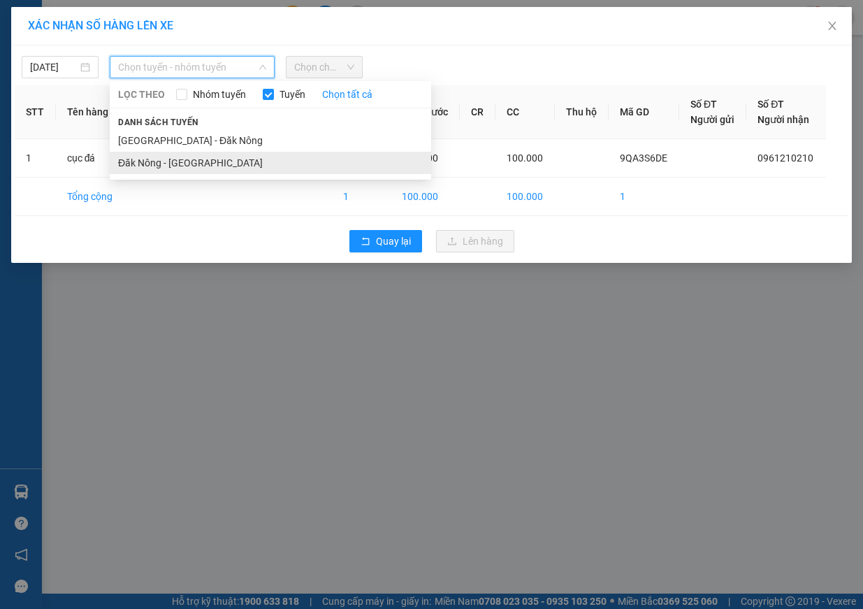
click at [193, 166] on li "Đăk Nông - [GEOGRAPHIC_DATA]" at bounding box center [270, 163] width 321 height 22
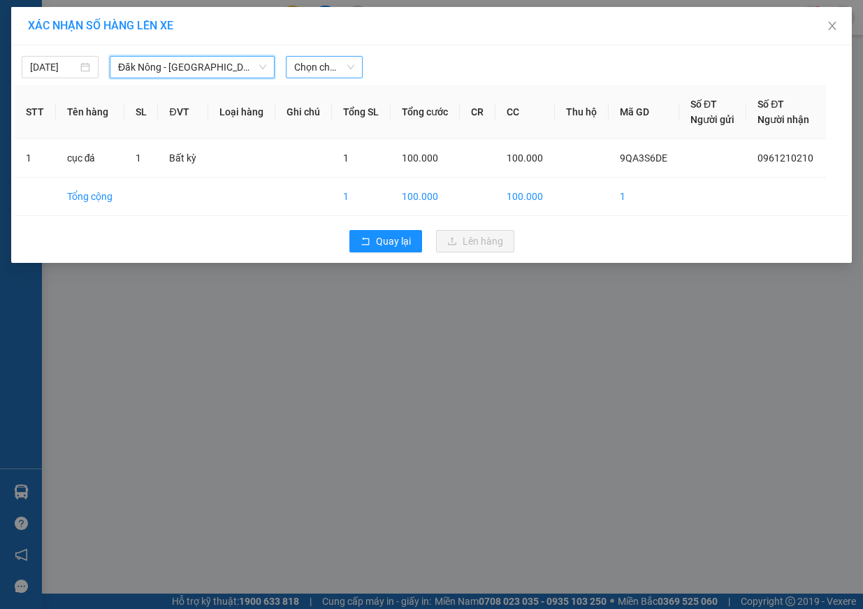
click at [323, 71] on span "Chọn chuyến" at bounding box center [324, 67] width 60 height 21
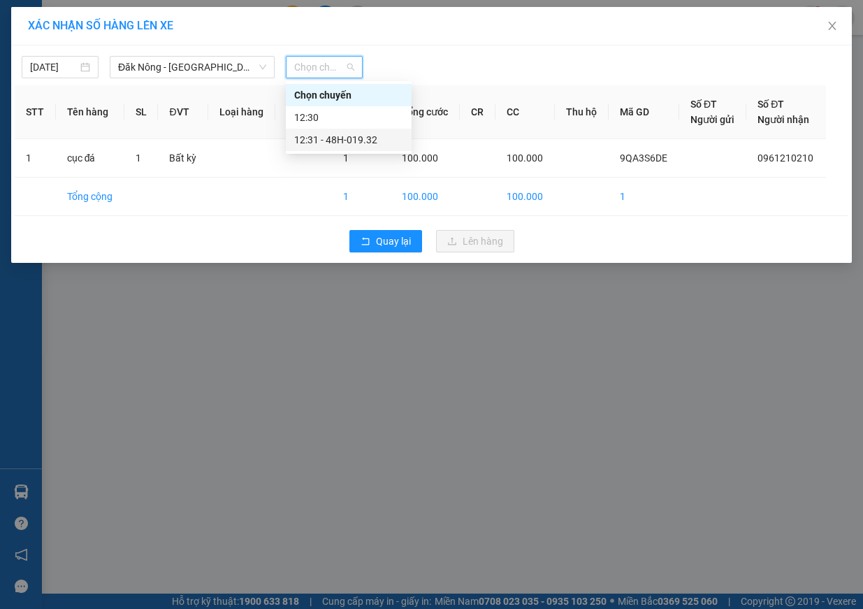
drag, startPoint x: 365, startPoint y: 140, endPoint x: 414, endPoint y: 169, distance: 56.4
click at [365, 139] on div "12:31 - 48H-019.32" at bounding box center [348, 139] width 109 height 15
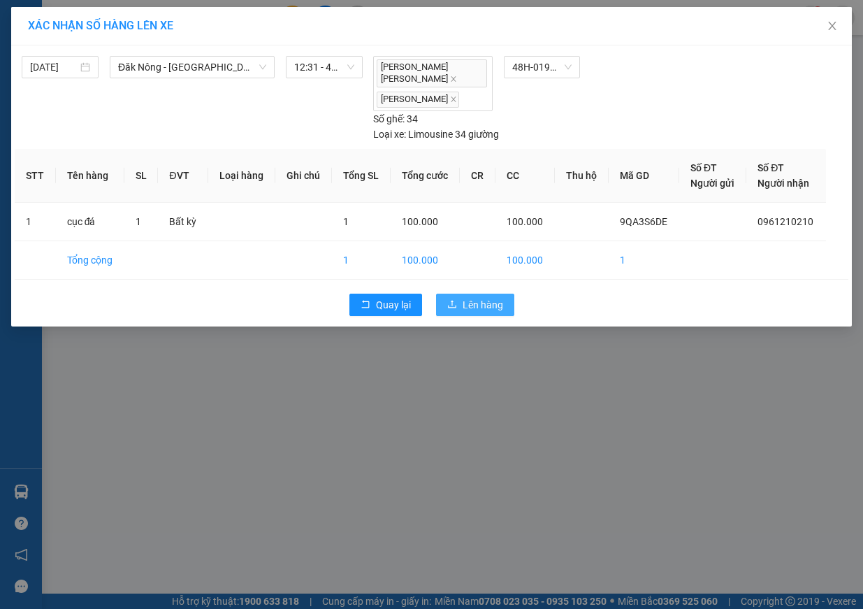
click at [483, 297] on span "Lên hàng" at bounding box center [482, 304] width 41 height 15
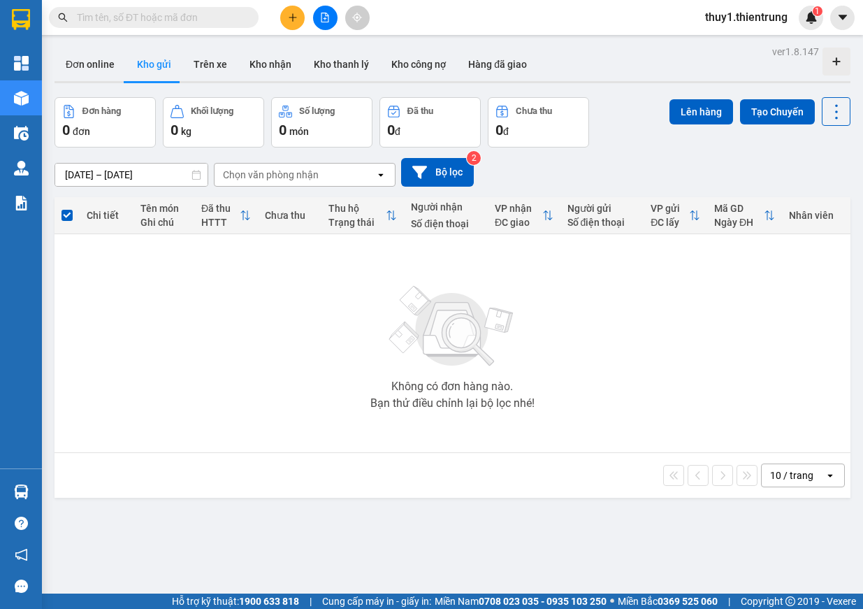
click at [331, 26] on button at bounding box center [325, 18] width 24 height 24
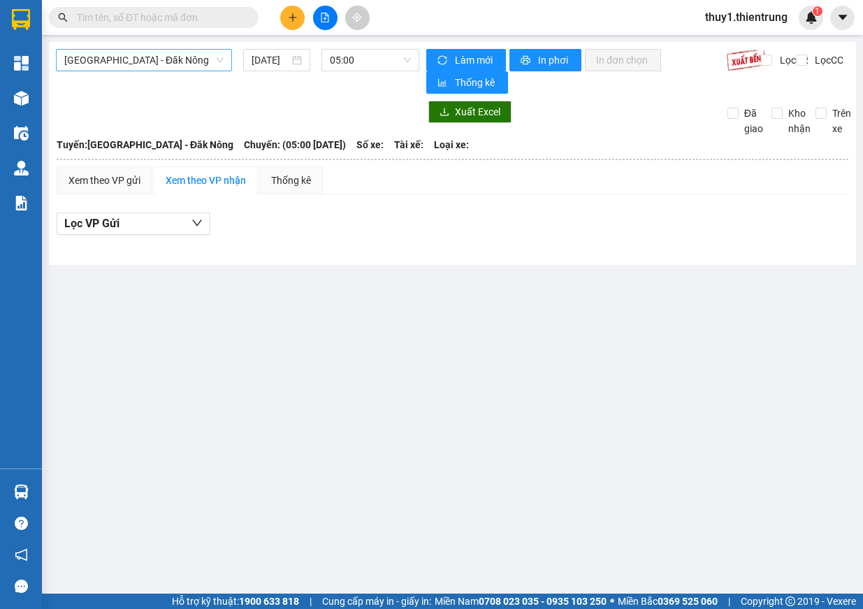
click at [175, 55] on span "[GEOGRAPHIC_DATA] - Đăk Nông" at bounding box center [143, 60] width 159 height 21
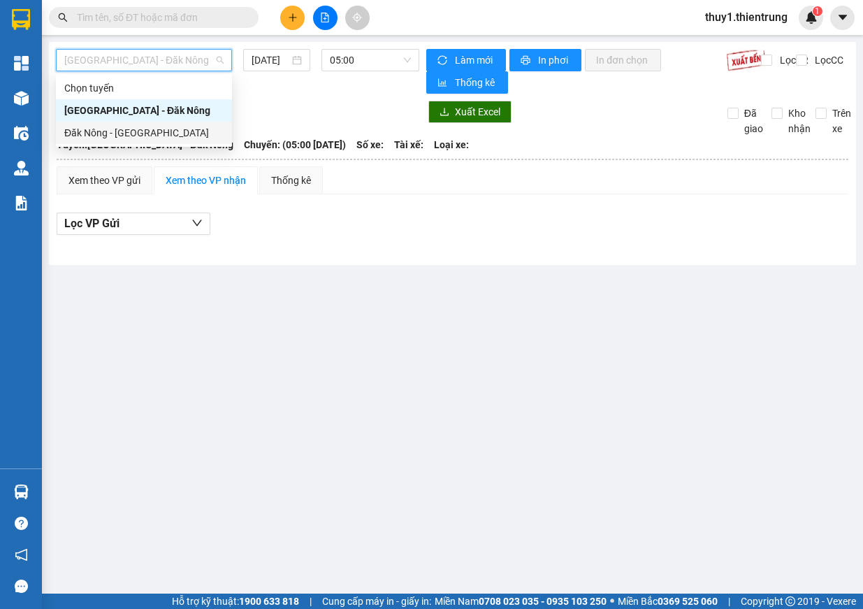
click at [136, 128] on div "Đăk Nông - [GEOGRAPHIC_DATA]" at bounding box center [143, 132] width 159 height 15
type input "[DATE]"
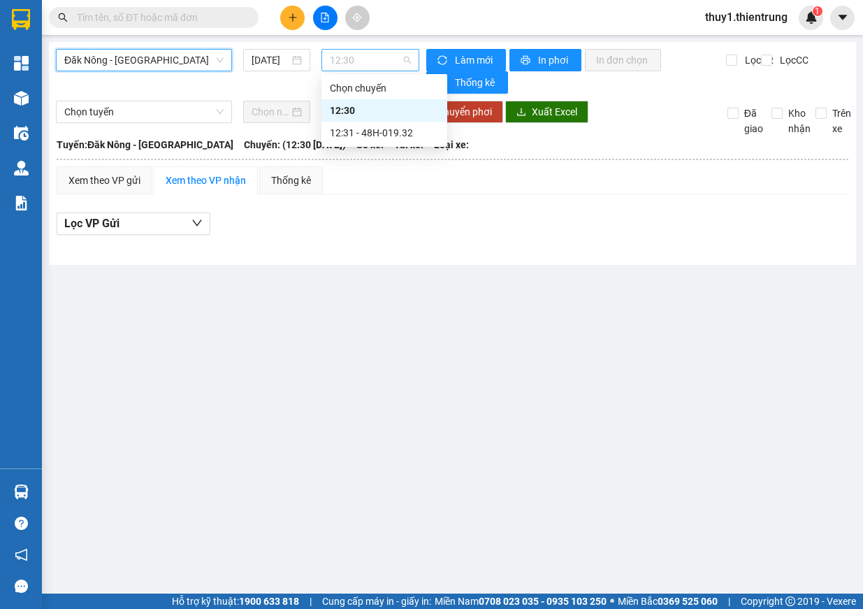
click at [377, 63] on span "12:30" at bounding box center [370, 60] width 81 height 21
click at [416, 132] on div "12:31 - 48H-019.32" at bounding box center [384, 132] width 109 height 15
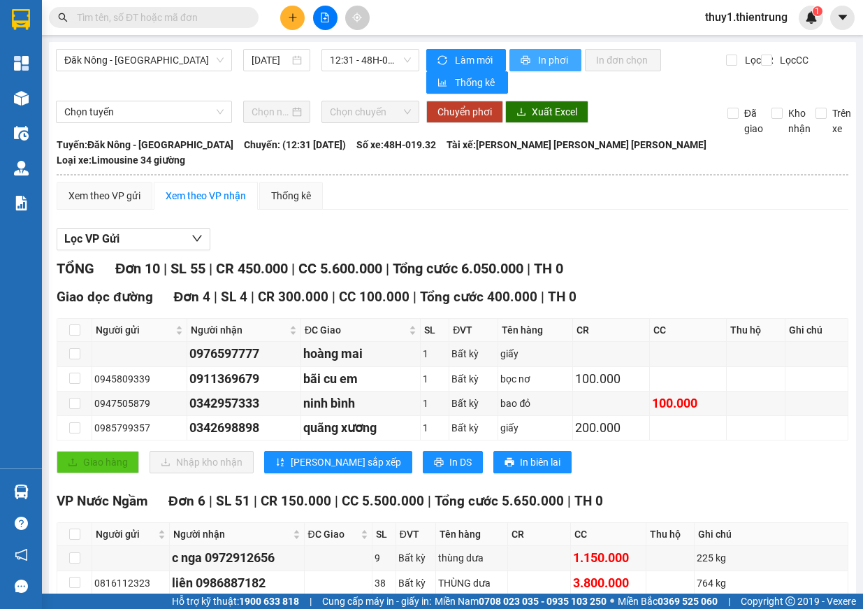
click at [562, 61] on span "In phơi" at bounding box center [554, 59] width 32 height 15
drag, startPoint x: 369, startPoint y: 55, endPoint x: 344, endPoint y: 87, distance: 39.8
click at [370, 55] on span "12:31 - 48H-019.32" at bounding box center [370, 60] width 81 height 21
click at [326, 12] on button at bounding box center [325, 18] width 24 height 24
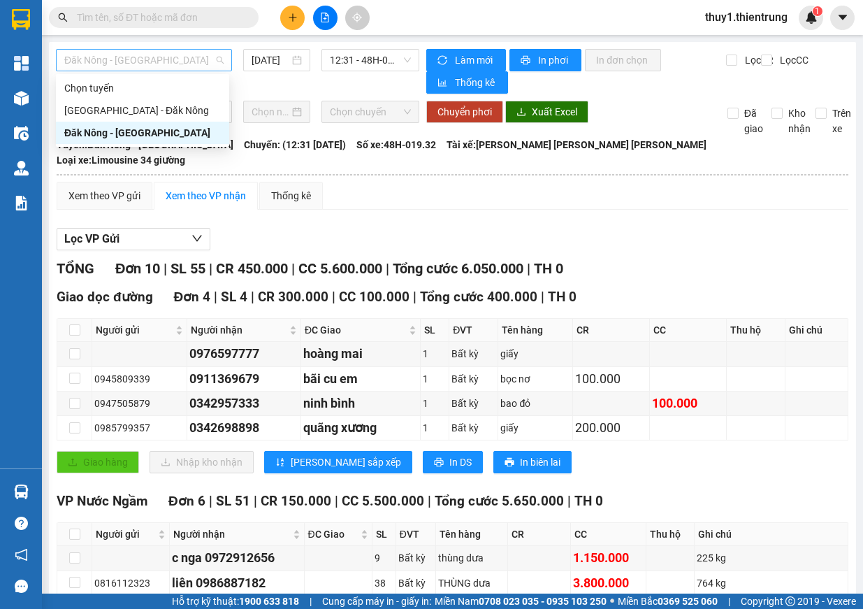
click at [183, 64] on span "Đăk Nông - [GEOGRAPHIC_DATA]" at bounding box center [143, 60] width 159 height 21
drag, startPoint x: 140, startPoint y: 129, endPoint x: 145, endPoint y: 110, distance: 18.8
click at [145, 110] on div "[PERSON_NAME] [GEOGRAPHIC_DATA] - [GEOGRAPHIC_DATA] - [GEOGRAPHIC_DATA]" at bounding box center [142, 110] width 173 height 67
click at [142, 111] on div "[GEOGRAPHIC_DATA] - Đăk Nông" at bounding box center [142, 110] width 156 height 15
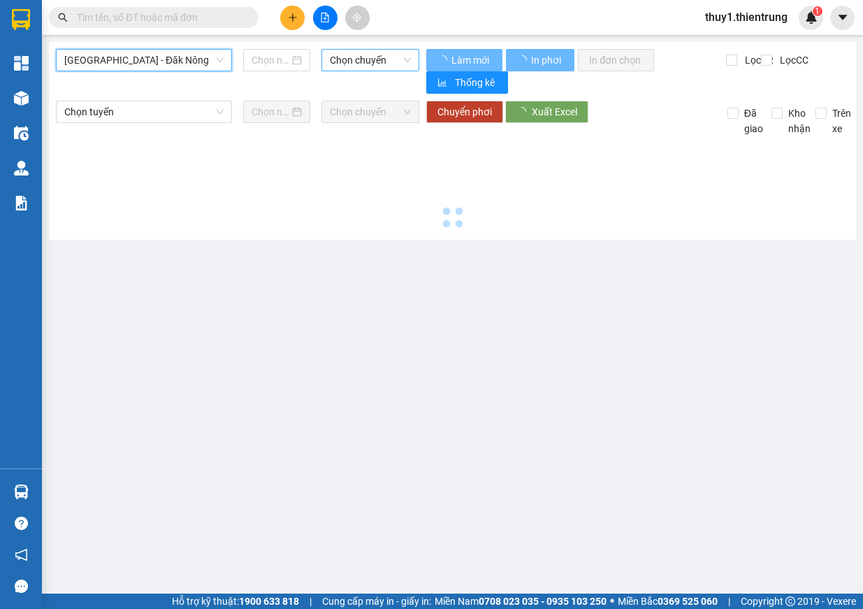
type input "[DATE]"
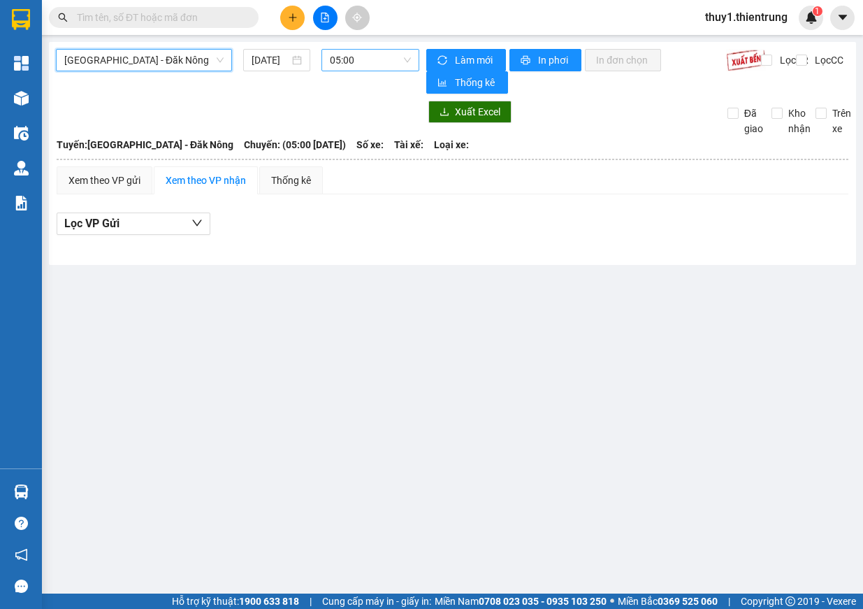
click at [388, 61] on span "05:00" at bounding box center [370, 60] width 81 height 21
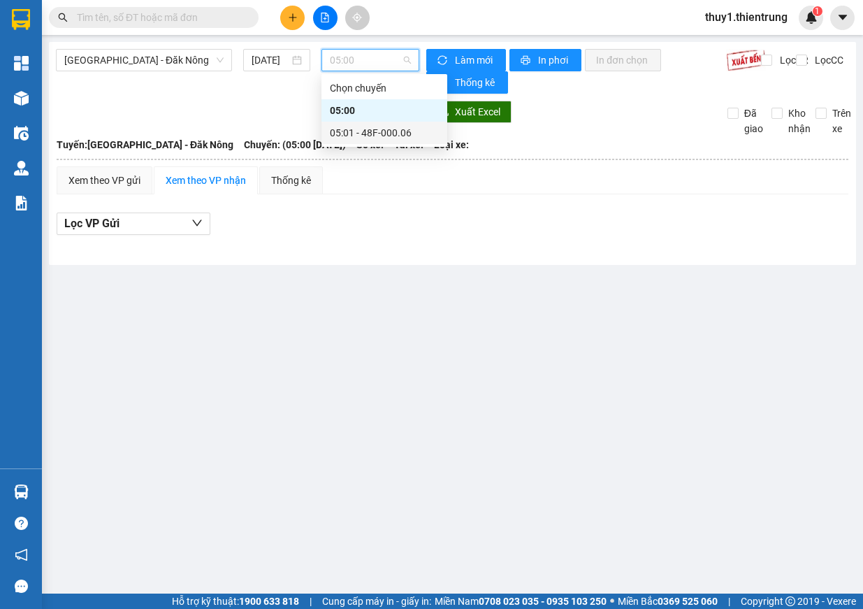
click at [384, 129] on div "05:01 - 48F-000.06" at bounding box center [384, 132] width 109 height 15
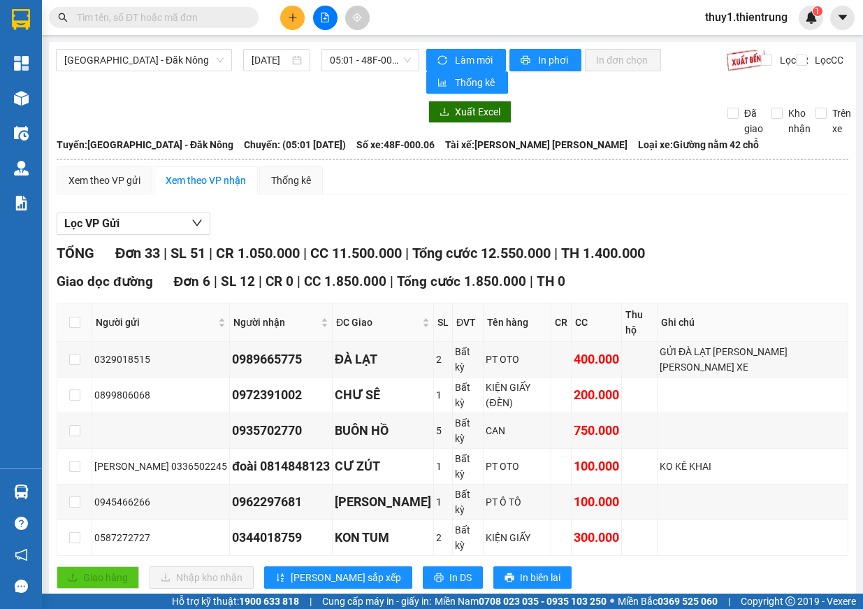
drag, startPoint x: 162, startPoint y: 463, endPoint x: 699, endPoint y: 465, distance: 537.2
drag, startPoint x: 166, startPoint y: 463, endPoint x: 723, endPoint y: 476, distance: 556.9
drag, startPoint x: 162, startPoint y: 488, endPoint x: 724, endPoint y: 500, distance: 562.5
